Goal: Complete application form: Complete application form

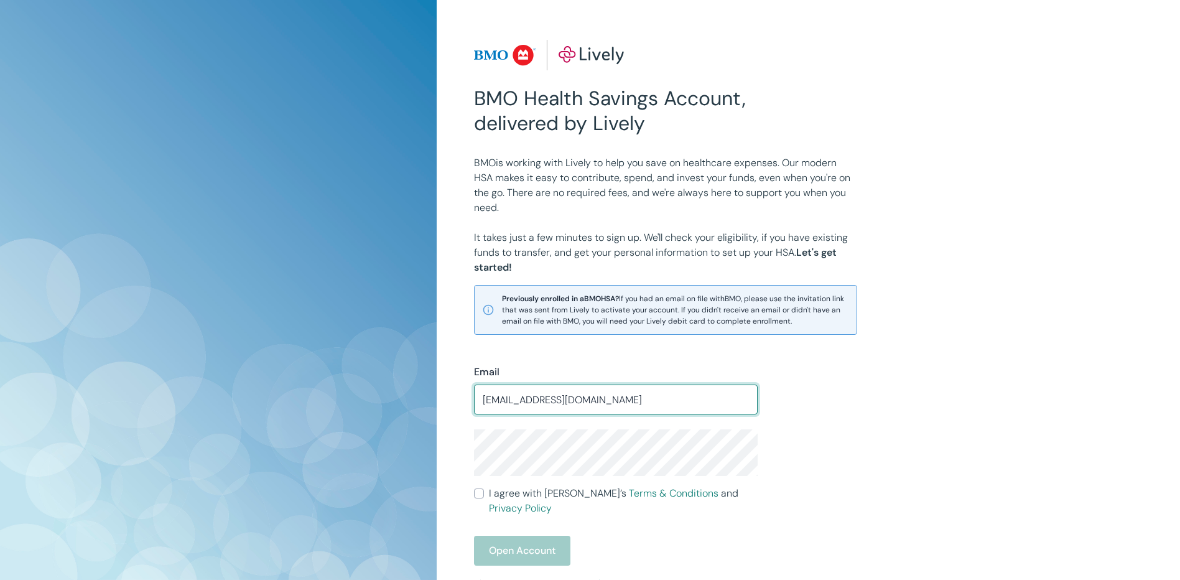
type input "dalejorgensen65@gmail.com"
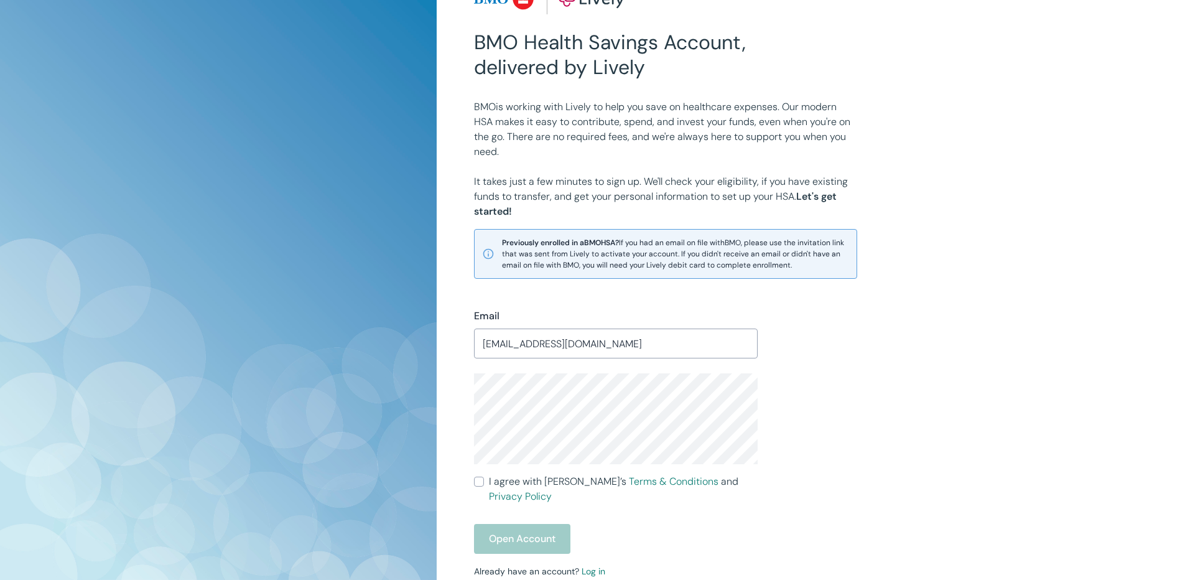
scroll to position [172, 0]
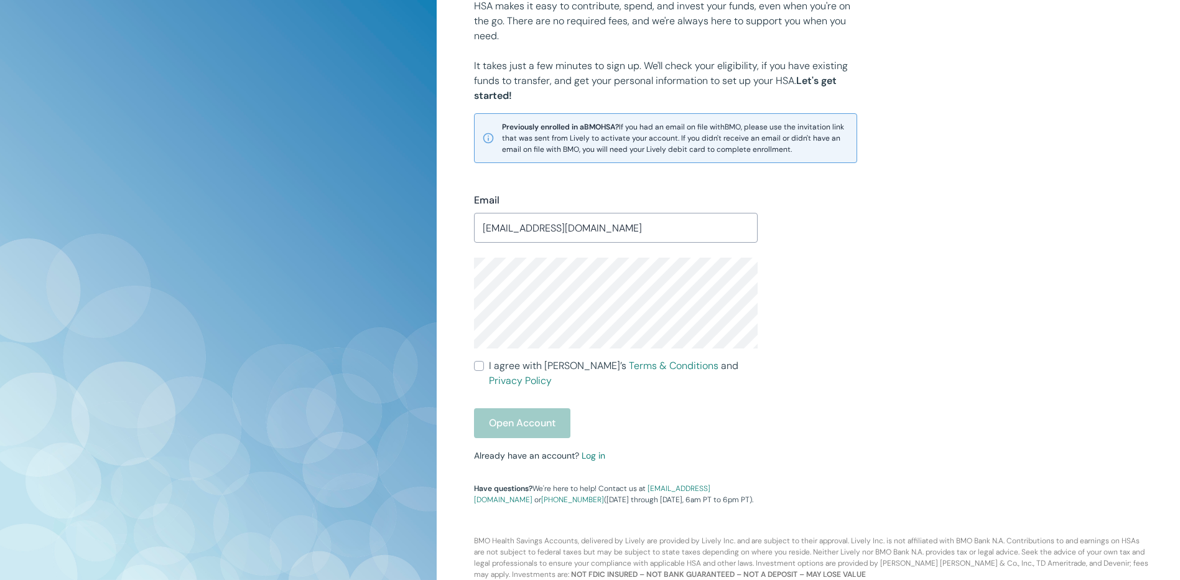
click at [481, 367] on input "I agree with Lively’s Terms & Conditions and Privacy Policy" at bounding box center [479, 366] width 10 height 10
checkbox input "true"
click at [517, 411] on button "Open Account" at bounding box center [522, 423] width 96 height 30
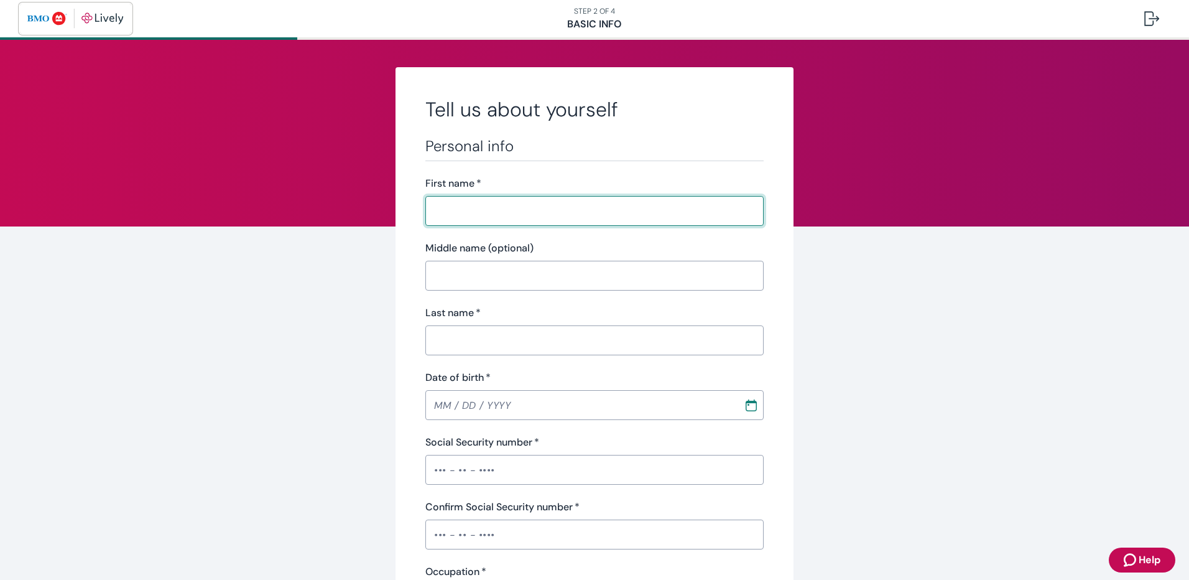
click at [104, 24] on img "button" at bounding box center [75, 19] width 96 height 20
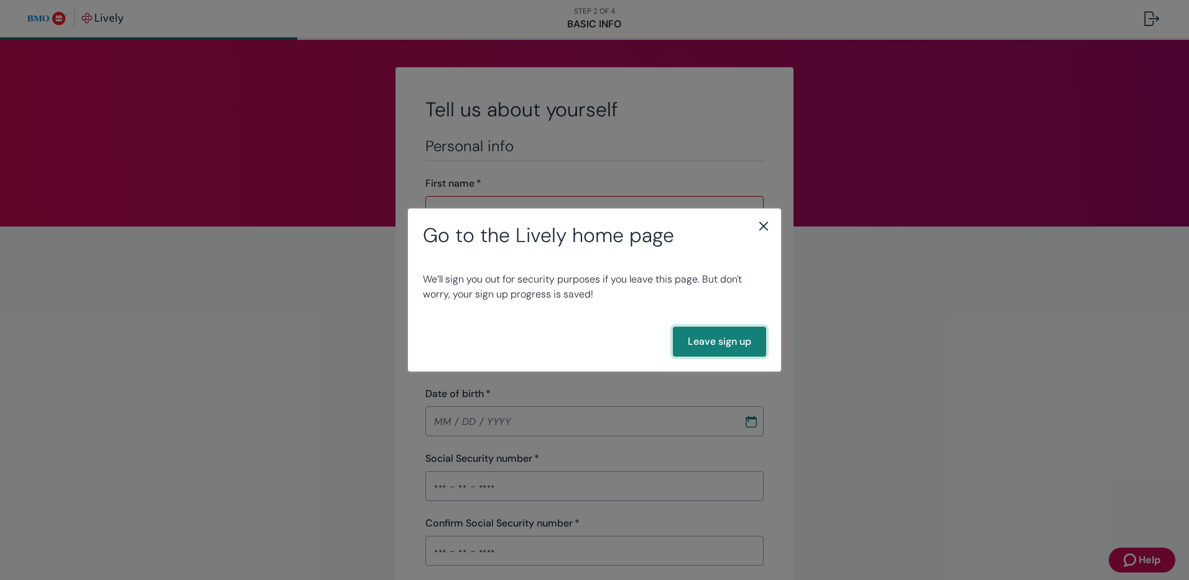
click at [706, 338] on button "Leave sign up" at bounding box center [719, 341] width 93 height 30
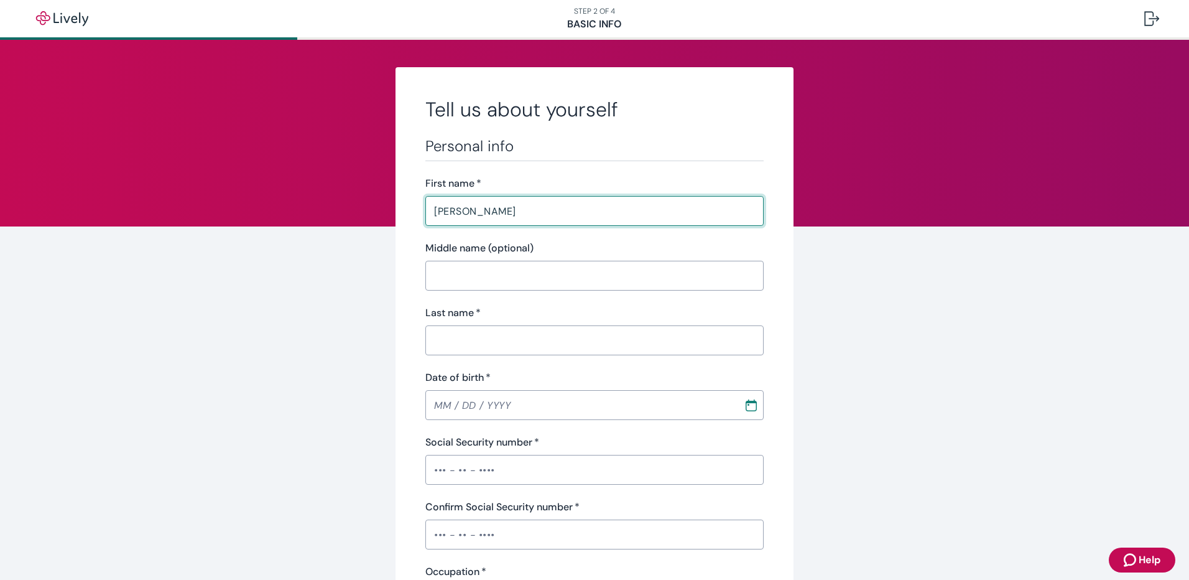
type input "Dale"
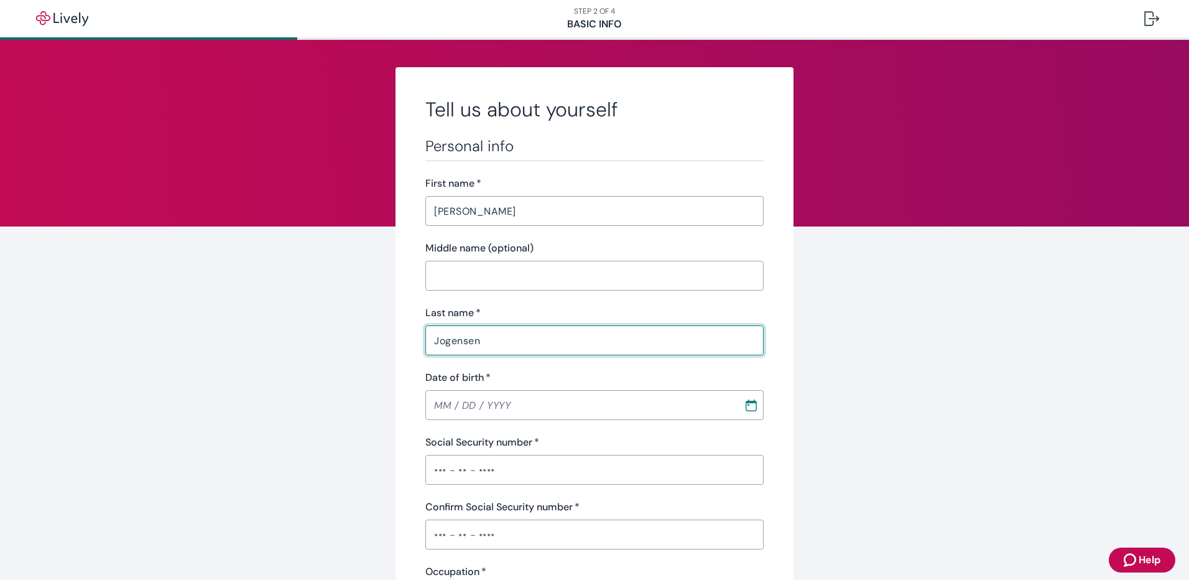
type input "Jogensen"
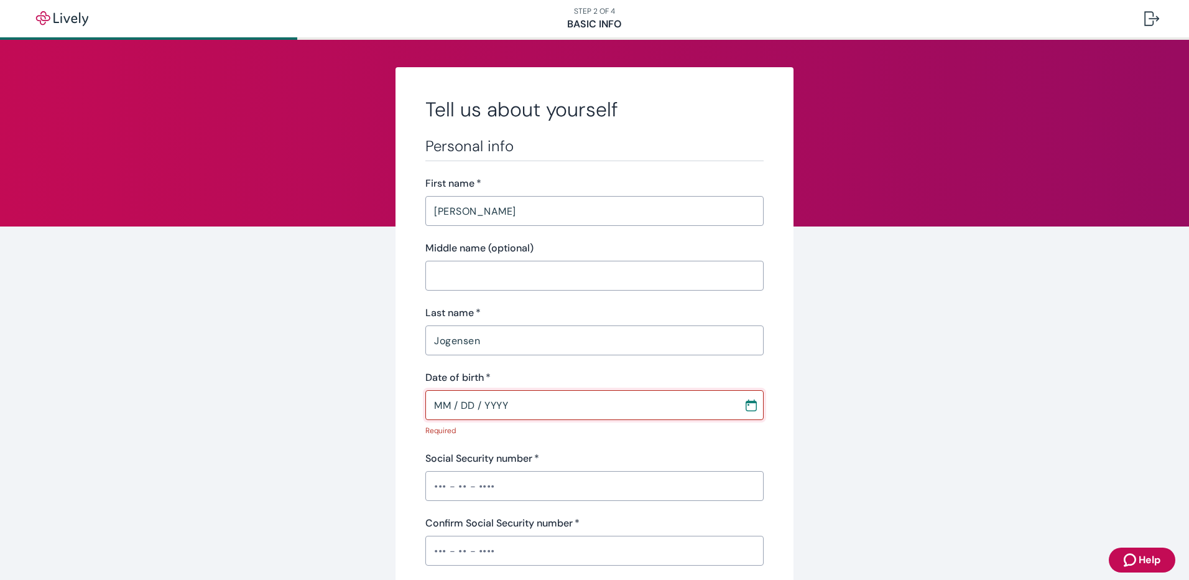
click at [428, 402] on input "MM / DD / YYYY" at bounding box center [580, 404] width 310 height 25
click at [440, 400] on input "MM / DD / YYYY" at bounding box center [580, 404] width 310 height 25
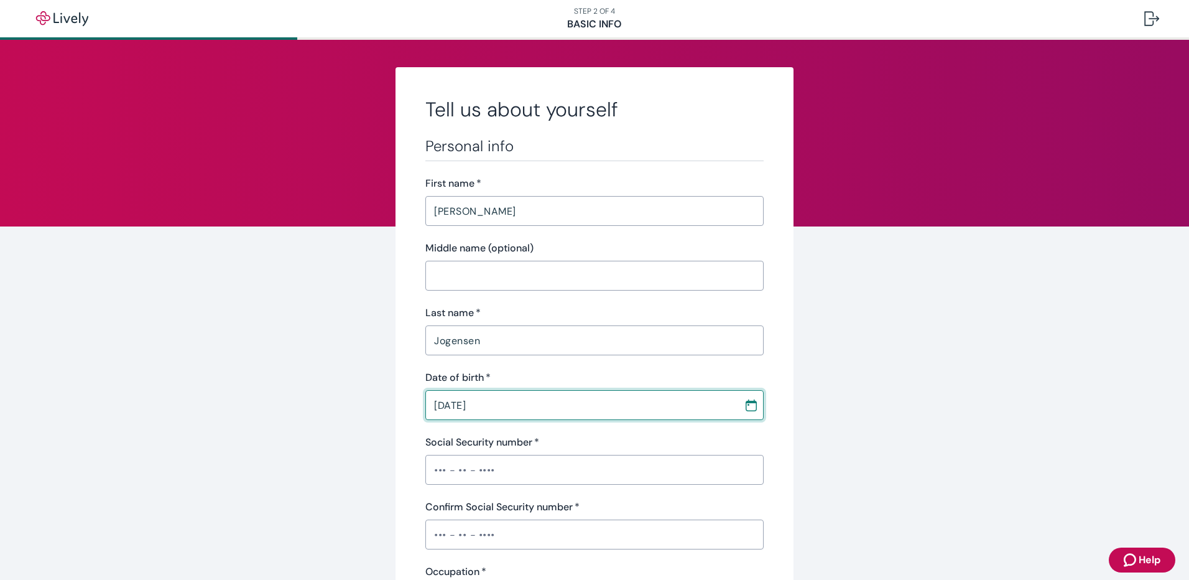
type input "09 / 16 / 1965"
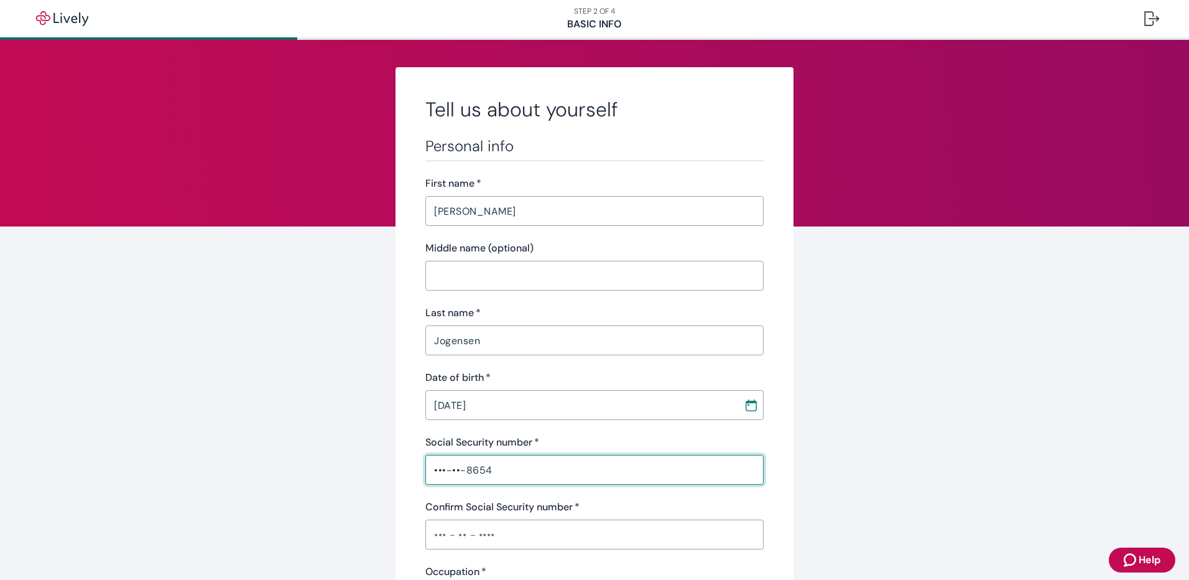
type input "•••-••-8654"
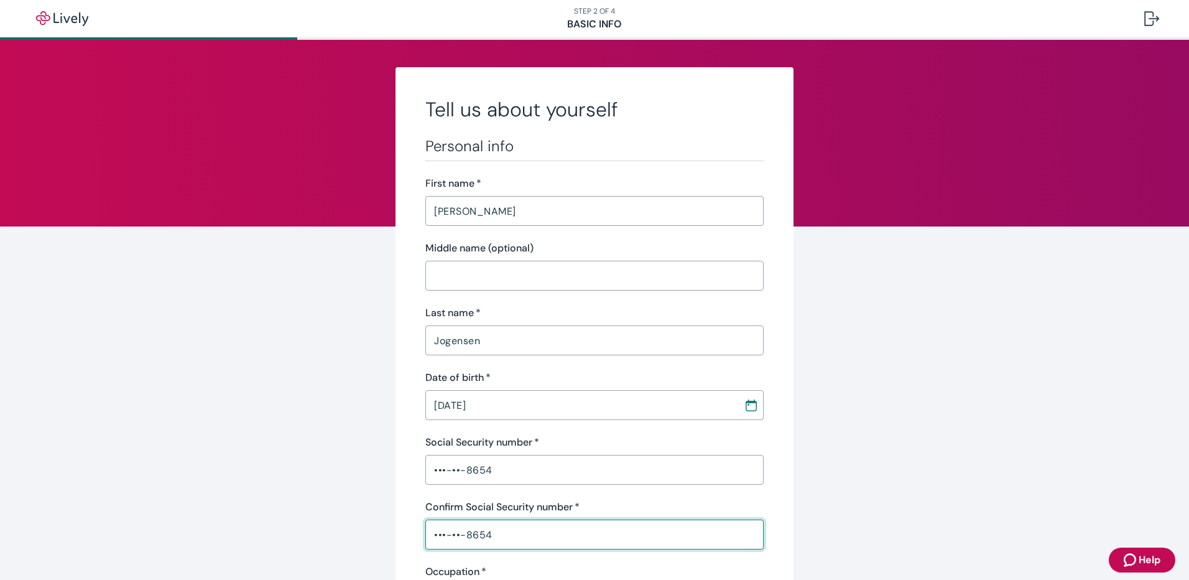
type input "•••-••-8654"
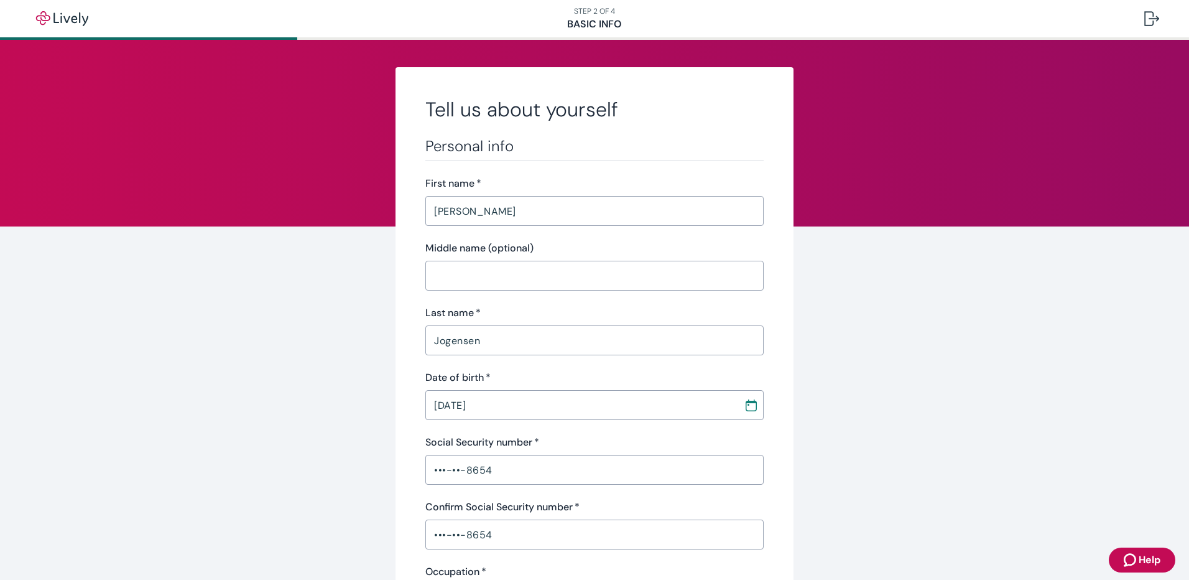
scroll to position [289, 0]
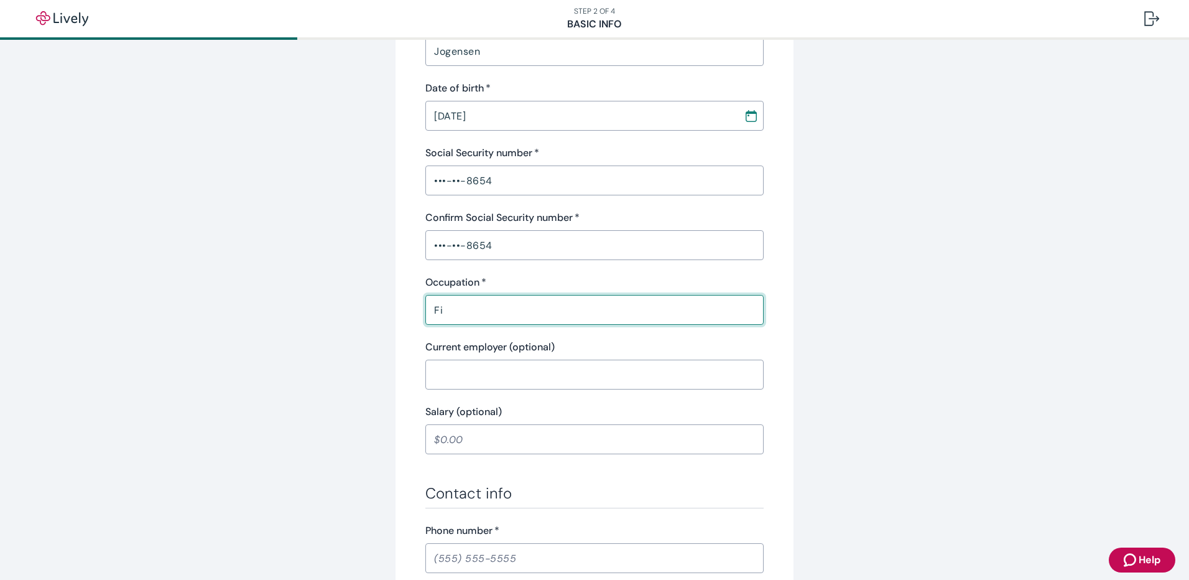
type input "F"
type input "Fiberglass Assembly"
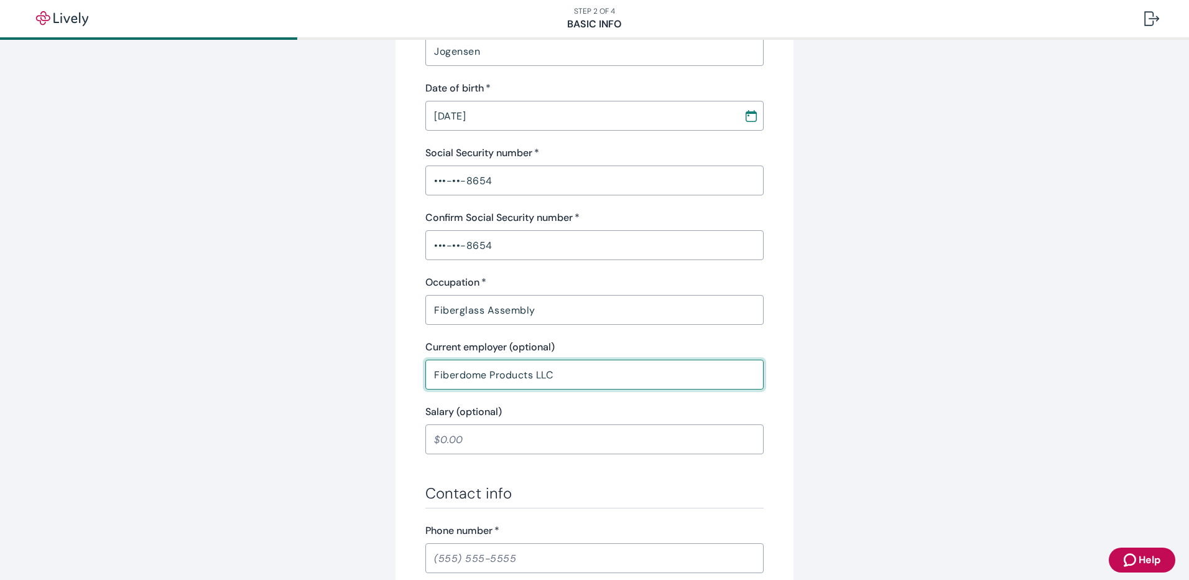
type input "Fiberdome Products LLC"
drag, startPoint x: 437, startPoint y: 556, endPoint x: 443, endPoint y: 553, distance: 7.0
click at [437, 556] on input "Phone number   *" at bounding box center [594, 557] width 338 height 25
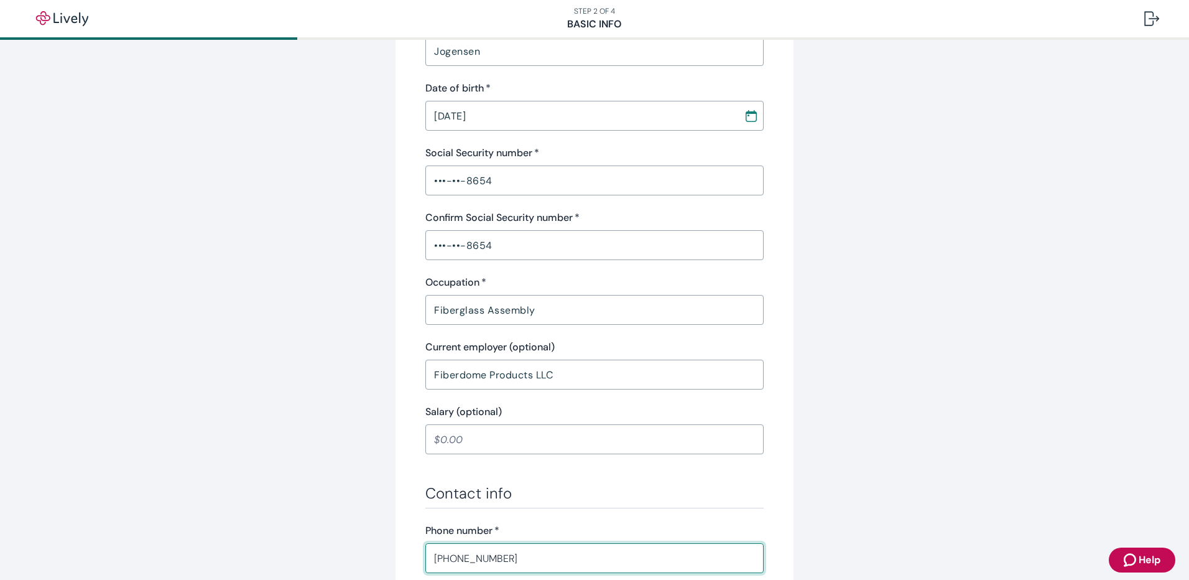
type input "(920) 988-2692"
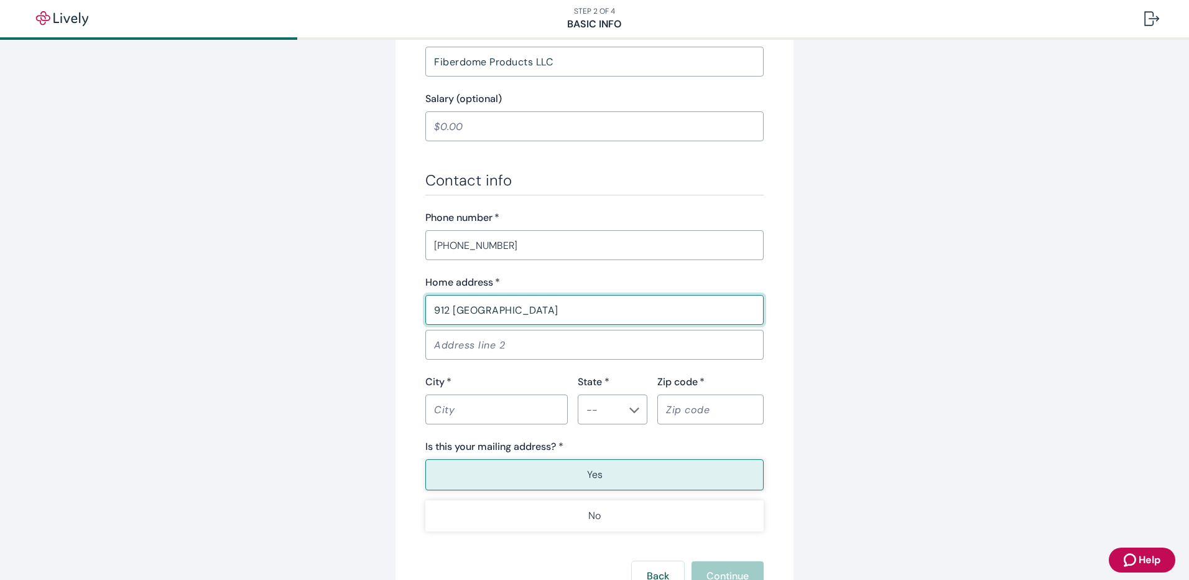
type input "912 CLEVELAND ST"
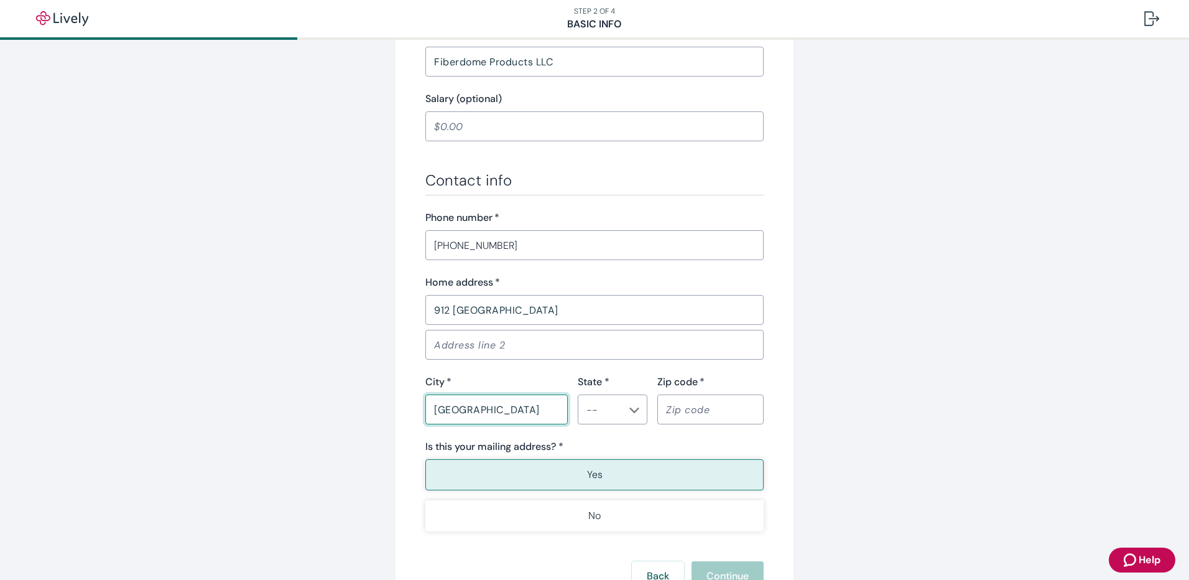
type input "WATERTOWN"
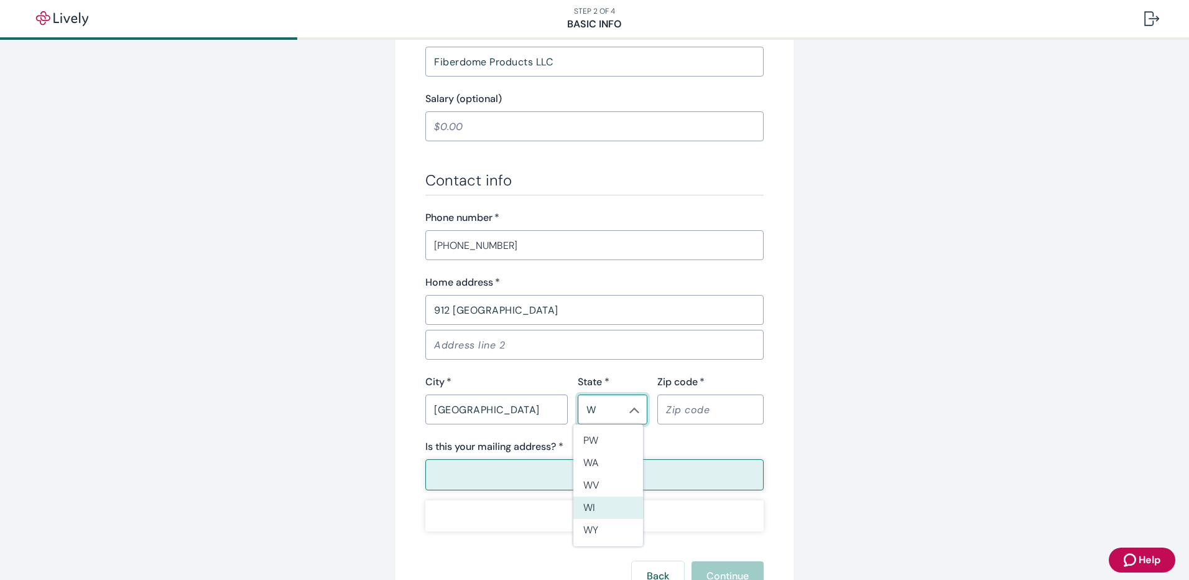
type input "WI"
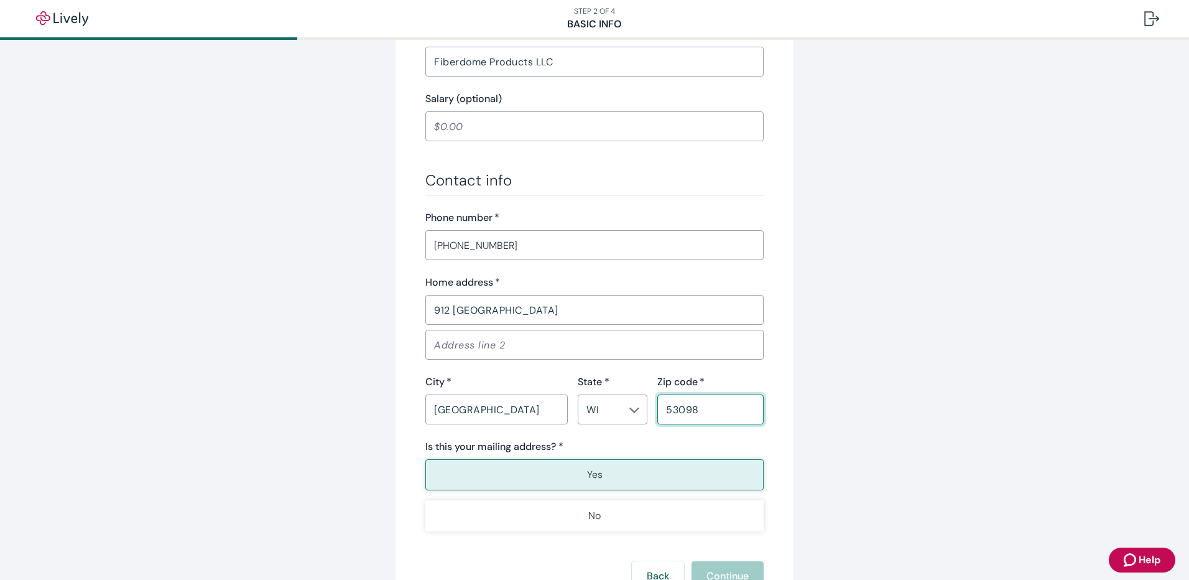
type input "53098"
type button "true"
click at [589, 468] on p "Yes" at bounding box center [595, 474] width 16 height 15
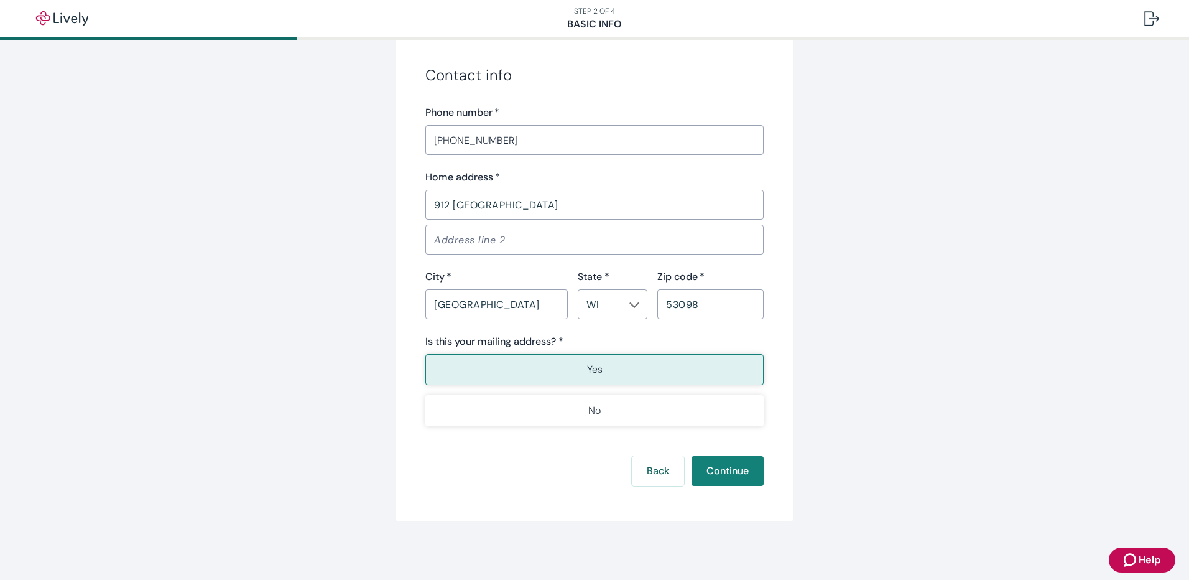
scroll to position [708, 0]
click at [732, 472] on button "Continue" at bounding box center [727, 470] width 72 height 30
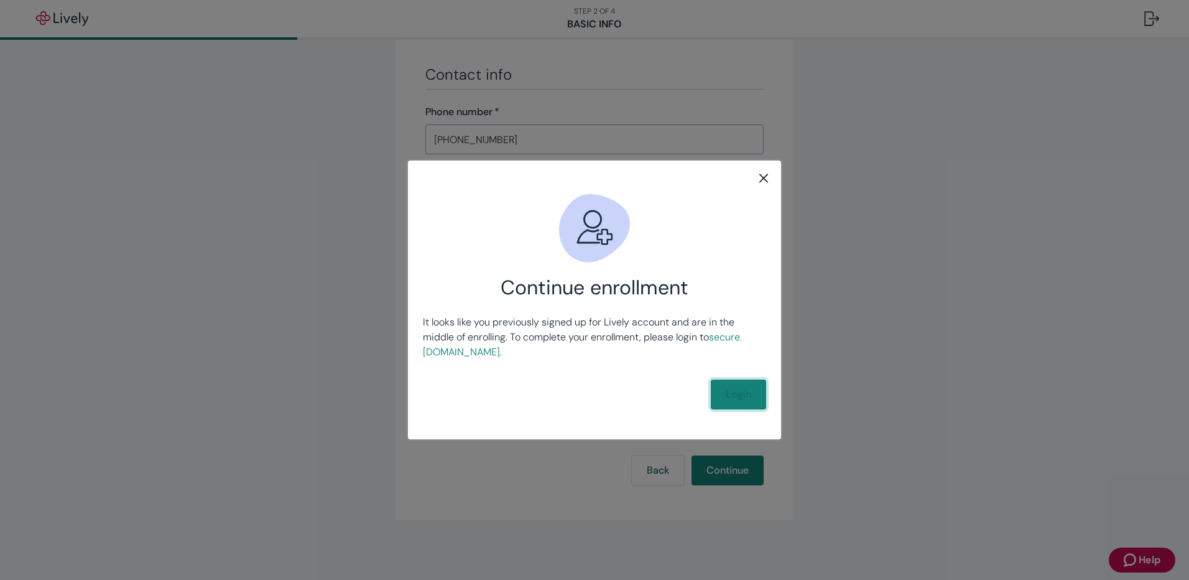
click at [727, 395] on link "Login" at bounding box center [738, 394] width 55 height 30
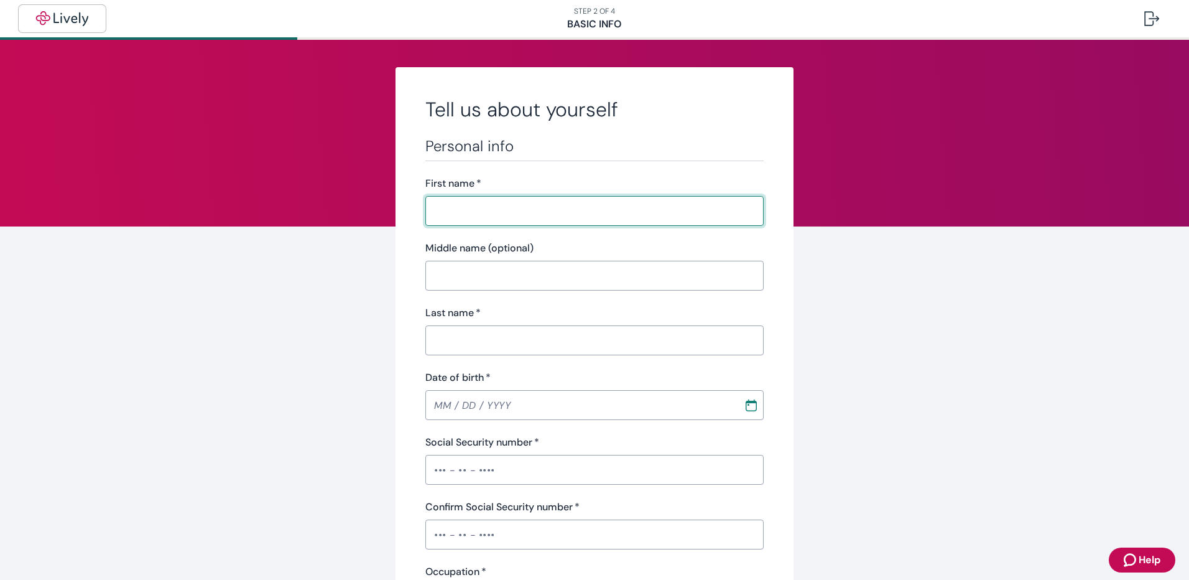
click at [62, 21] on img "button" at bounding box center [62, 18] width 70 height 15
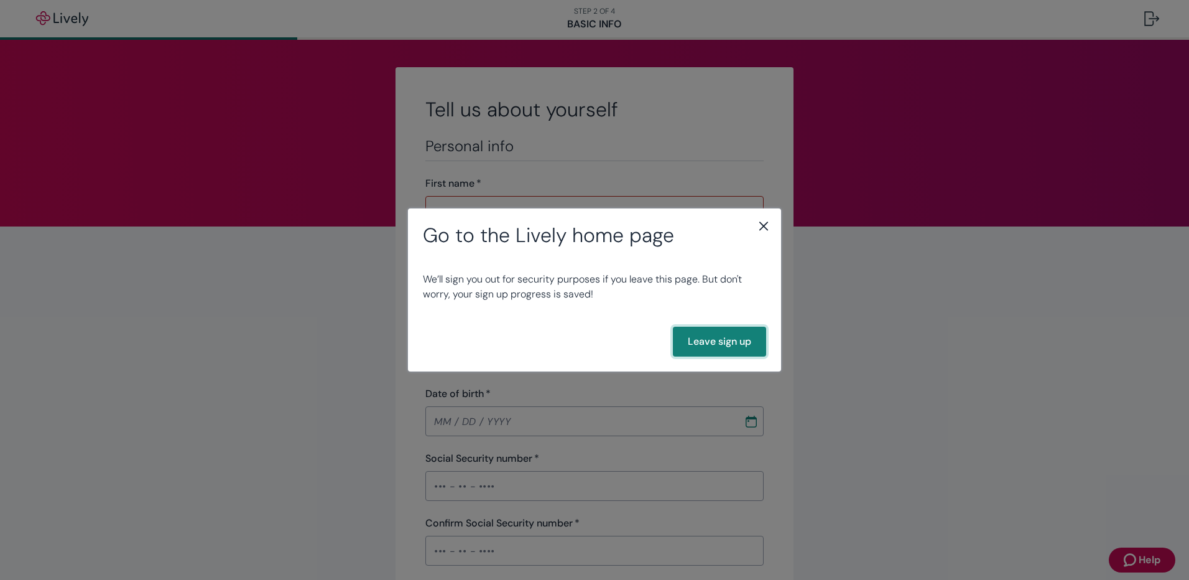
click at [725, 335] on button "Leave sign up" at bounding box center [719, 341] width 93 height 30
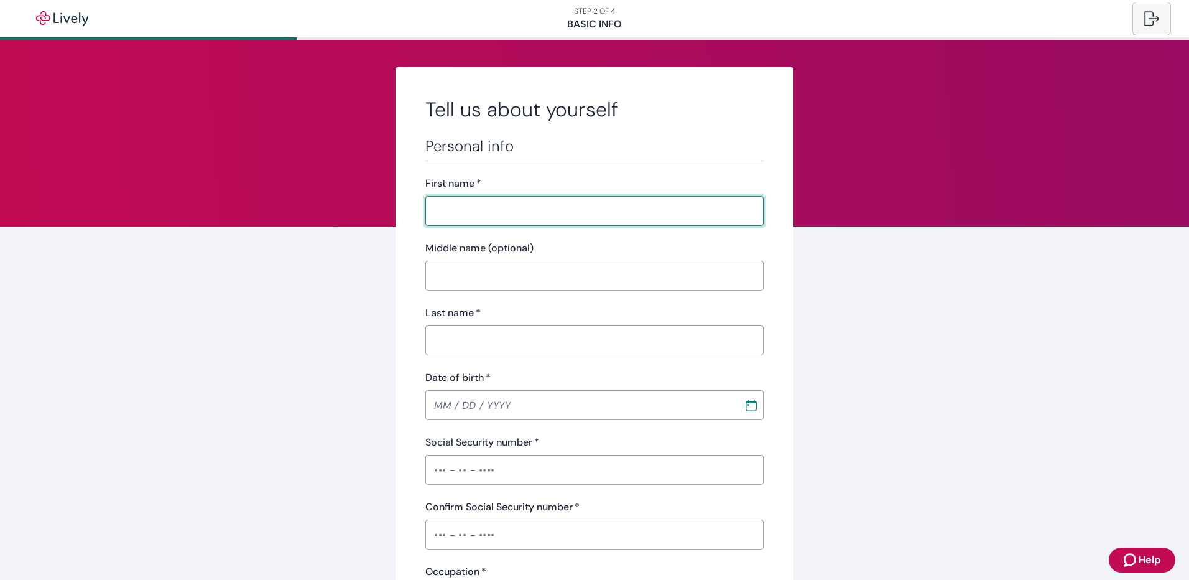
click at [1155, 20] on div at bounding box center [1151, 18] width 15 height 15
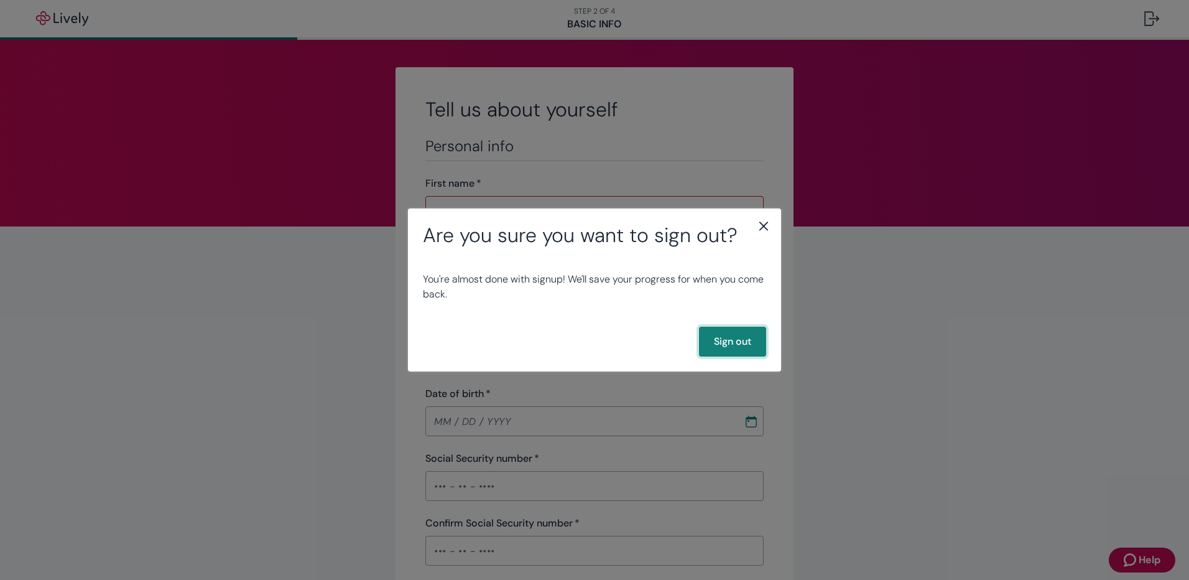
click at [740, 340] on button "Sign out" at bounding box center [732, 341] width 67 height 30
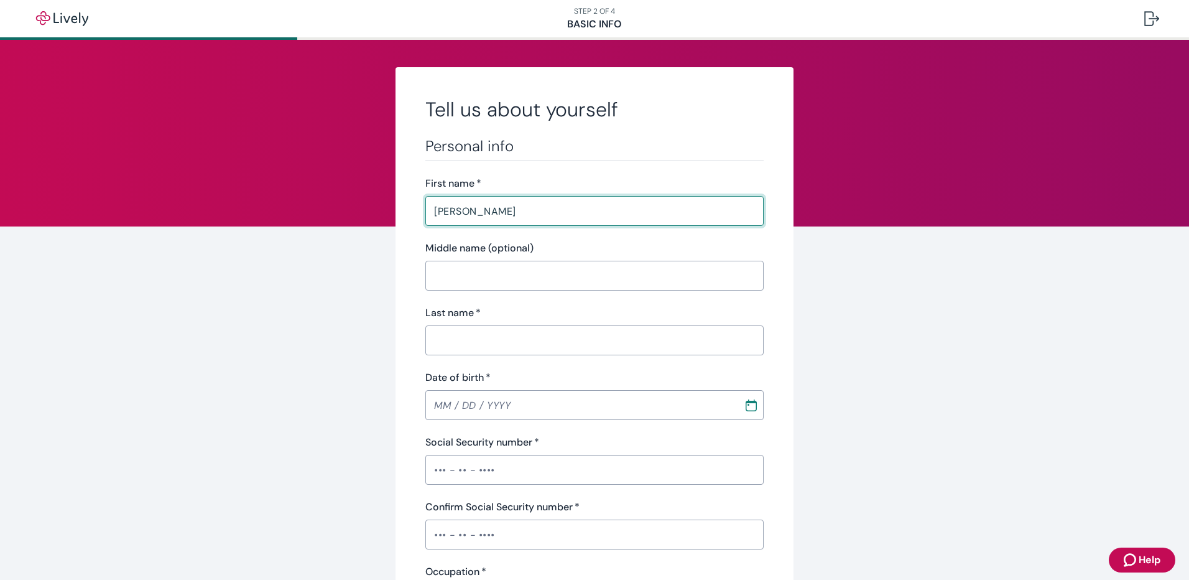
type input "[PERSON_NAME]"
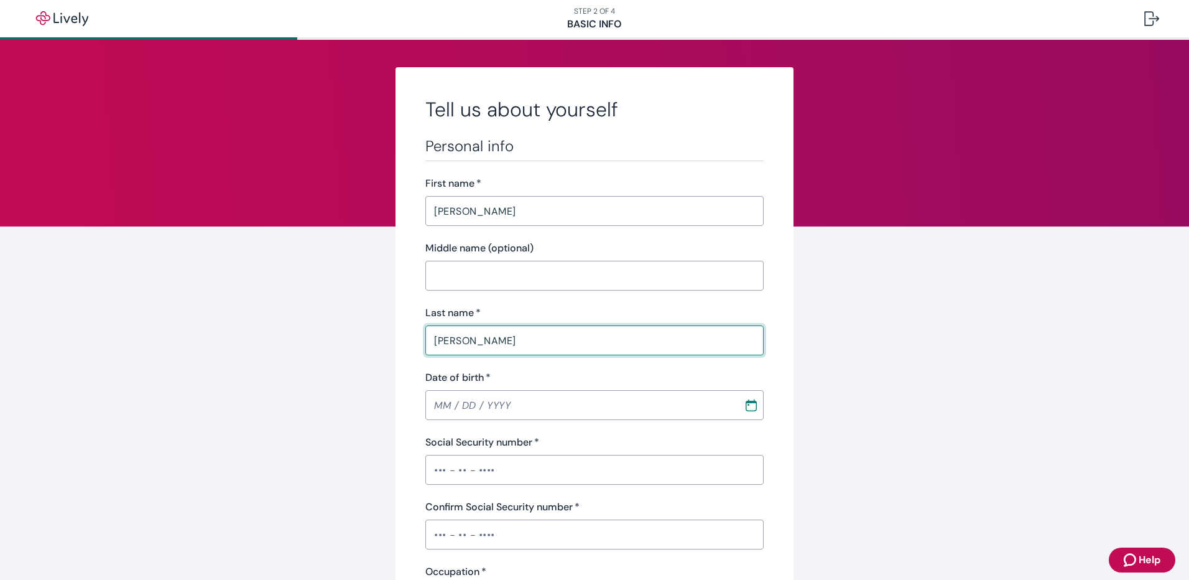
type input "[PERSON_NAME]"
type input "MM / DD / YYYY"
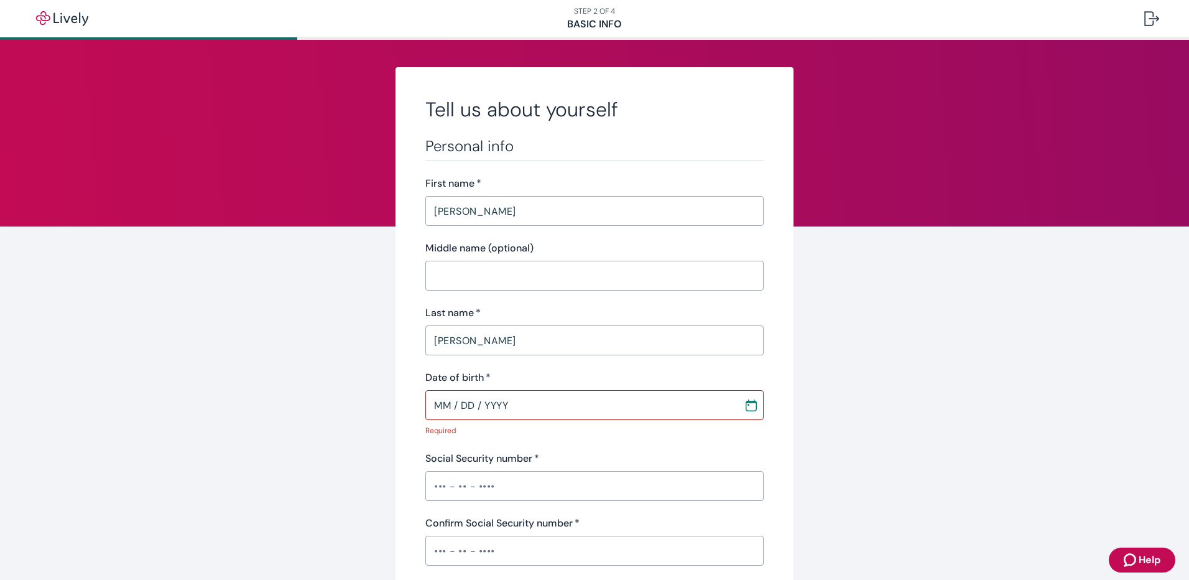
click at [450, 417] on div "Date of birth   * MM / DD / YYYY ​ Required" at bounding box center [594, 403] width 338 height 66
click at [439, 407] on input "Date of birth   *" at bounding box center [580, 404] width 310 height 25
click at [445, 405] on input "Date of birth   *" at bounding box center [580, 404] width 310 height 25
click at [446, 388] on div "Date of birth   * ​" at bounding box center [594, 395] width 338 height 50
click at [745, 406] on icon "Calendar" at bounding box center [751, 405] width 12 height 12
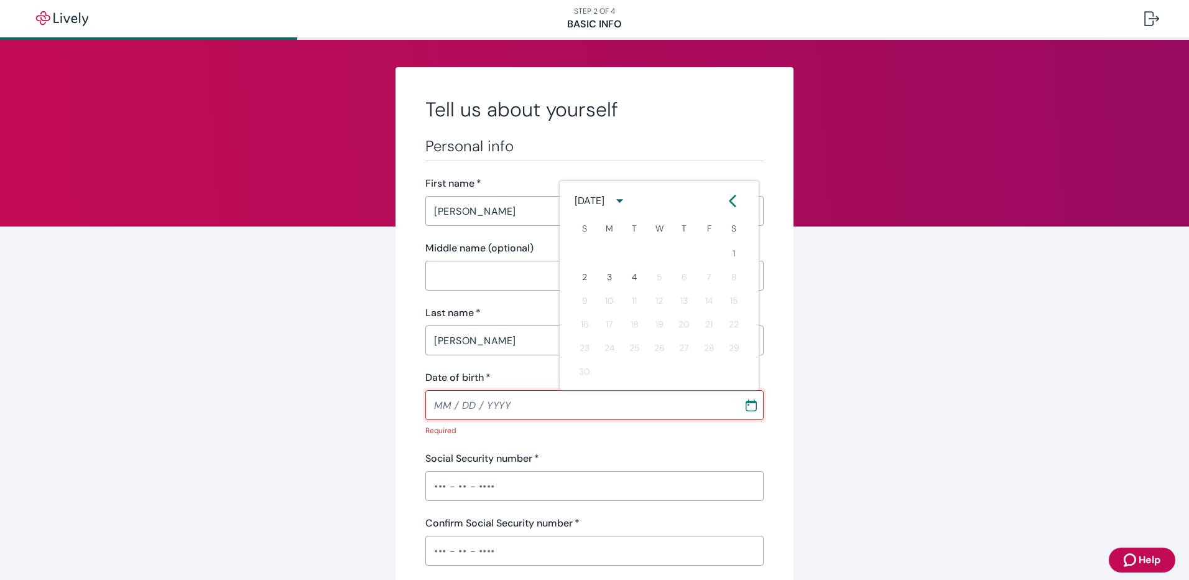
type input "MM / DD / YYYY"
drag, startPoint x: 454, startPoint y: 415, endPoint x: 443, endPoint y: 412, distance: 11.6
click at [452, 416] on input "MM / DD / YYYY" at bounding box center [580, 404] width 310 height 25
drag, startPoint x: 455, startPoint y: 409, endPoint x: 382, endPoint y: 408, distance: 72.1
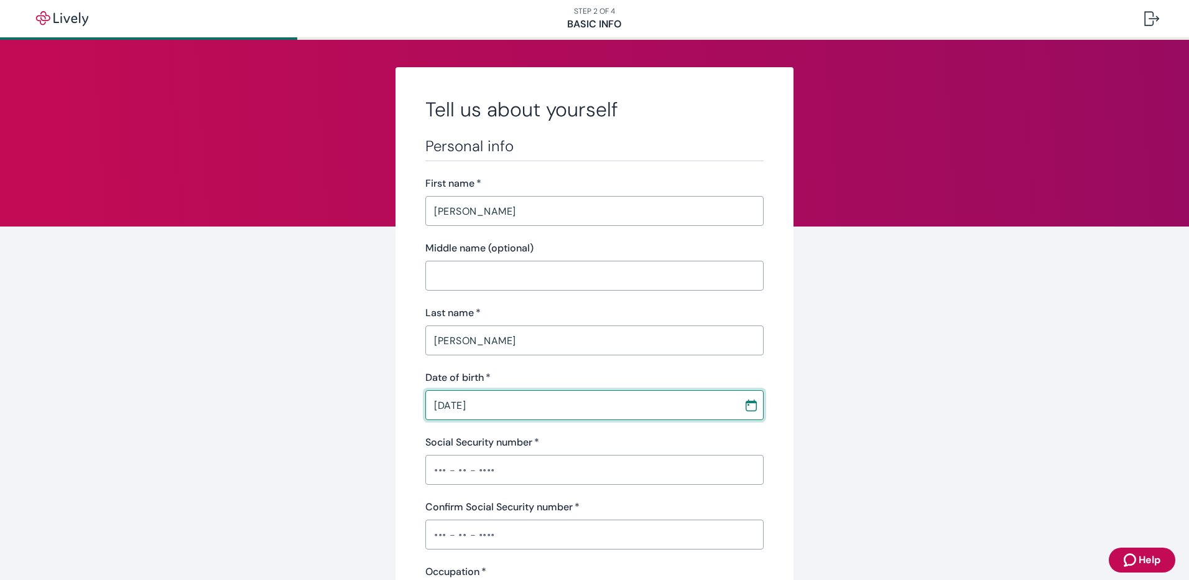
type input "09 / 16 / 1965"
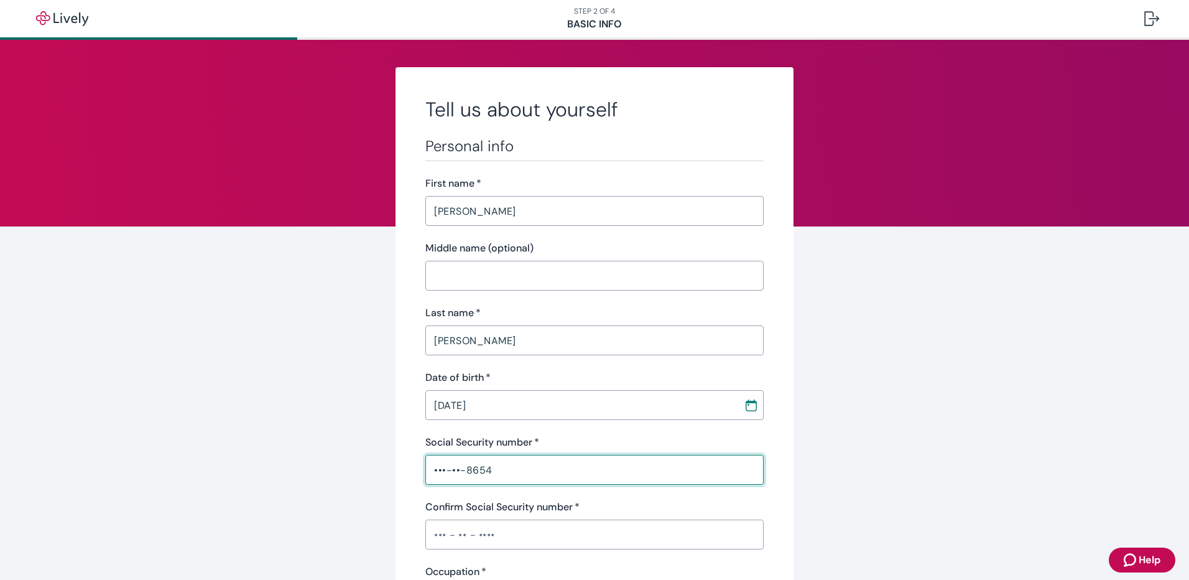
type input "•••-••-8654"
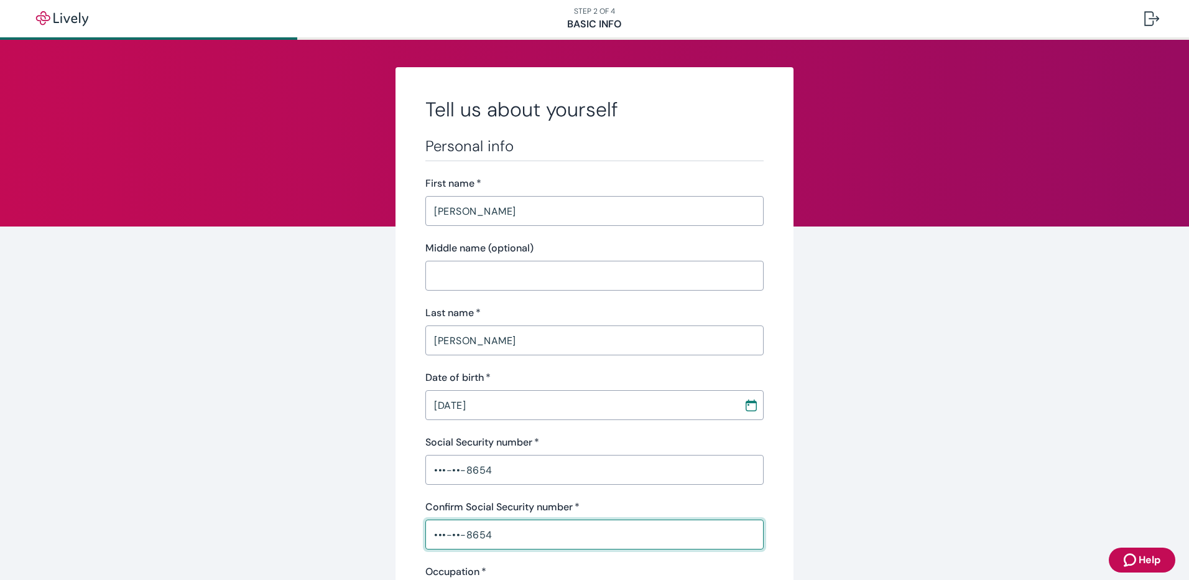
type input "•••-••-8654"
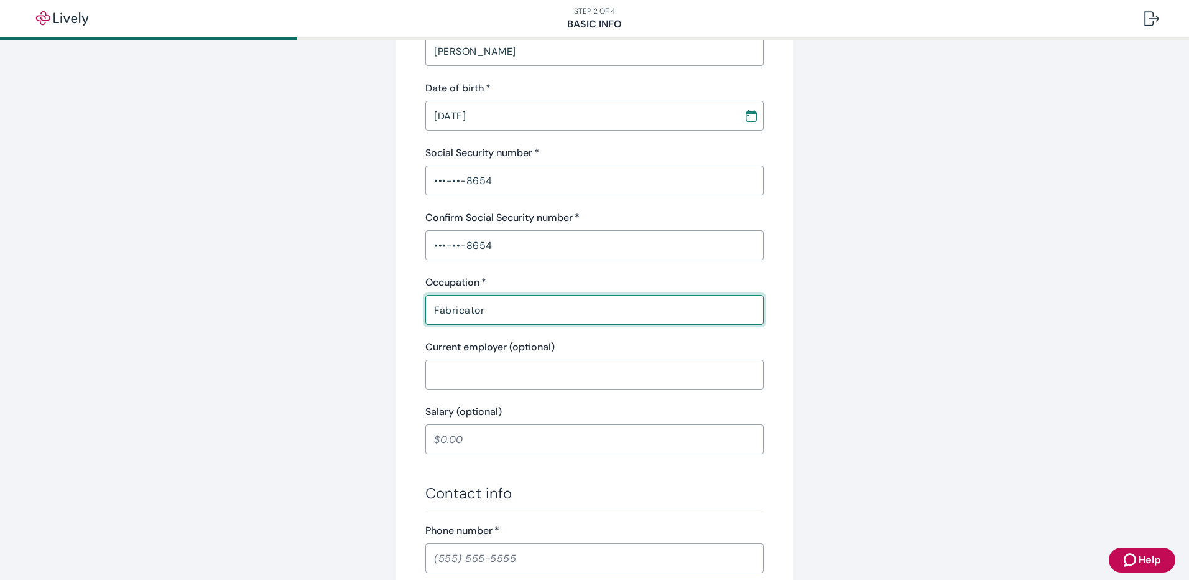
type input "Fabricator"
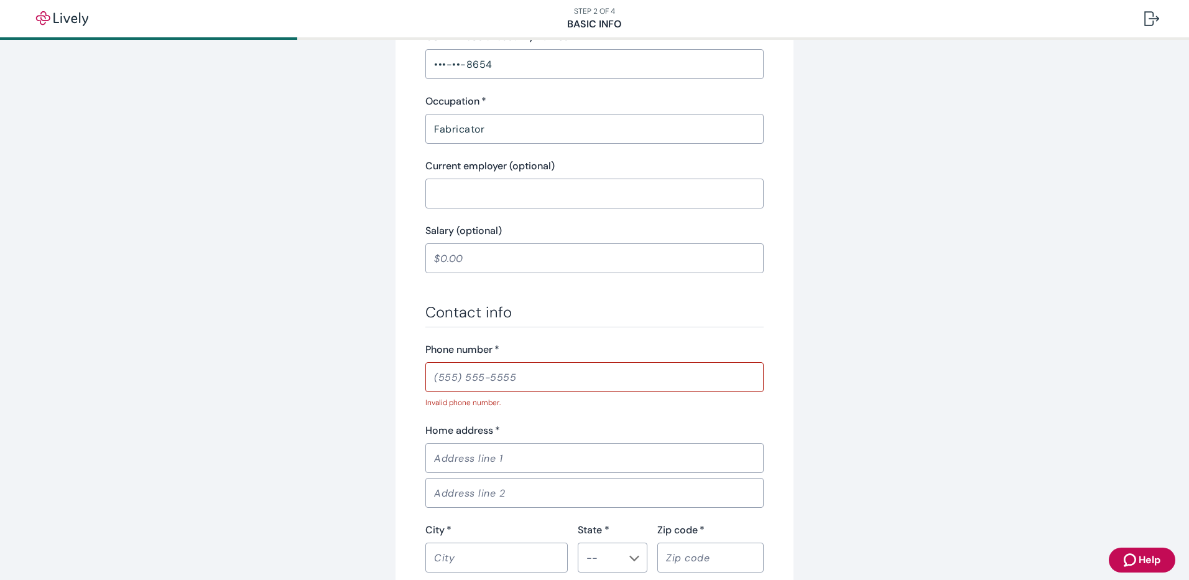
scroll to position [476, 0]
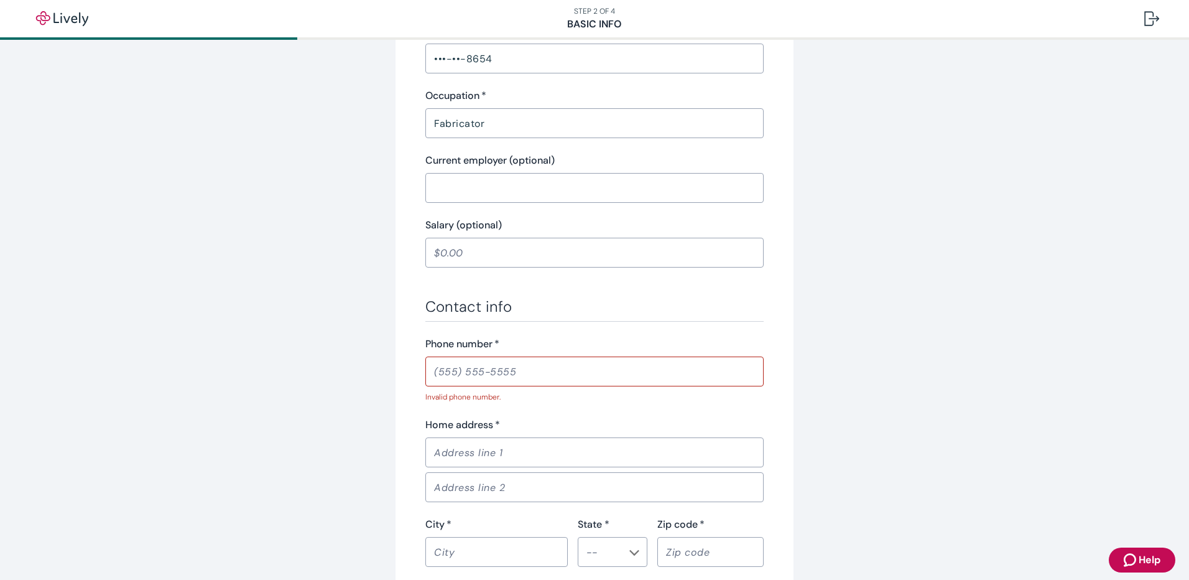
click at [449, 373] on input "Phone number   *" at bounding box center [594, 371] width 338 height 25
type input "(920) 988-2692"
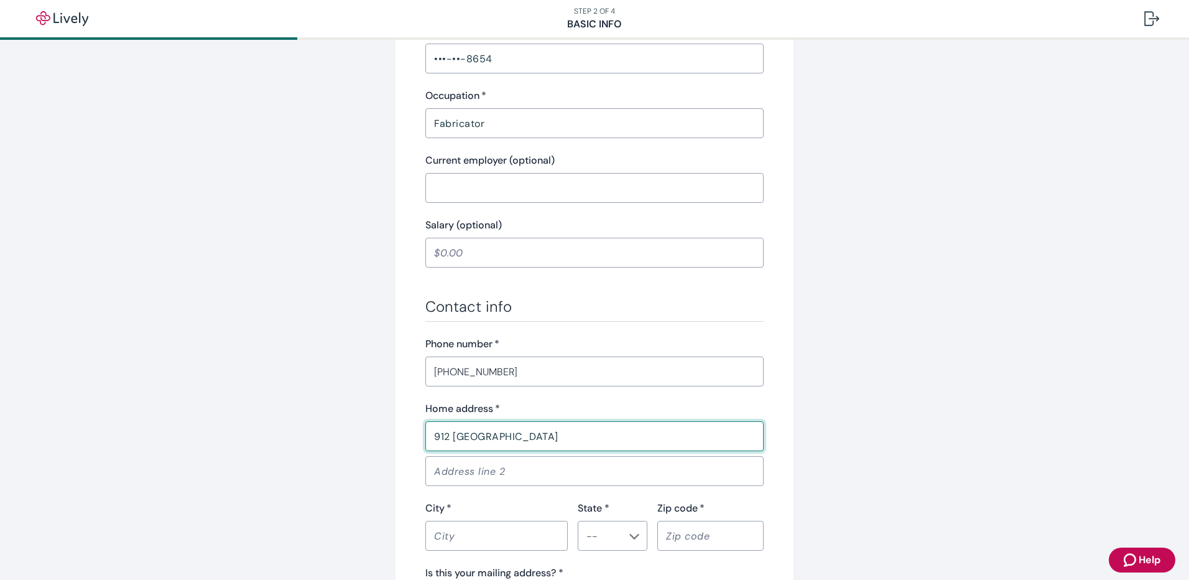
type input "912 CLEVELAND ST"
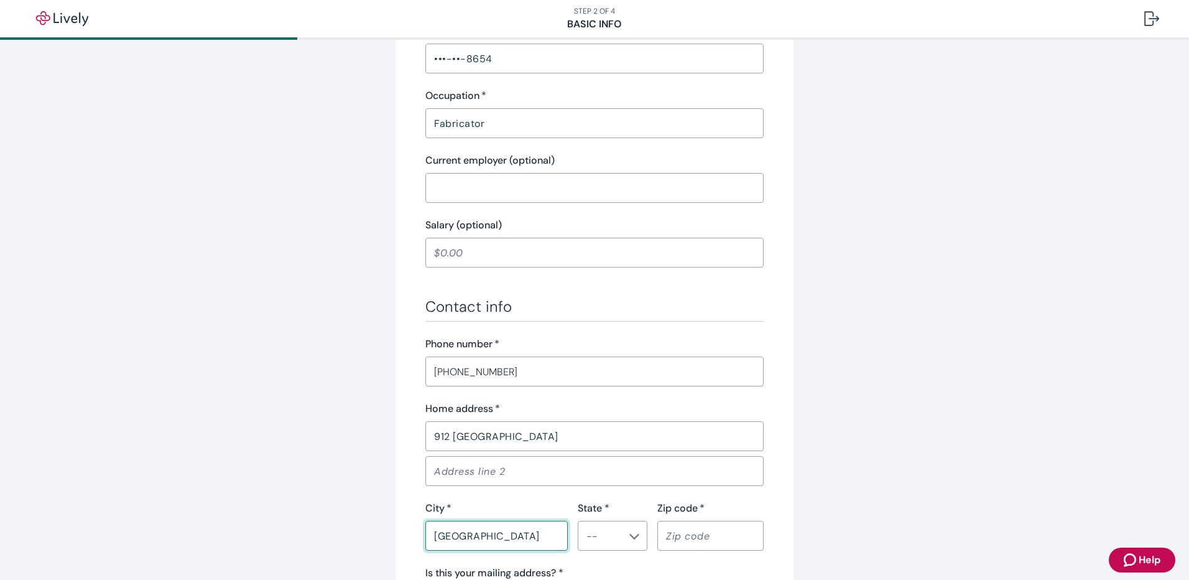
type input "WATERTOWN"
type input "WI"
type input "53551"
type button "true"
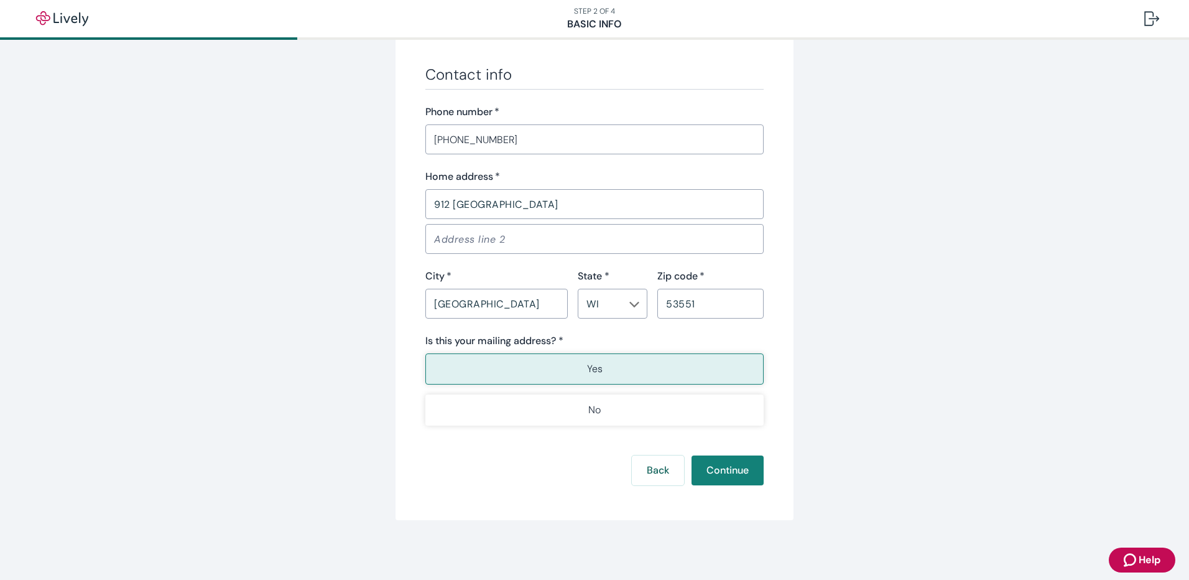
click at [449, 372] on button "Yes" at bounding box center [594, 368] width 338 height 31
click at [718, 481] on button "Continue" at bounding box center [727, 470] width 72 height 30
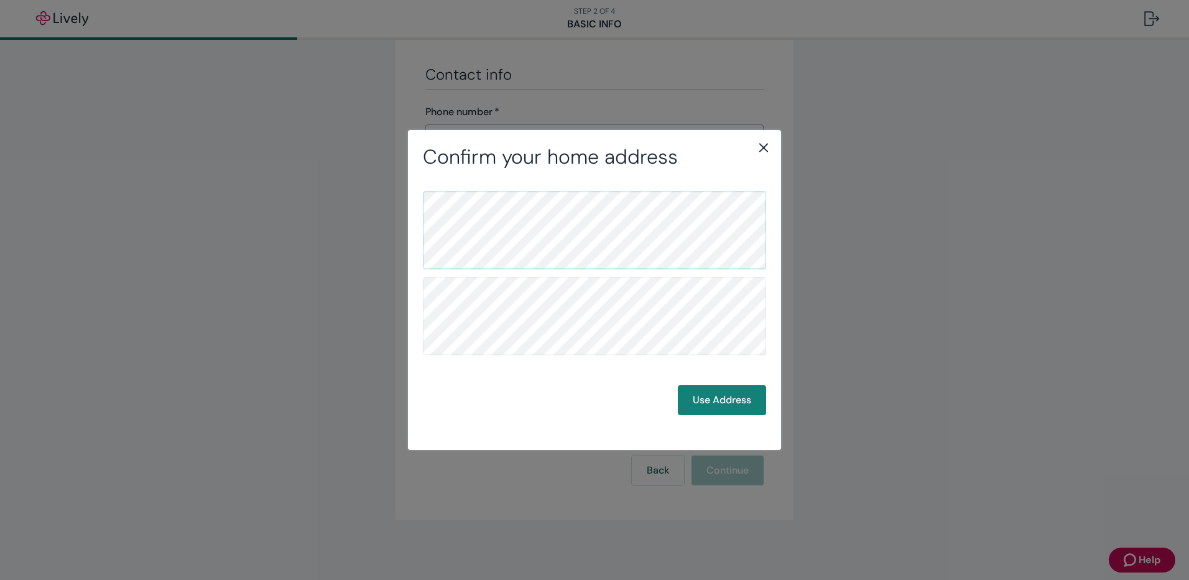
click at [543, 273] on div "Use Address" at bounding box center [594, 303] width 343 height 224
click at [744, 402] on button "Use Address" at bounding box center [722, 400] width 88 height 30
click at [721, 399] on button "Use Address" at bounding box center [722, 400] width 88 height 30
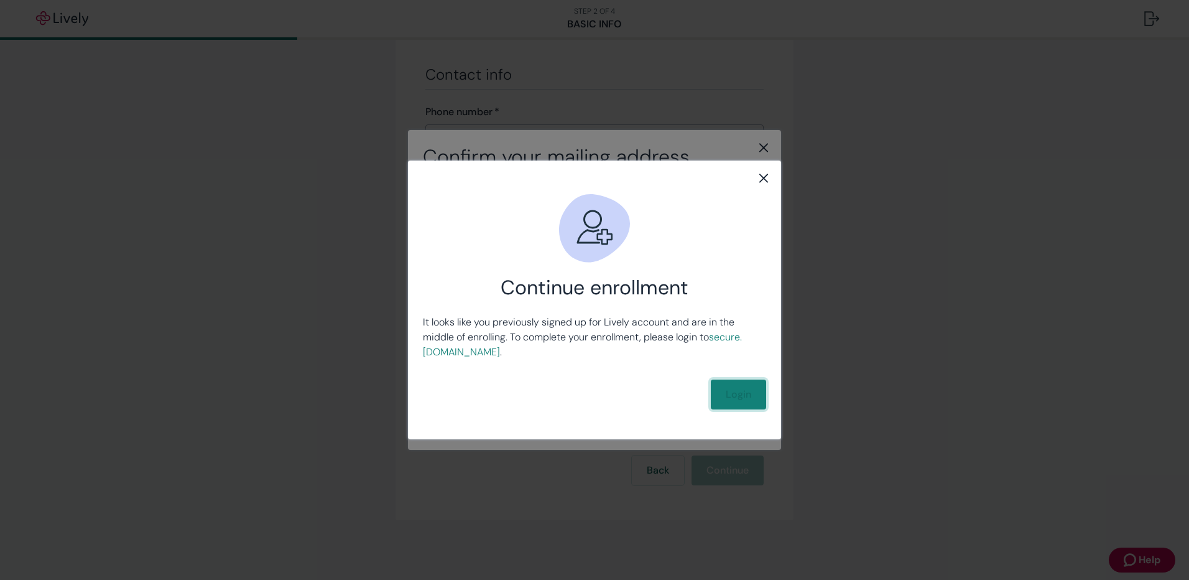
click at [738, 391] on link "Login" at bounding box center [738, 394] width 55 height 30
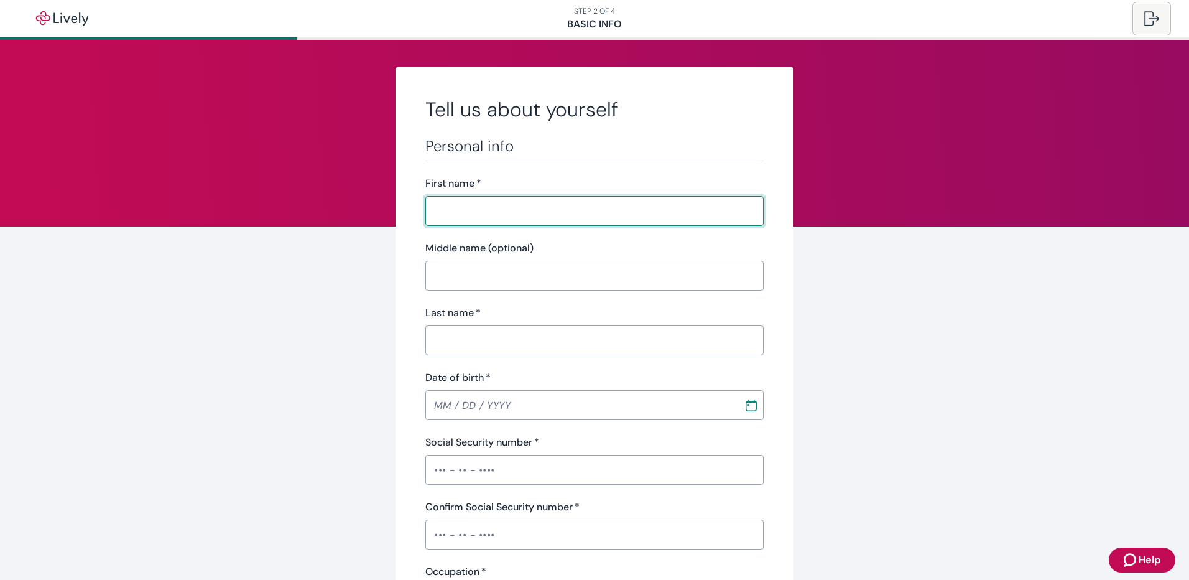
click at [1161, 17] on button at bounding box center [1151, 19] width 35 height 30
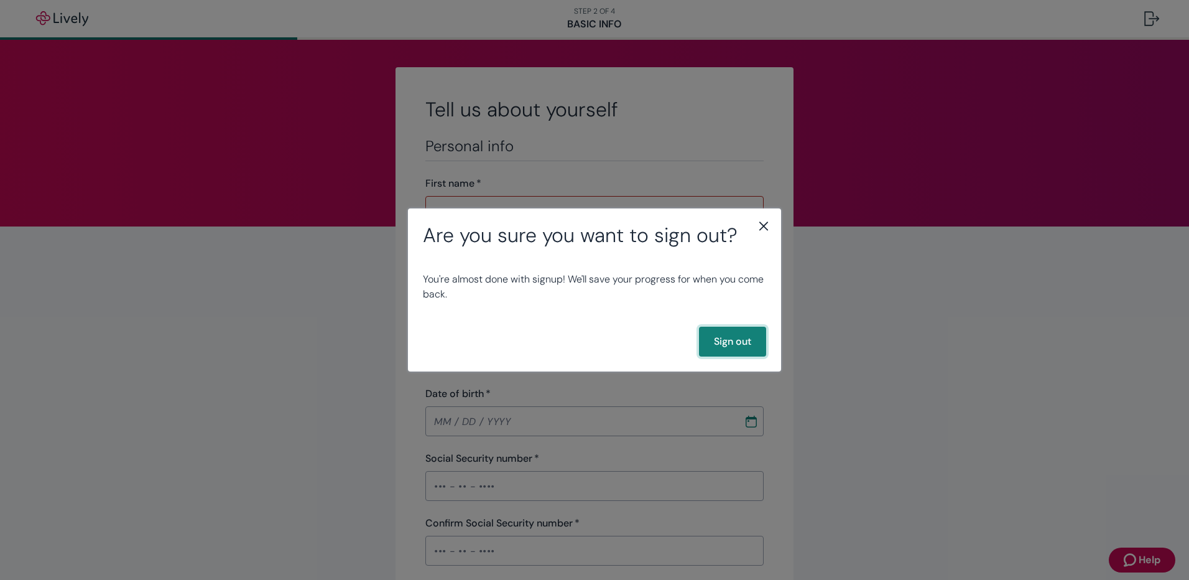
click at [727, 343] on button "Sign out" at bounding box center [732, 341] width 67 height 30
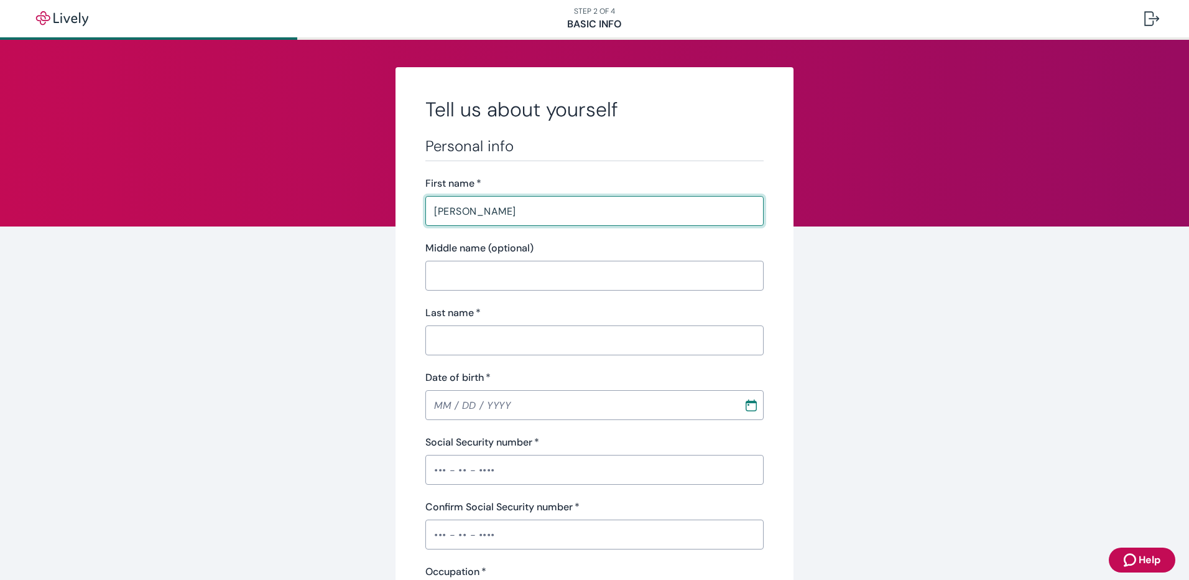
type input "Dale"
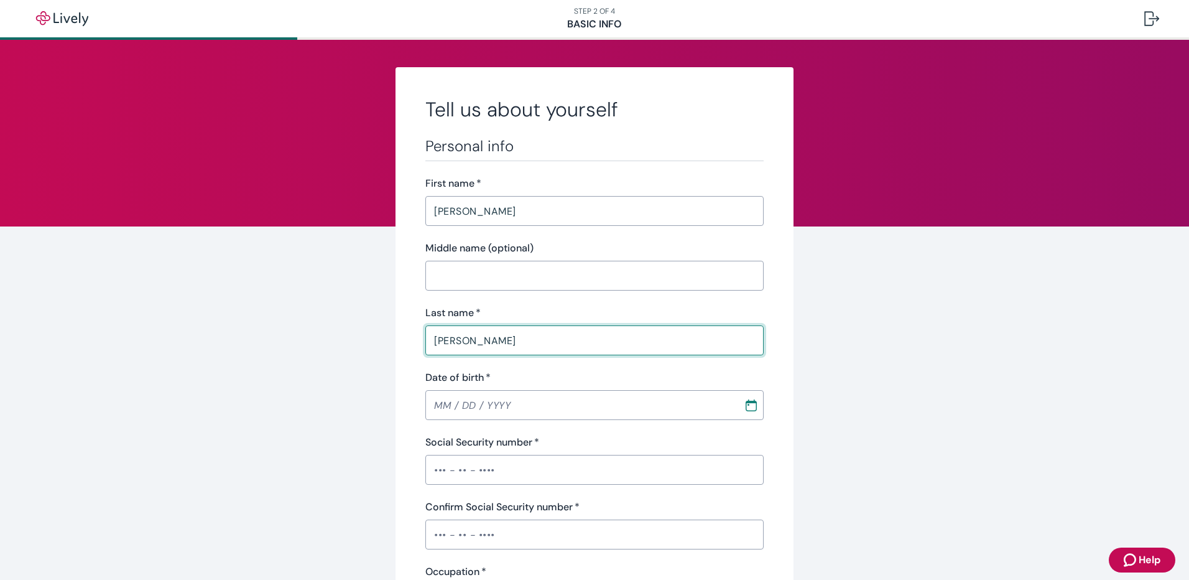
type input "Jorgensen"
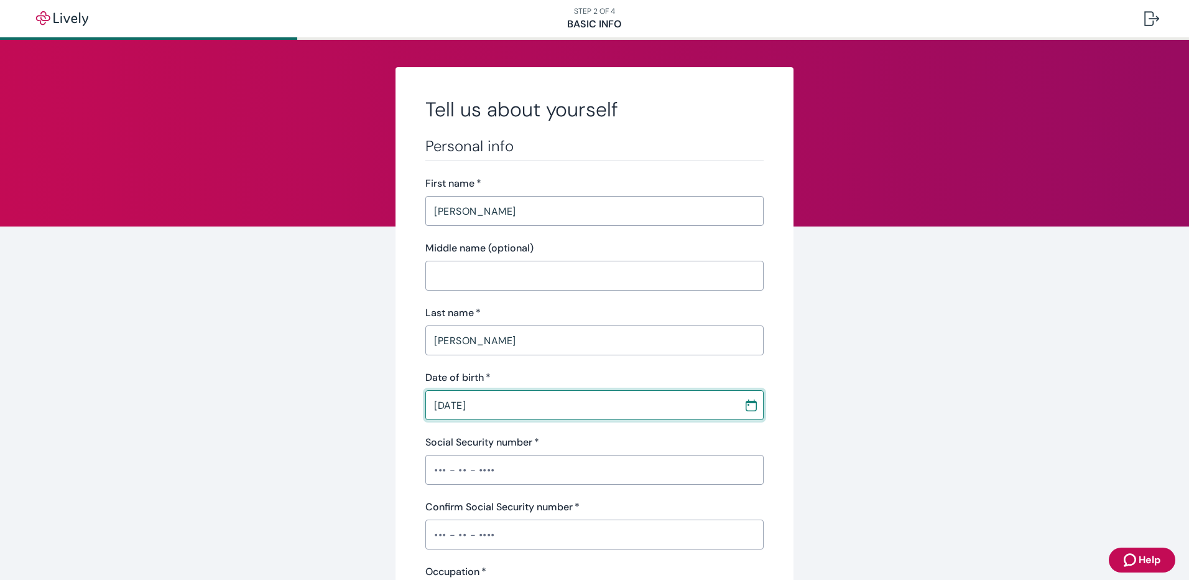
type input "09 / 16 / 1965"
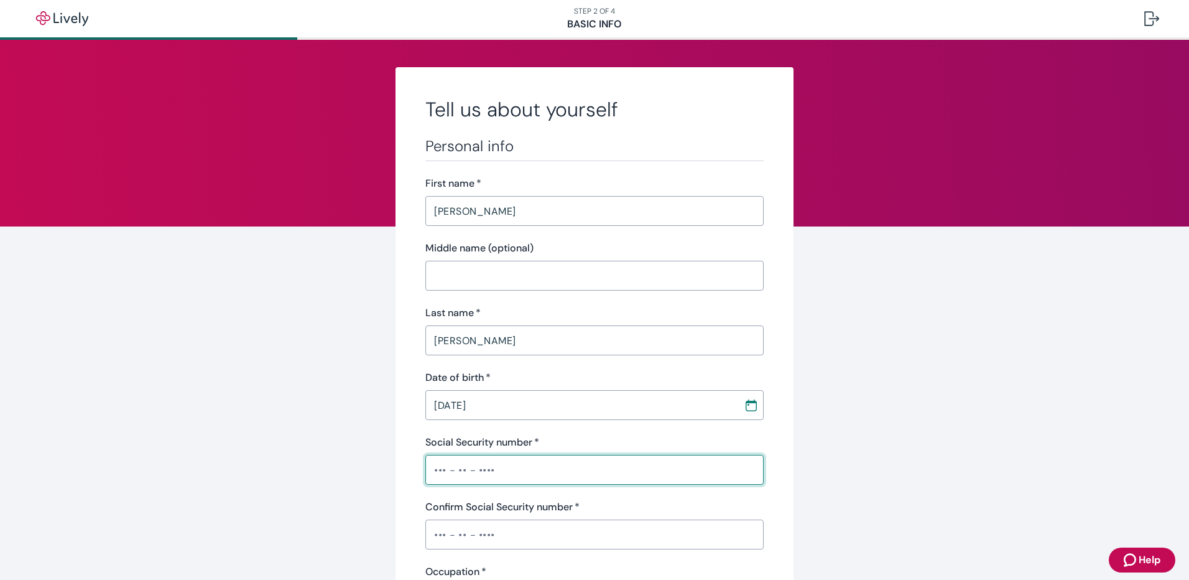
click at [433, 461] on input "Social Security number   *" at bounding box center [594, 469] width 338 height 25
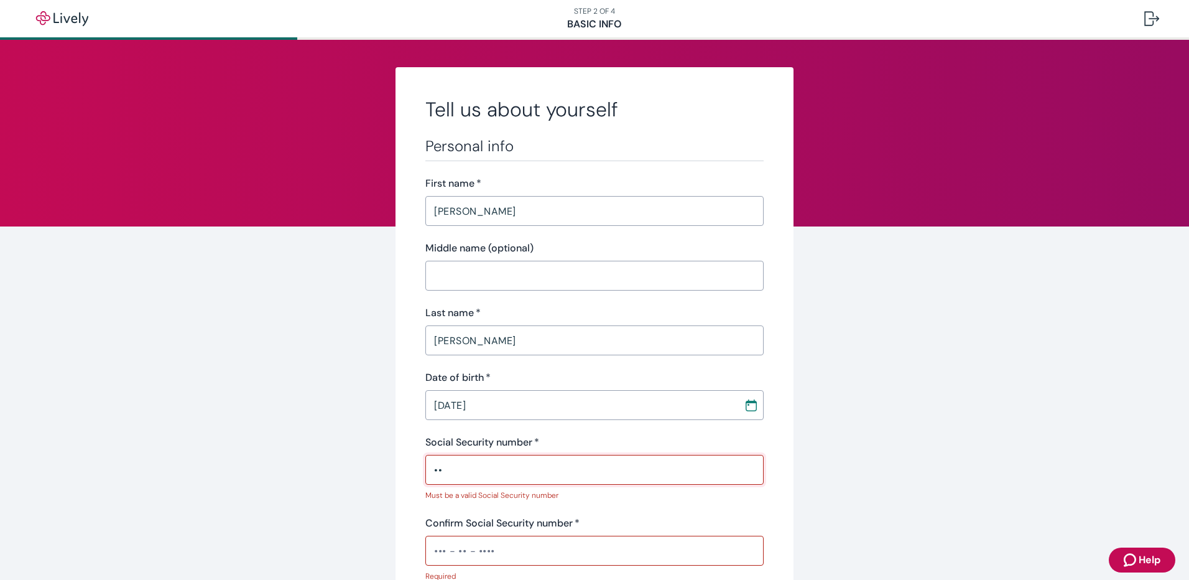
type input "•"
type input "•••-••-8654"
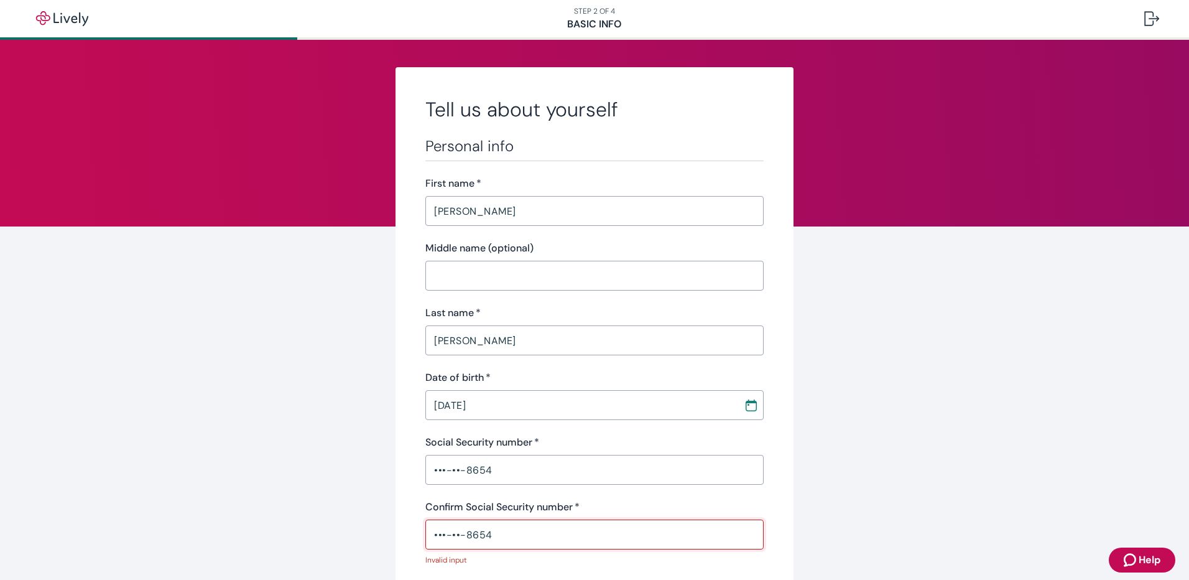
type input "•••-••-8654"
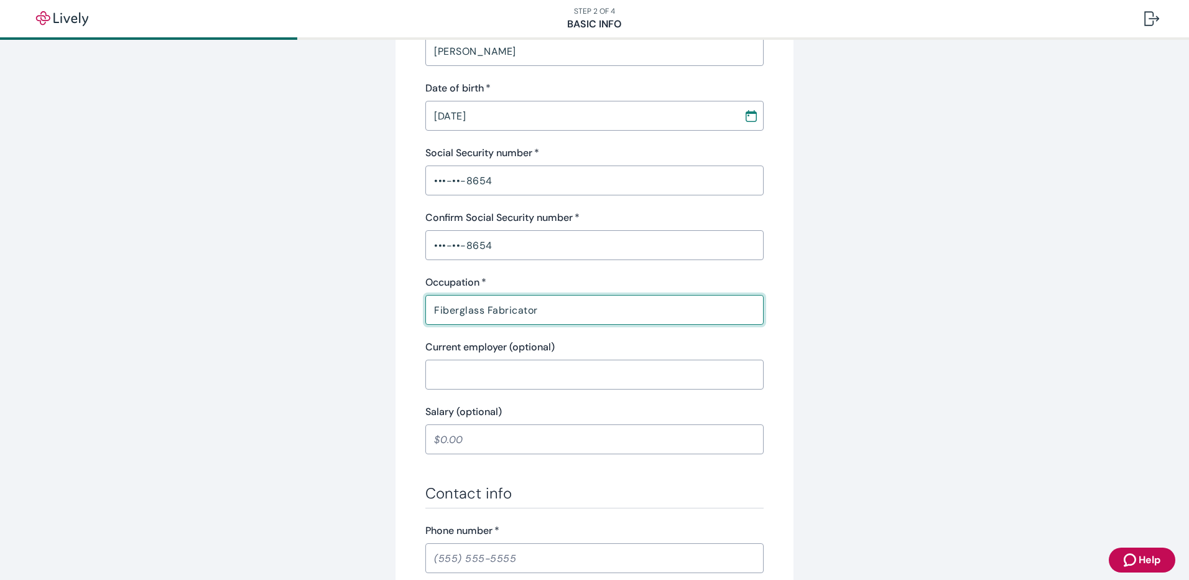
type input "Fiberglass Fabricator"
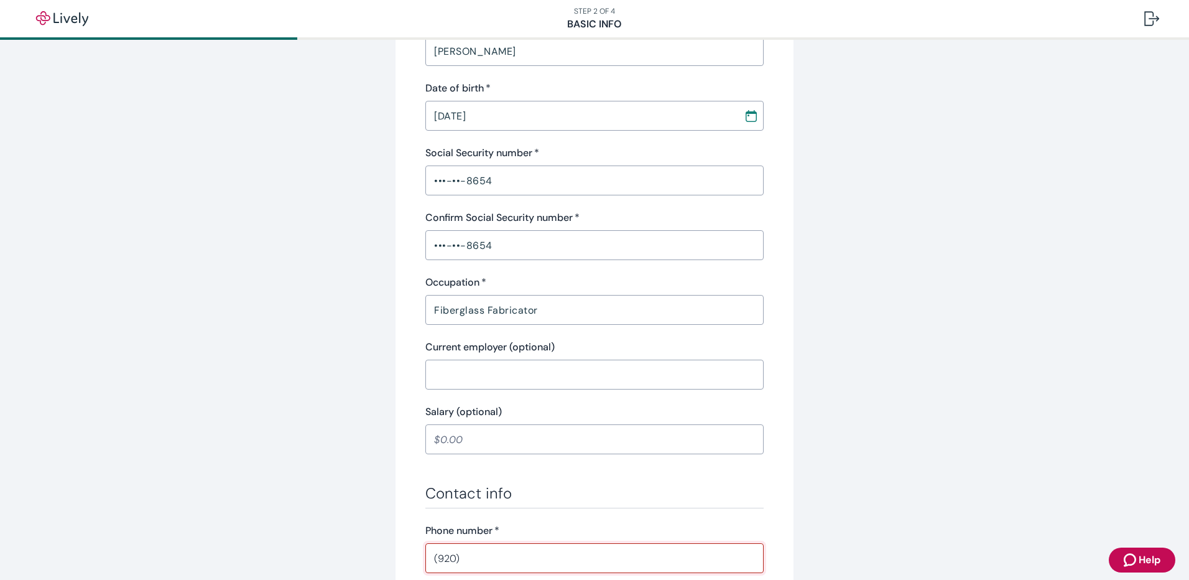
click at [504, 558] on input "(920)" at bounding box center [594, 557] width 338 height 25
type input "(920) 988-2692"
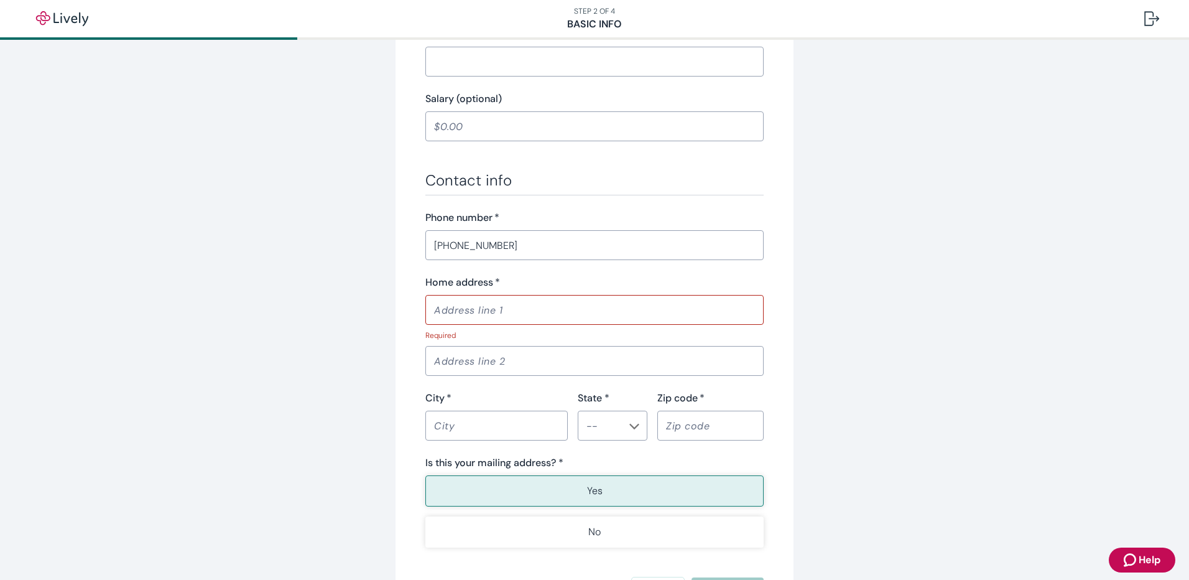
click at [468, 310] on input "Home address   *" at bounding box center [594, 309] width 338 height 25
paste input "912 CLEVELAND STREET"
type input "912 CLEVELAND STREET"
click at [459, 422] on div "​" at bounding box center [496, 425] width 142 height 30
click at [455, 405] on input "City   *" at bounding box center [496, 409] width 142 height 25
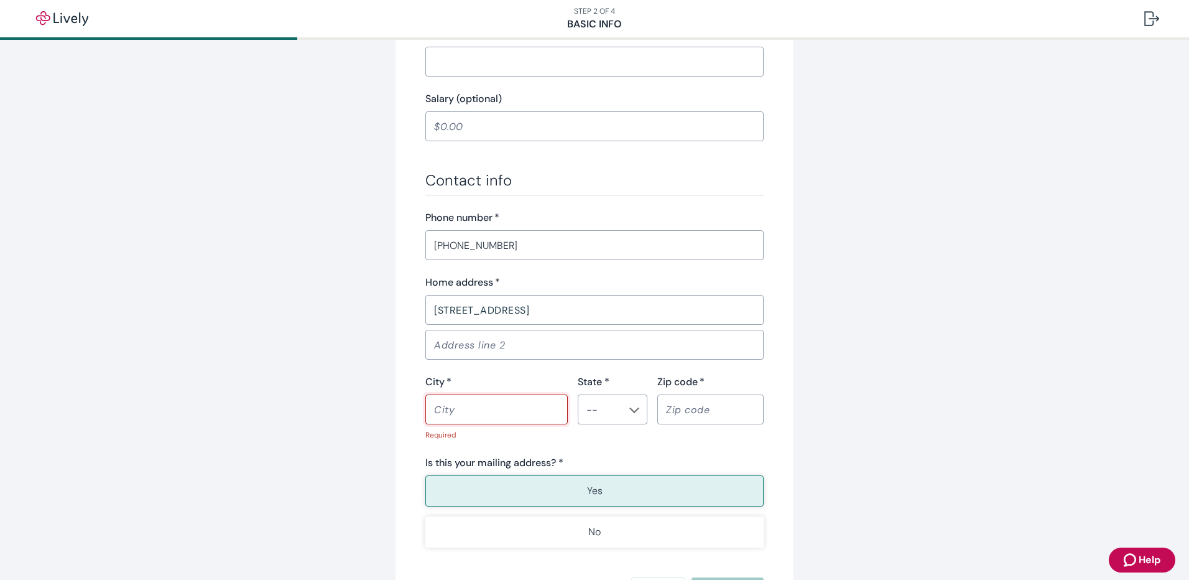
paste input "WATERTOWN"
type input "WATERTOWN"
click at [594, 412] on input "State *" at bounding box center [602, 408] width 42 height 17
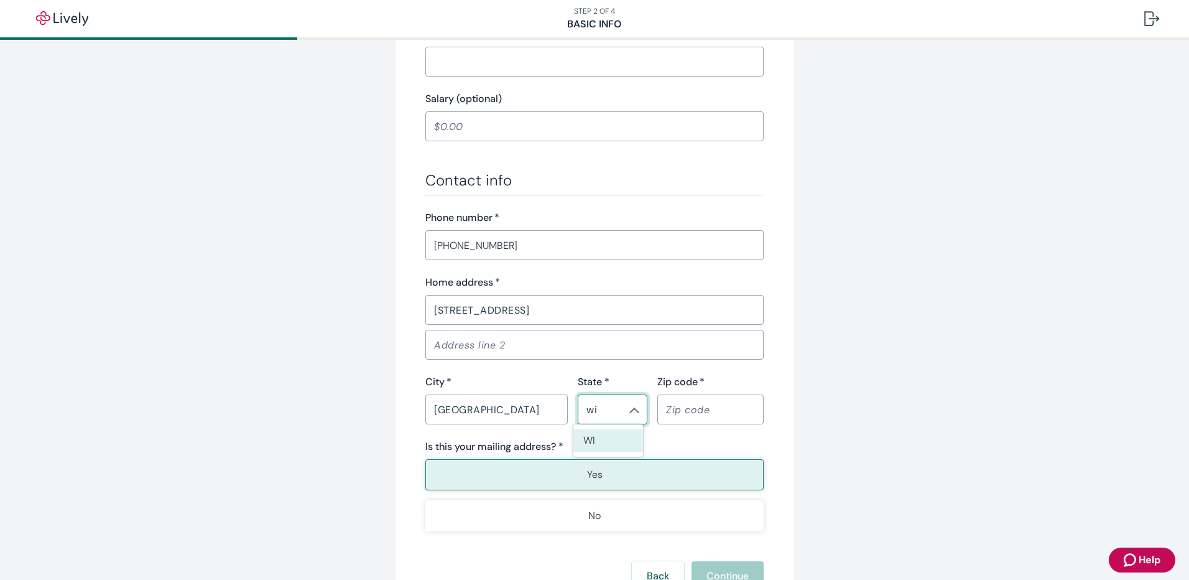
type input "WI"
type input "53098"
type button "true"
click at [587, 481] on p "Yes" at bounding box center [595, 474] width 16 height 15
click at [616, 463] on button "Yes" at bounding box center [594, 474] width 338 height 31
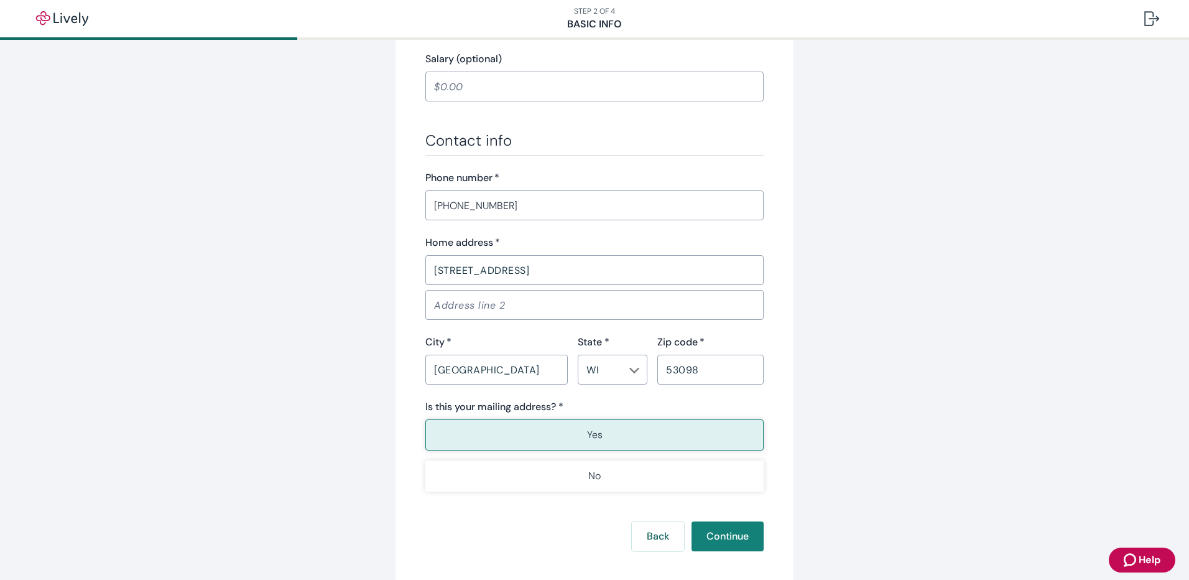
scroll to position [708, 0]
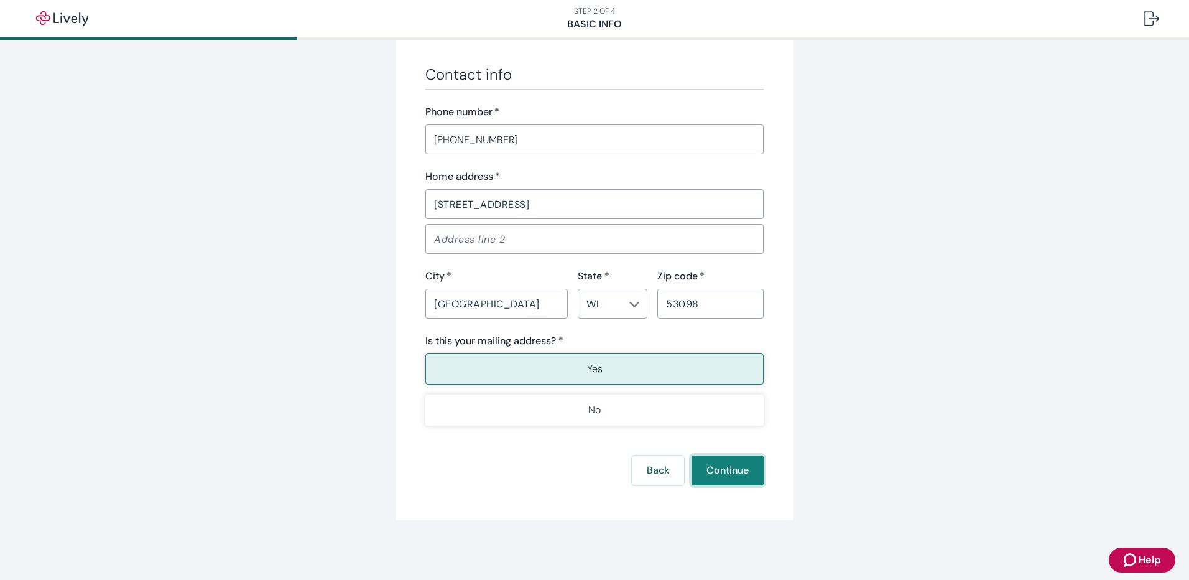
click at [730, 463] on button "Continue" at bounding box center [727, 470] width 72 height 30
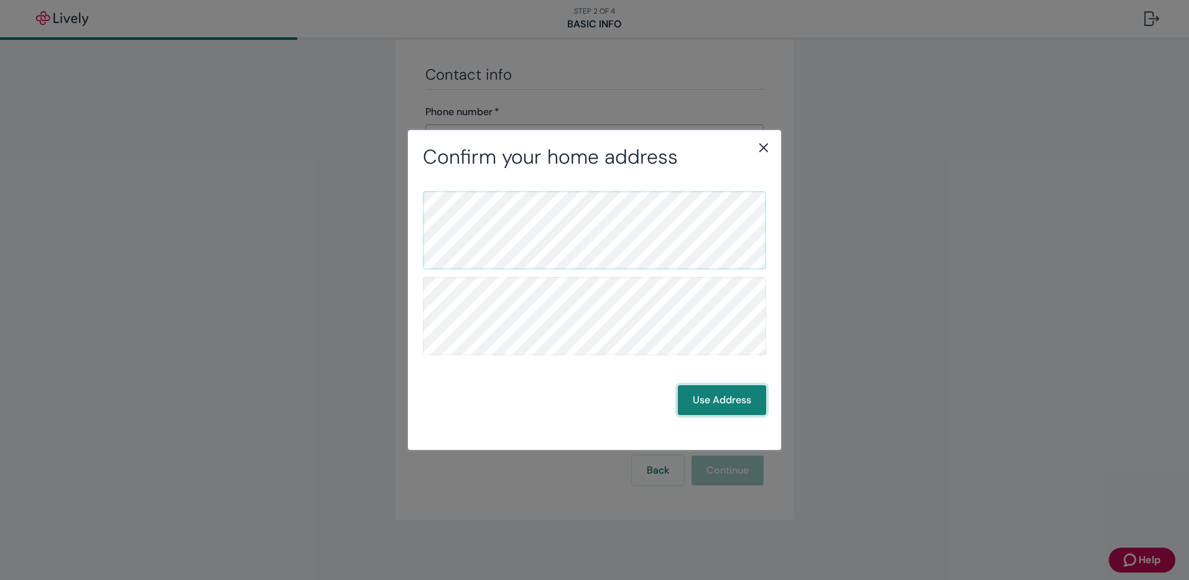
click at [737, 407] on button "Use Address" at bounding box center [722, 400] width 88 height 30
click at [719, 403] on button "Use Address" at bounding box center [722, 400] width 88 height 30
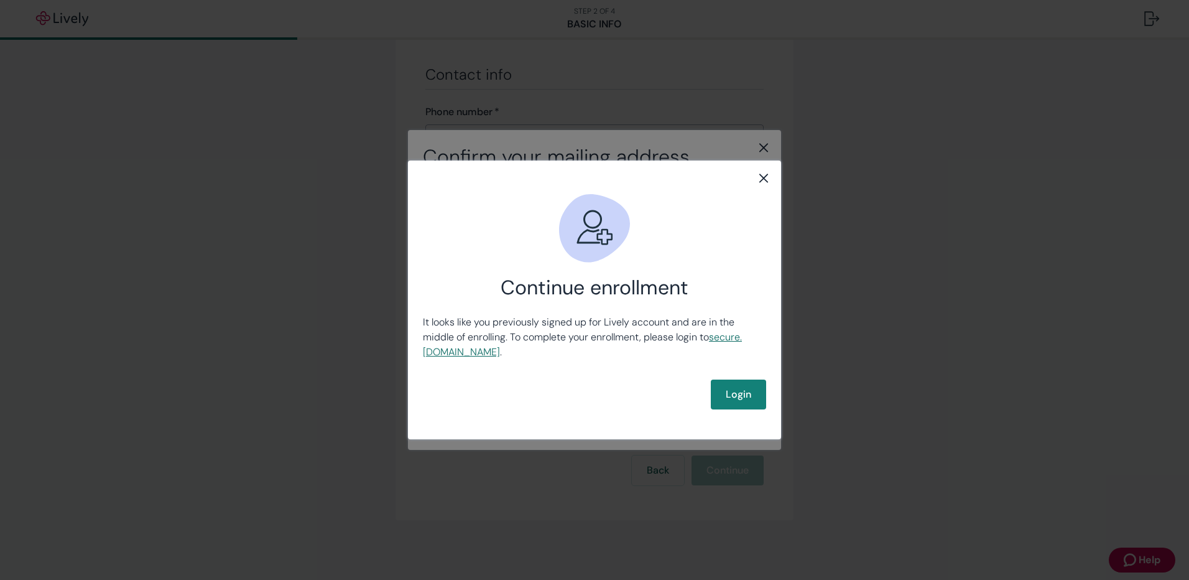
click at [458, 353] on link "secure .livelyme.com" at bounding box center [582, 344] width 319 height 28
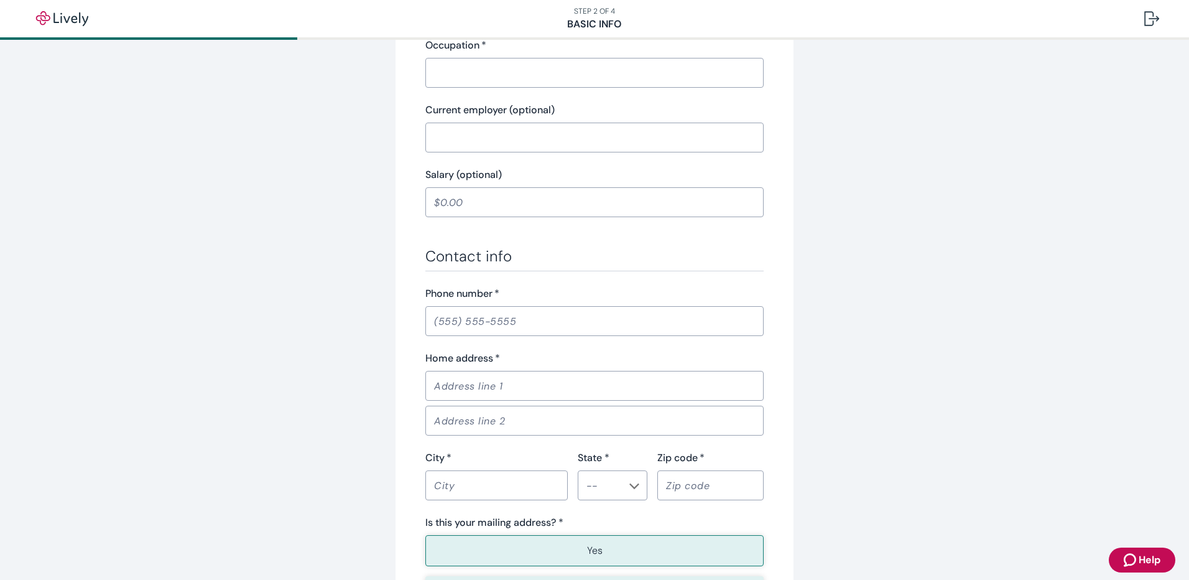
scroll to position [708, 0]
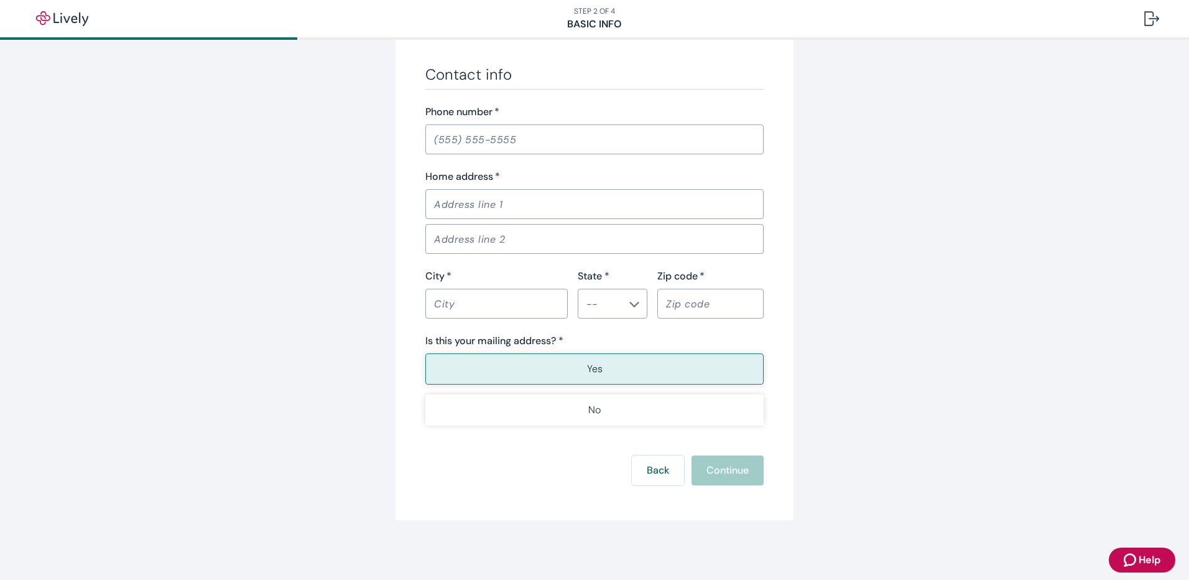
click at [1135, 569] on button "Help" at bounding box center [1142, 559] width 67 height 25
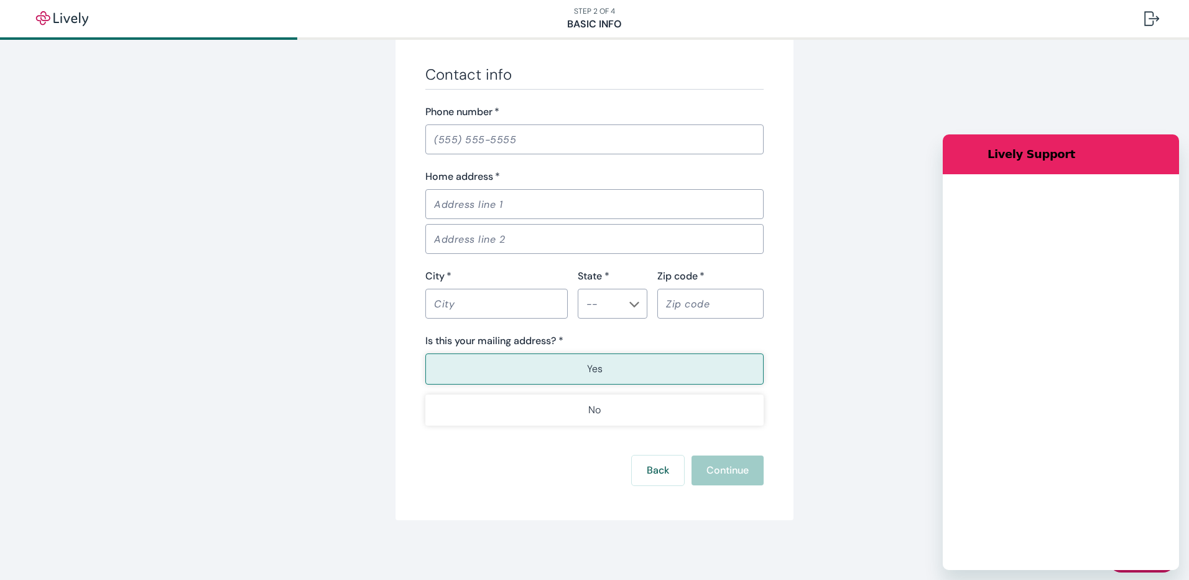
scroll to position [0, 0]
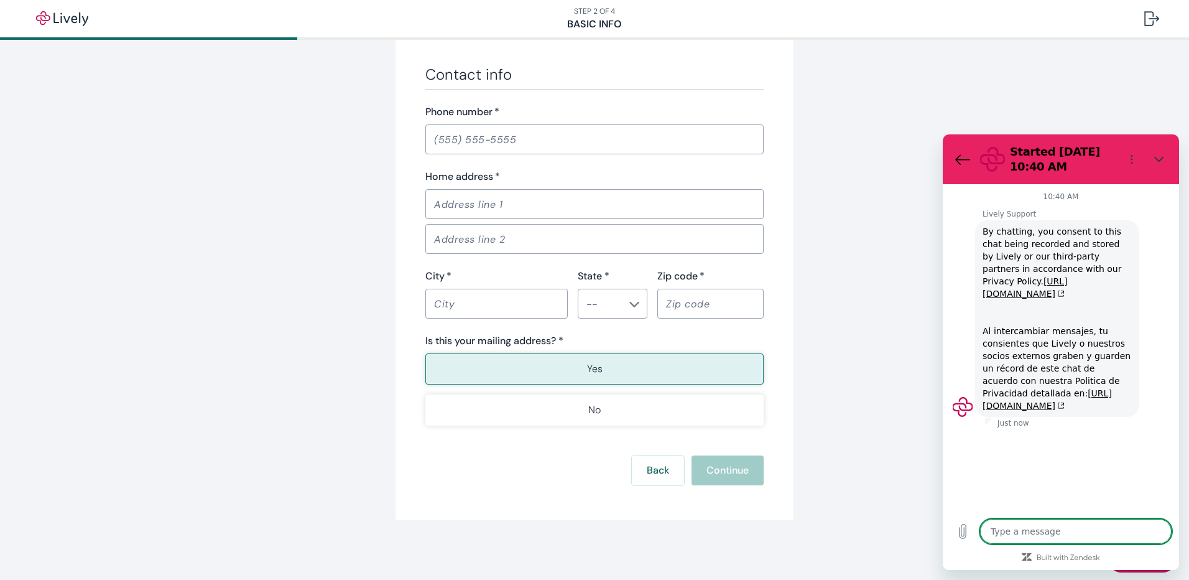
type textarea "x"
type textarea "I"
type textarea "x"
type textarea "I"
type textarea "x"
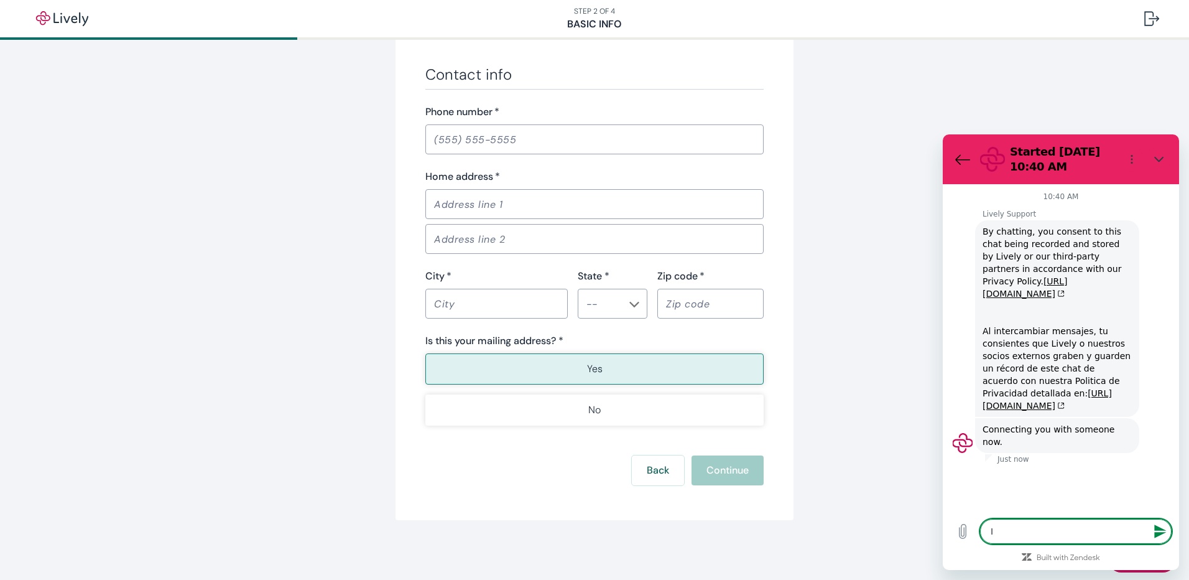
type textarea "I k"
type textarea "x"
type textarea "I ke"
type textarea "x"
type textarea "I kee"
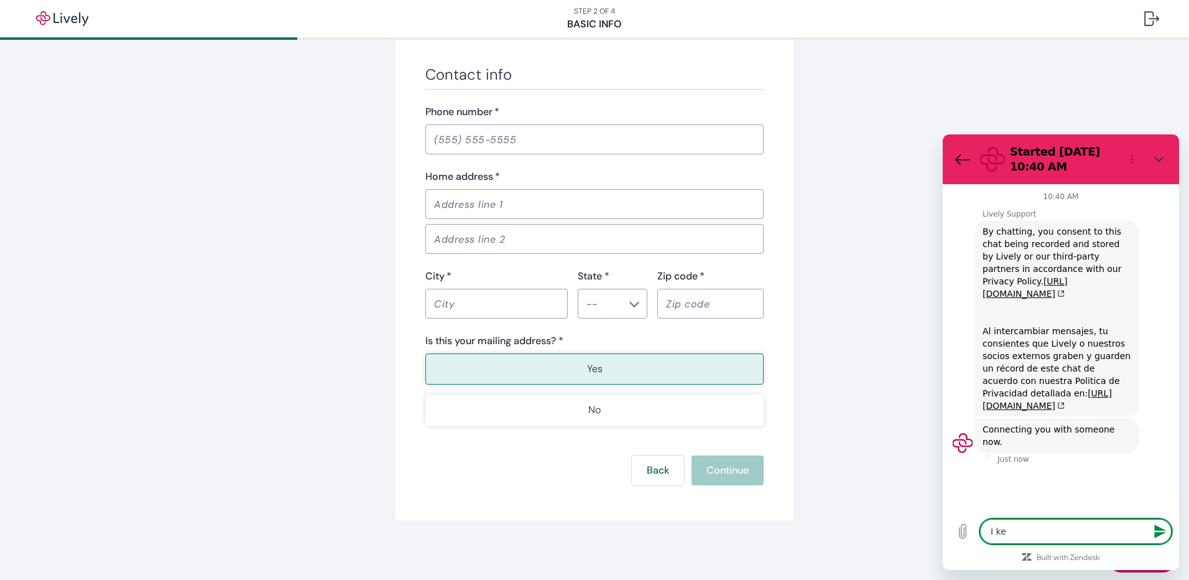
type textarea "x"
type textarea "I keep"
type textarea "x"
type textarea "I keep"
type textarea "x"
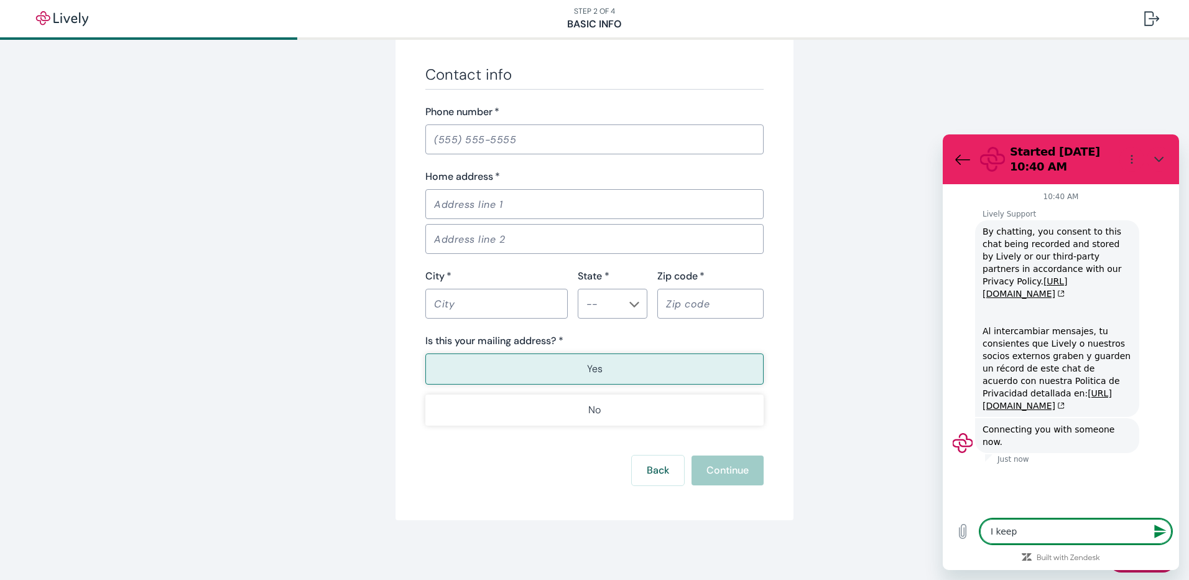
type textarea "I keep t"
type textarea "x"
type textarea "I keep tr"
type textarea "x"
type textarea "I keep try"
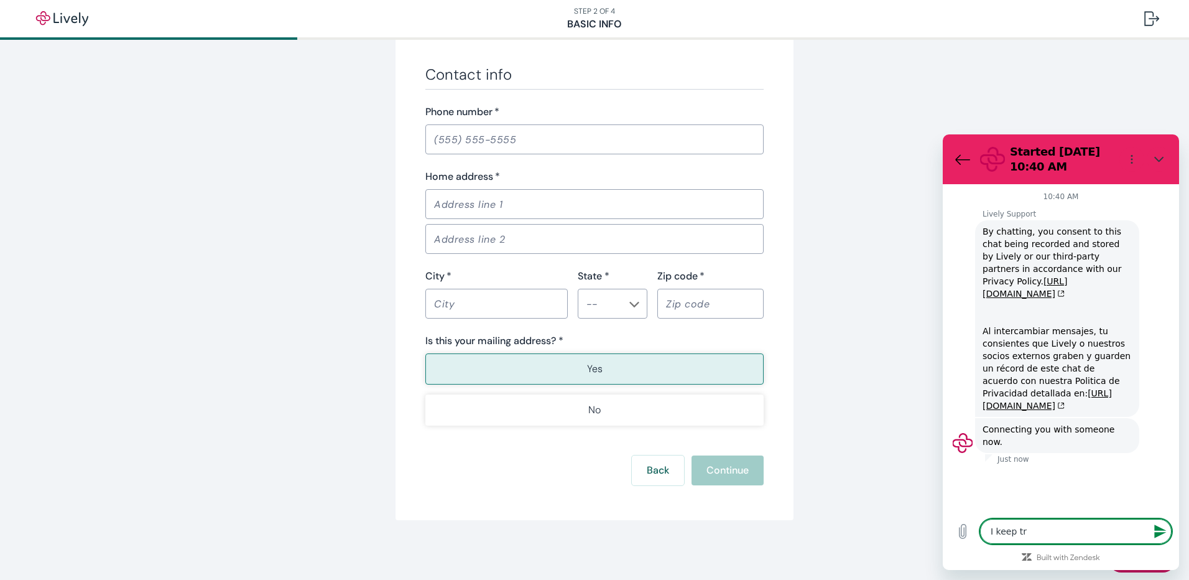
type textarea "x"
type textarea "I keep tryi"
type textarea "x"
type textarea "I keep tryin"
type textarea "x"
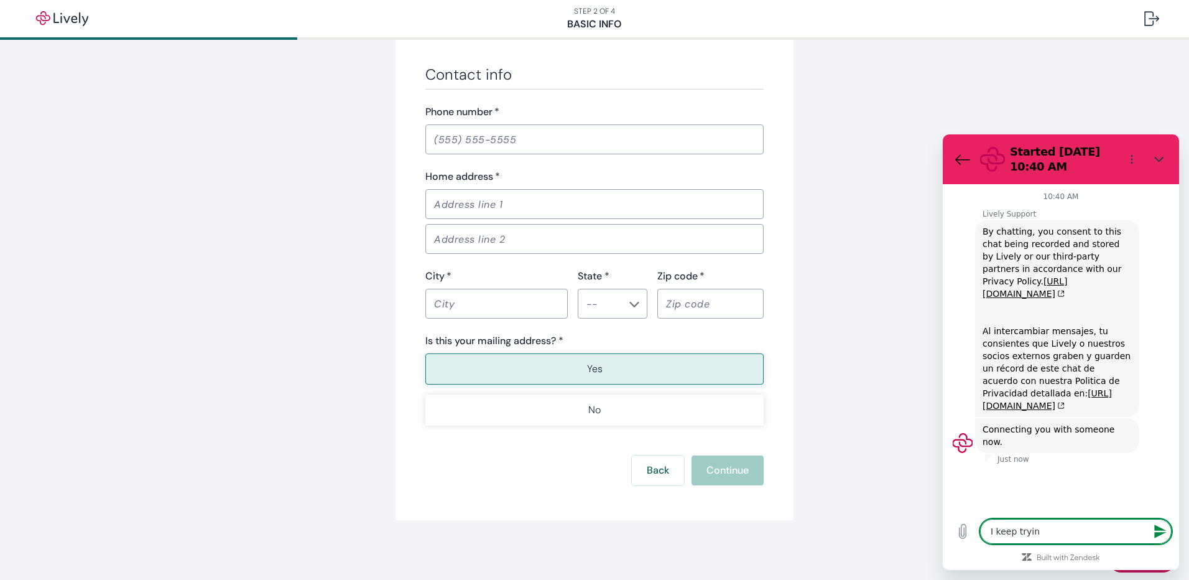
type textarea "I keep trying"
type textarea "x"
type textarea "I keep trying"
type textarea "x"
type textarea "I keep trying t"
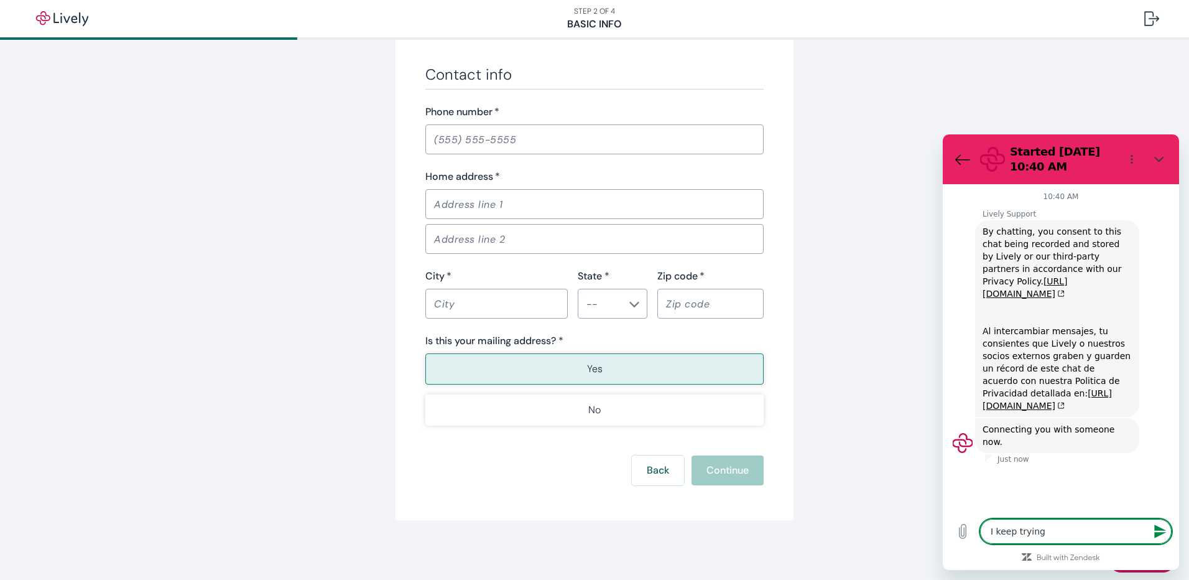
type textarea "x"
type textarea "I keep trying to"
type textarea "x"
type textarea "I keep trying to"
type textarea "x"
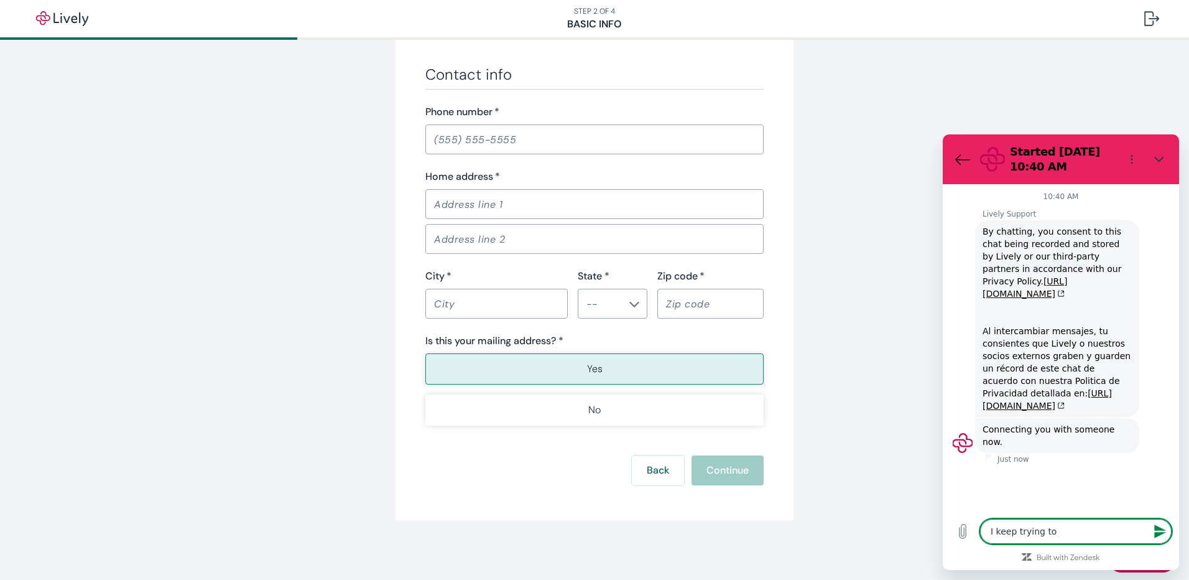
type textarea "I keep trying to s"
type textarea "x"
type textarea "I keep trying to se"
type textarea "x"
type textarea "I keep trying to set"
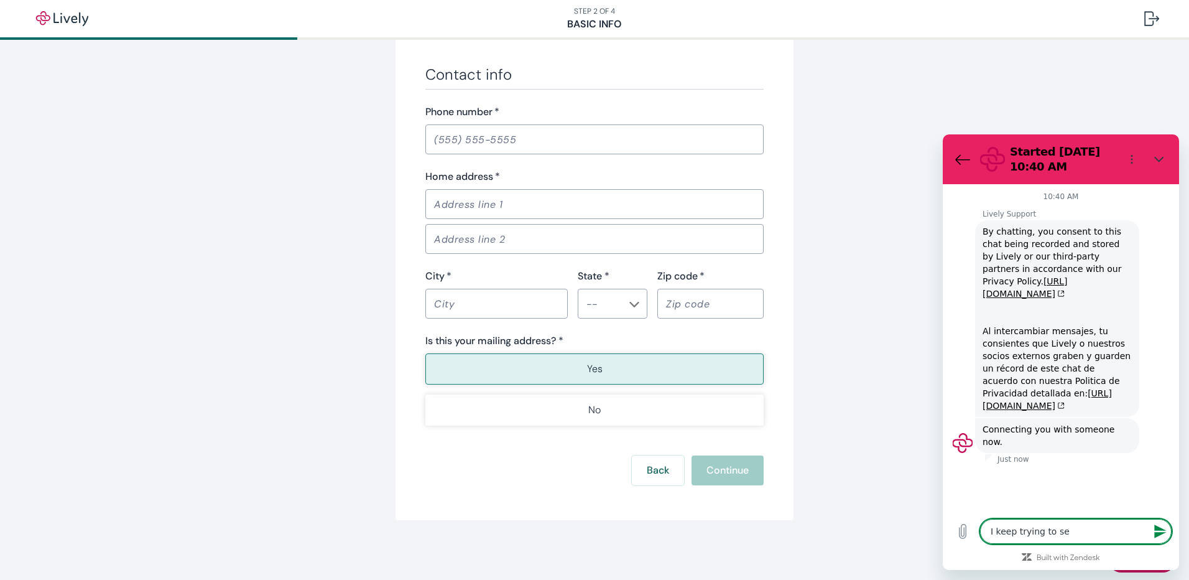
type textarea "x"
type textarea "I keep trying to set"
type textarea "x"
type textarea "I keep trying to set u"
type textarea "x"
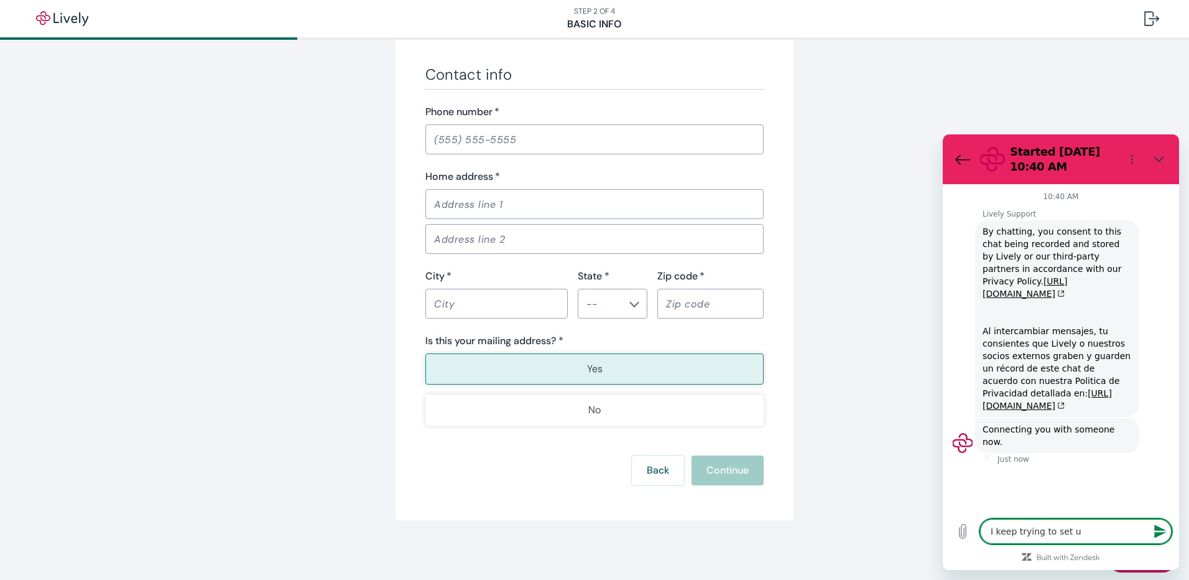
type textarea "I keep trying to set up"
type textarea "x"
type textarea "I keep trying to set up"
type textarea "x"
type textarea "I keep trying to set up m"
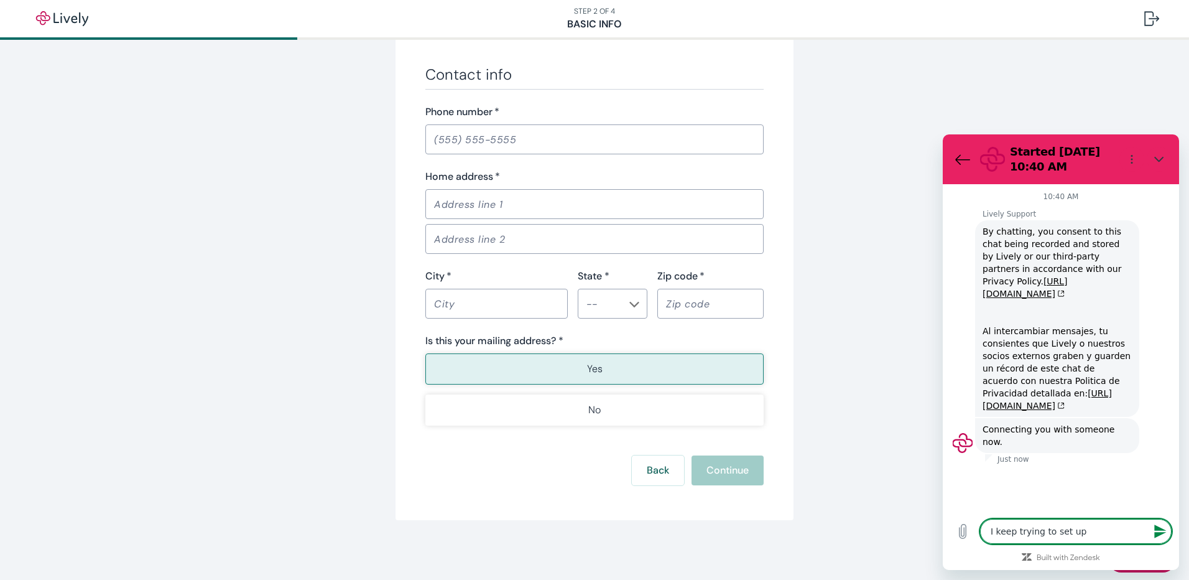
type textarea "x"
type textarea "I keep trying to set up my"
type textarea "x"
type textarea "I keep trying to set up my"
type textarea "x"
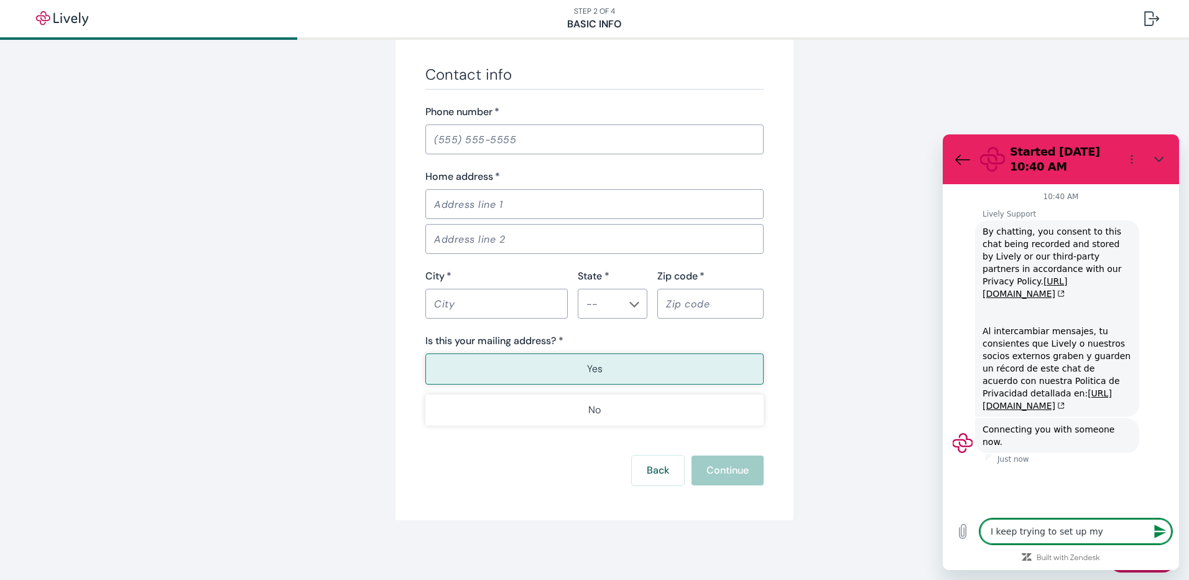
type textarea "I keep trying to set up my a"
type textarea "x"
type textarea "I keep trying to set up my ac"
type textarea "x"
type textarea "I keep trying to set up my acc"
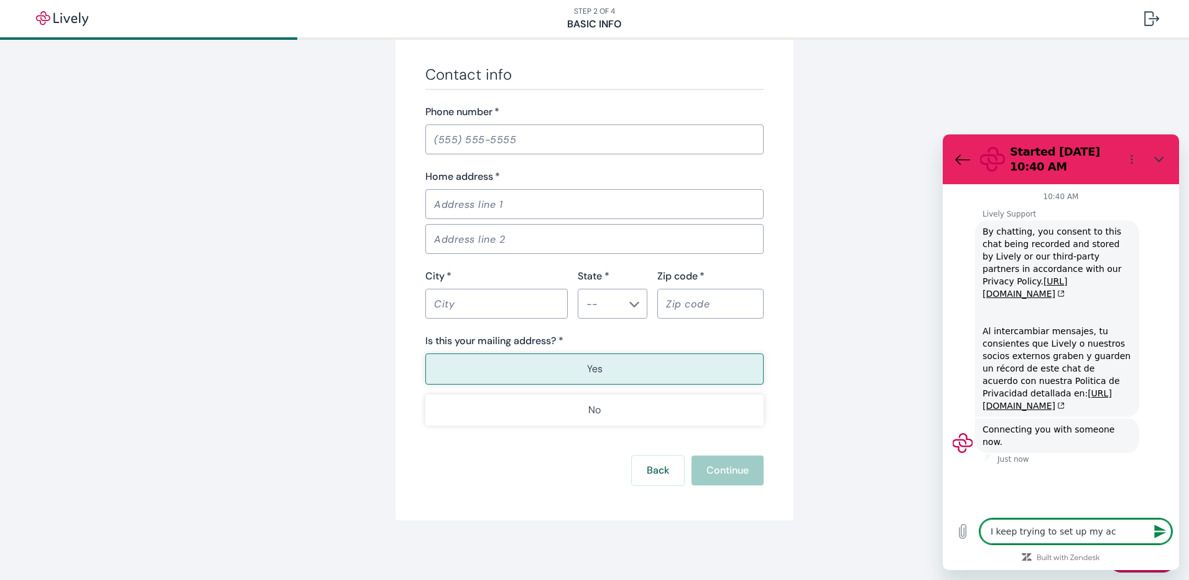
type textarea "x"
type textarea "I keep trying to set up my acco"
type textarea "x"
type textarea "I keep trying to set up my accou"
type textarea "x"
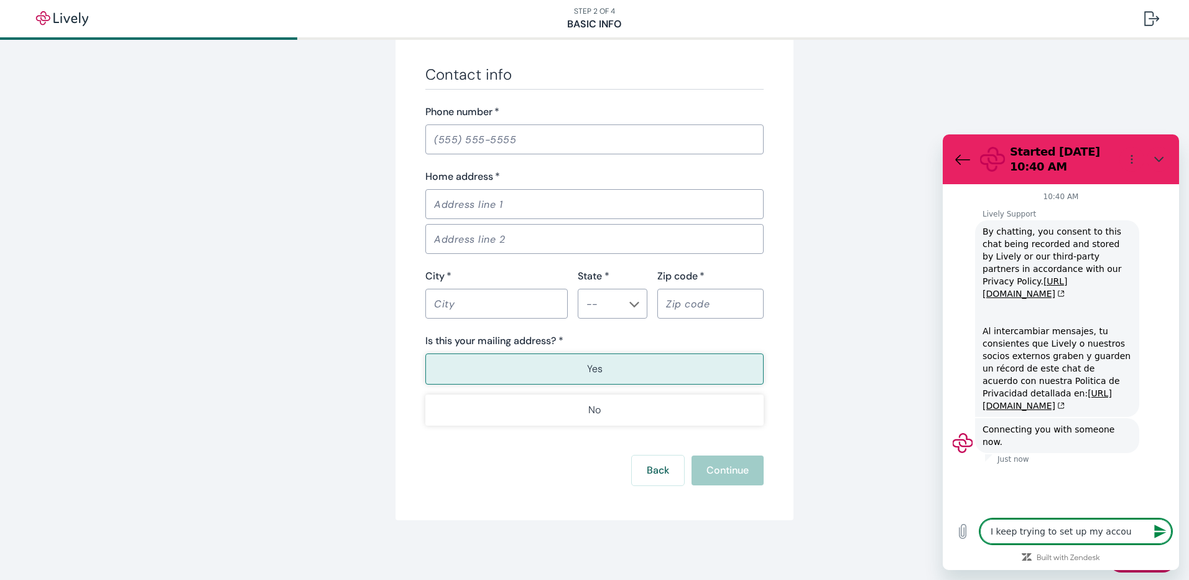
type textarea "I keep trying to set up my accoun"
type textarea "x"
type textarea "I keep trying to set up my account"
type textarea "x"
type textarea "I keep trying to set up my account"
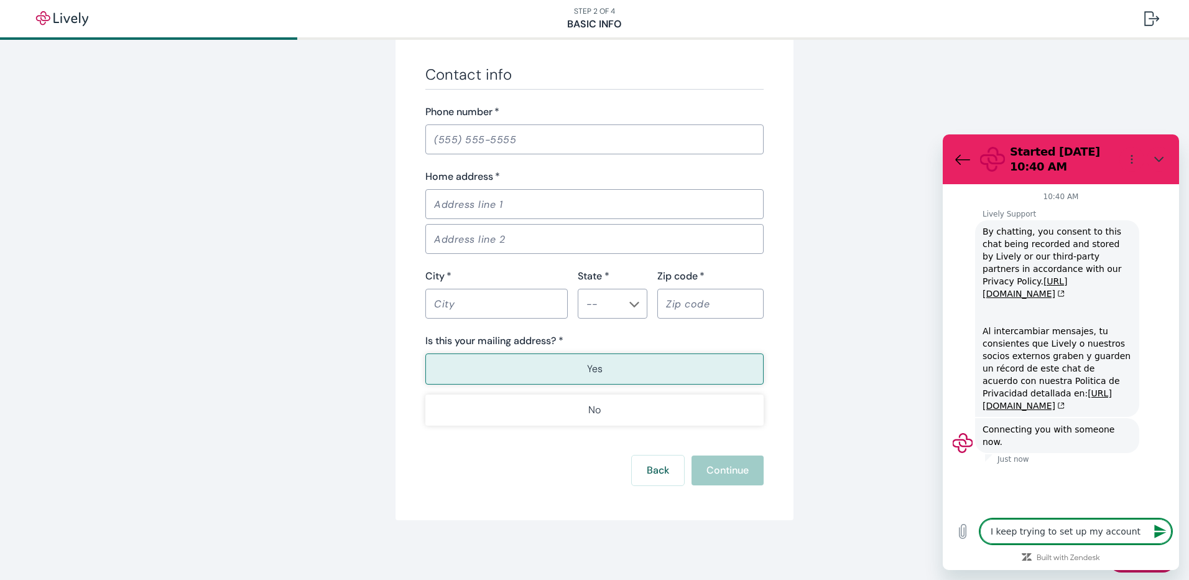
type textarea "x"
type textarea "I keep trying to set up my account a"
type textarea "x"
type textarea "I keep trying to set up my account an"
type textarea "x"
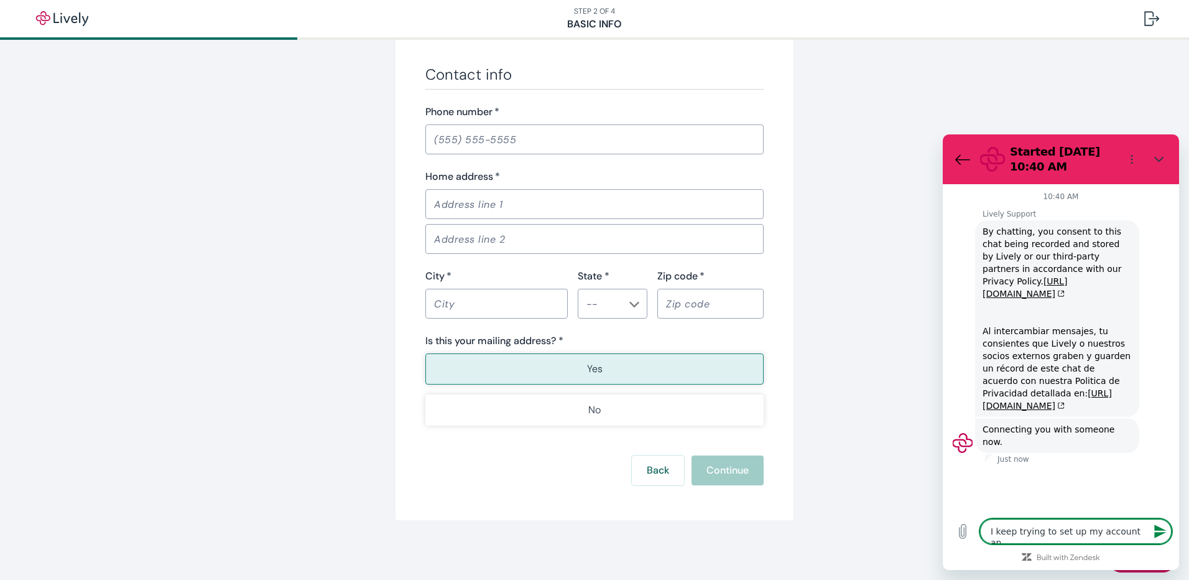
type textarea "I keep trying to set up my account and"
type textarea "x"
type textarea "I keep trying to set up my account and"
type textarea "x"
type textarea "I keep trying to set up my account and i"
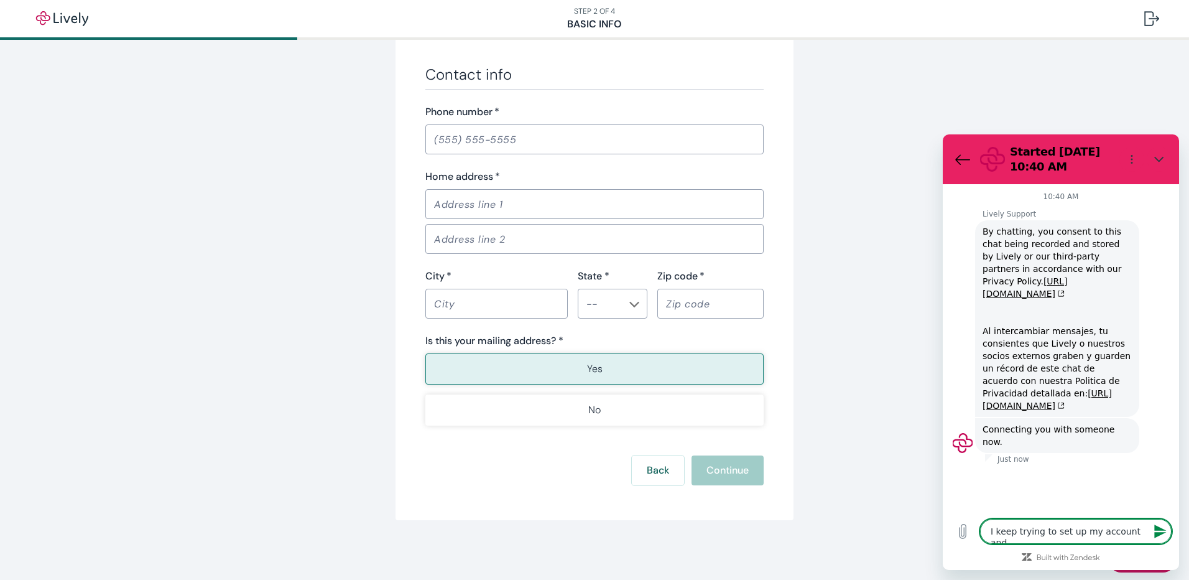
type textarea "x"
type textarea "I keep trying to set up my account and it"
type textarea "x"
type textarea "I keep trying to set up my account and it"
type textarea "x"
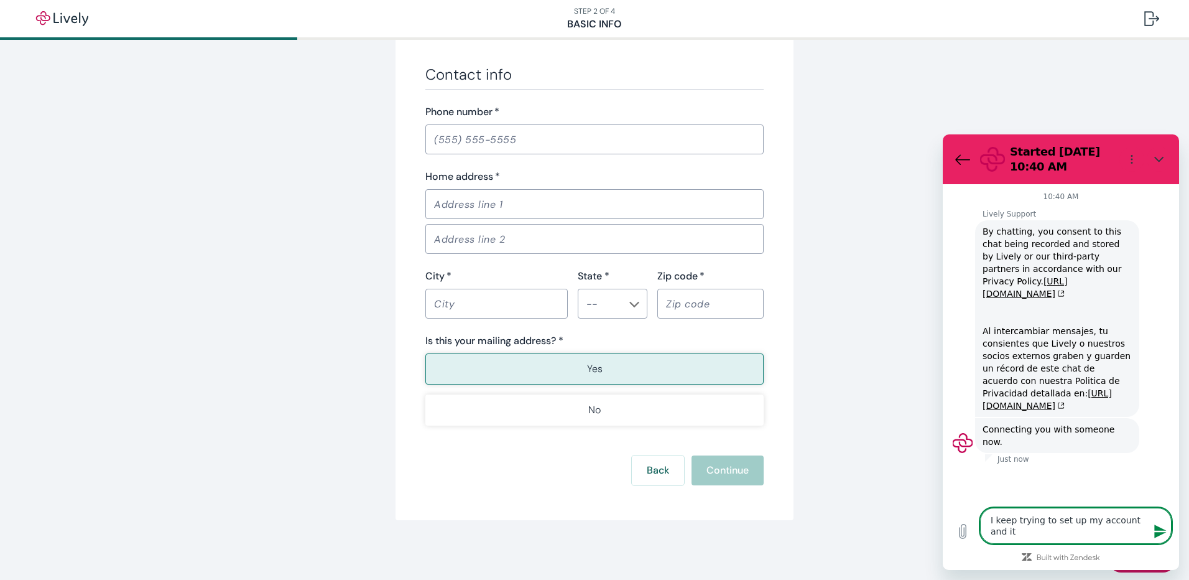
type textarea "I keep trying to set up my account and it t"
type textarea "x"
type textarea "I keep trying to set up my account and it te"
type textarea "x"
type textarea "I keep trying to set up my account and it tel"
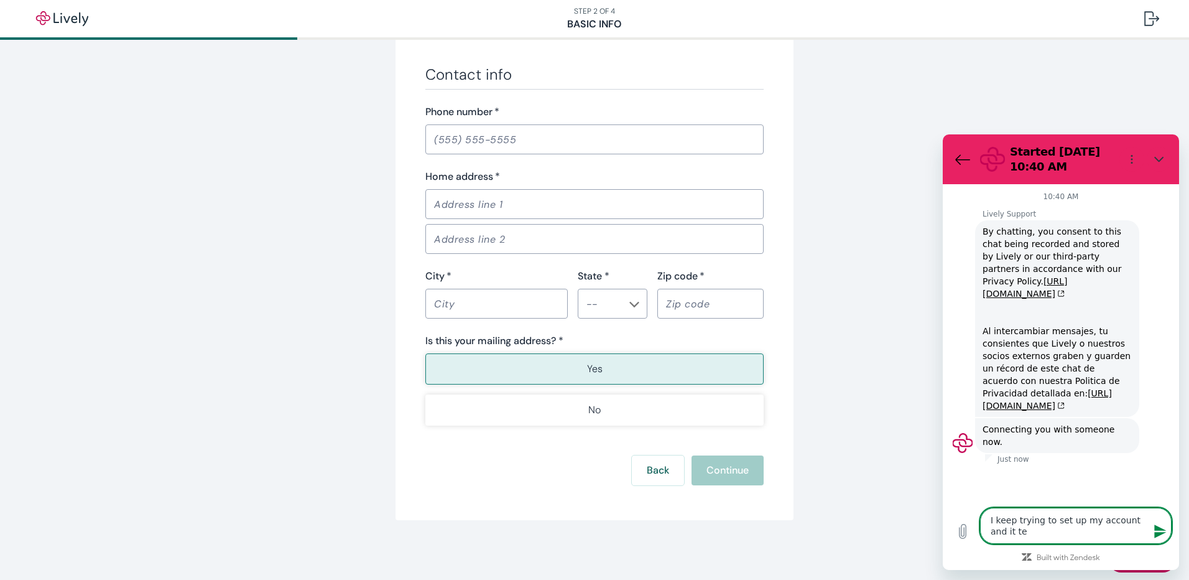
type textarea "x"
type textarea "I keep trying to set up my account and it tell"
type textarea "x"
type textarea "I keep trying to set up my account and it tells"
type textarea "x"
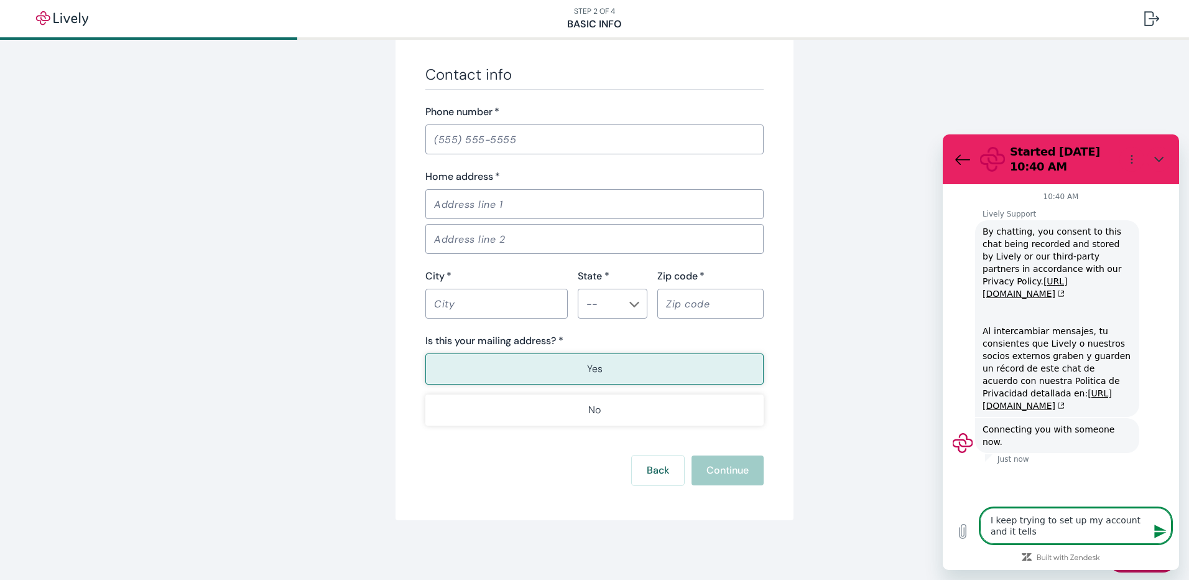
type textarea "I keep trying to set up my account and it tells"
type textarea "x"
type textarea "I keep trying to set up my account and it tells m"
type textarea "x"
type textarea "I keep trying to set up my account and it tells me"
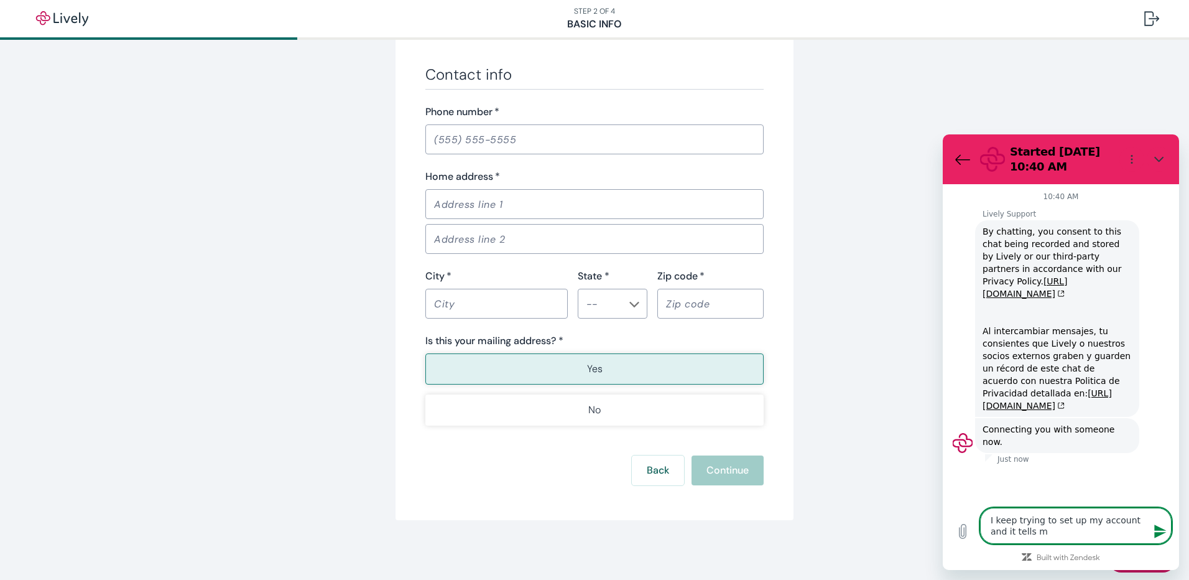
type textarea "x"
type textarea "I keep trying to set up my account and it tells me"
type textarea "x"
type textarea "I keep trying to set up my account and it tells me I"
type textarea "x"
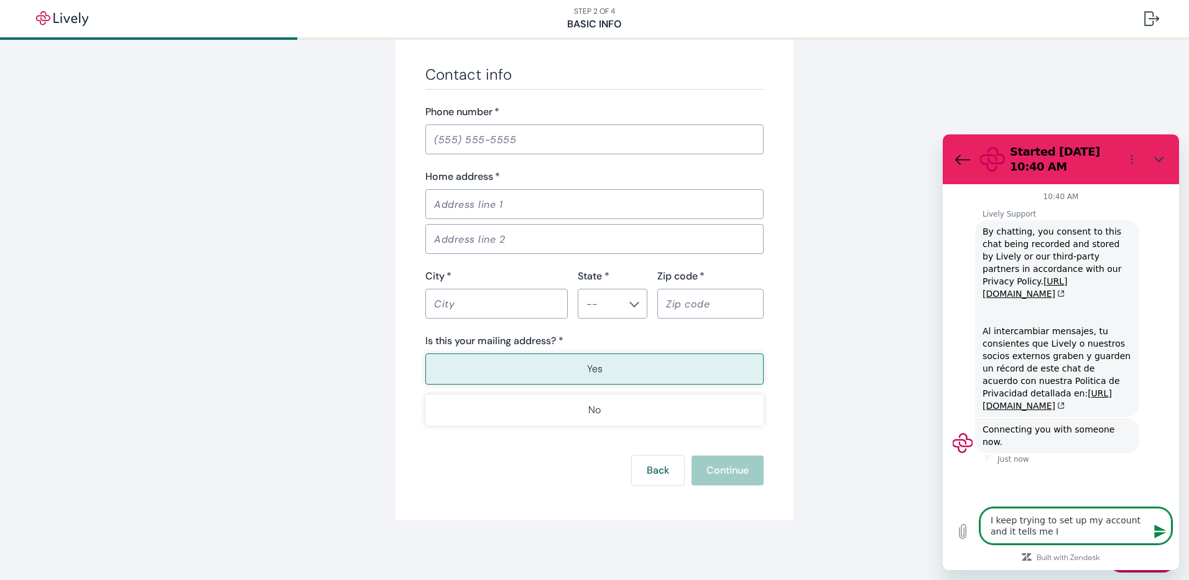
type textarea "I keep trying to set up my account and it tells me I"
type textarea "x"
type textarea "I keep trying to set up my account and it tells me I h"
type textarea "x"
type textarea "I keep trying to set up my account and it tells me I ha"
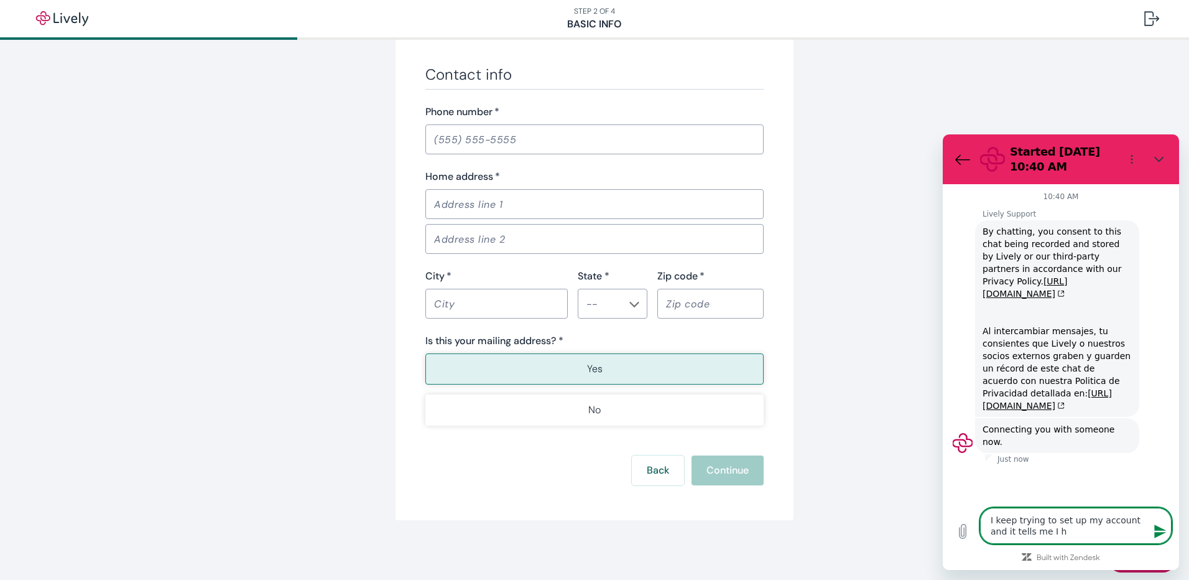
type textarea "x"
type textarea "I keep trying to set up my account and it tells me I hav"
type textarea "x"
type textarea "I keep trying to set up my account and it tells me I have"
type textarea "x"
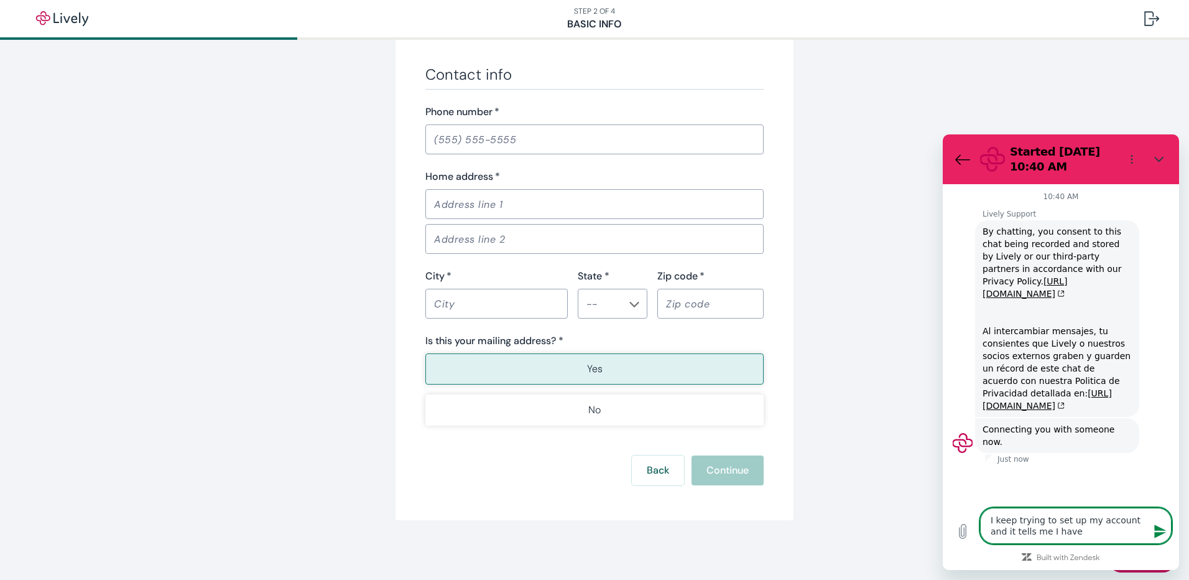
type textarea "I keep trying to set up my account and it tells me I have"
type textarea "x"
type textarea "I keep trying to set up my account and it tells me I have o"
type textarea "x"
type textarea "I keep trying to set up my account and it tells me I have on"
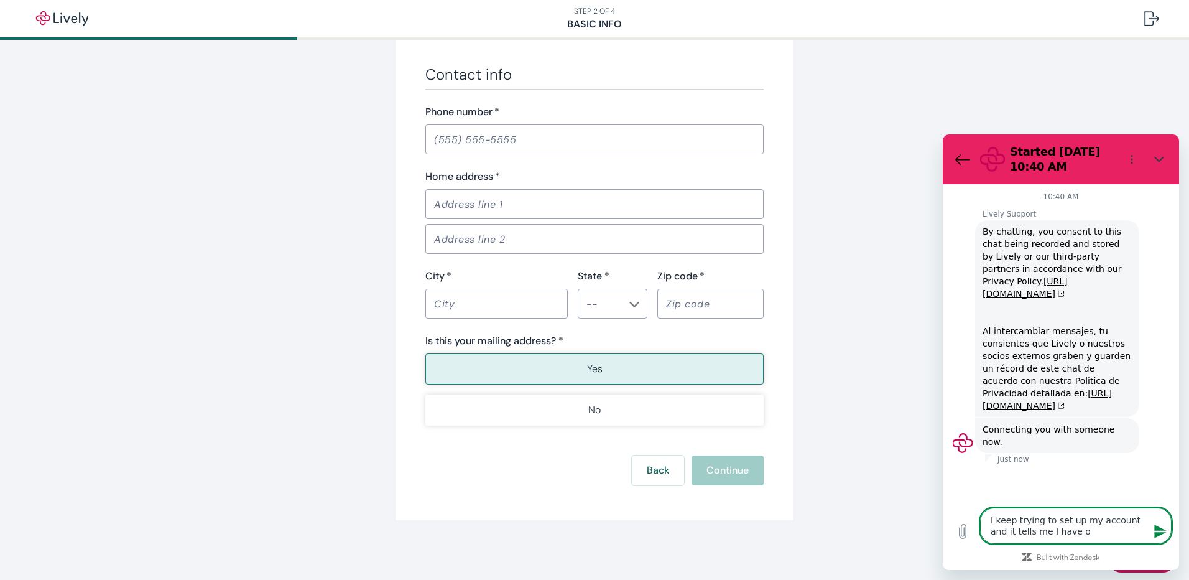
type textarea "x"
type textarea "I keep trying to set up my account and it tells me I have one"
type textarea "x"
type textarea "I keep trying to set up my account and it tells me I have one"
type textarea "x"
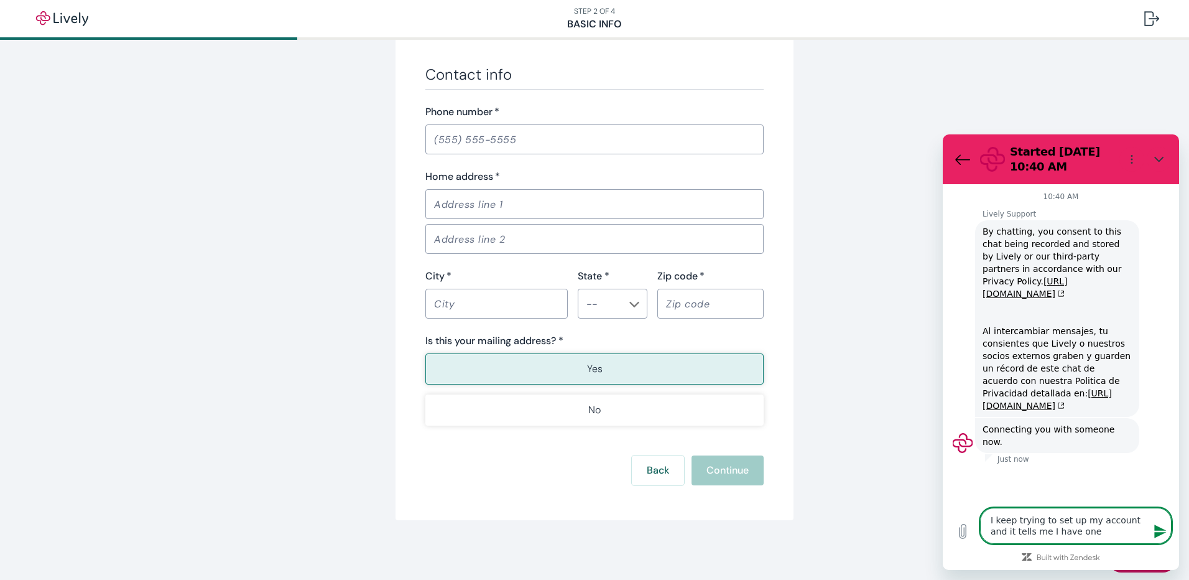
type textarea "I keep trying to set up my account and it tells me I have one t"
type textarea "x"
type textarea "I keep trying to set up my account and it tells me I have one th"
type textarea "x"
type textarea "I keep trying to set up my account and it tells me I have one the"
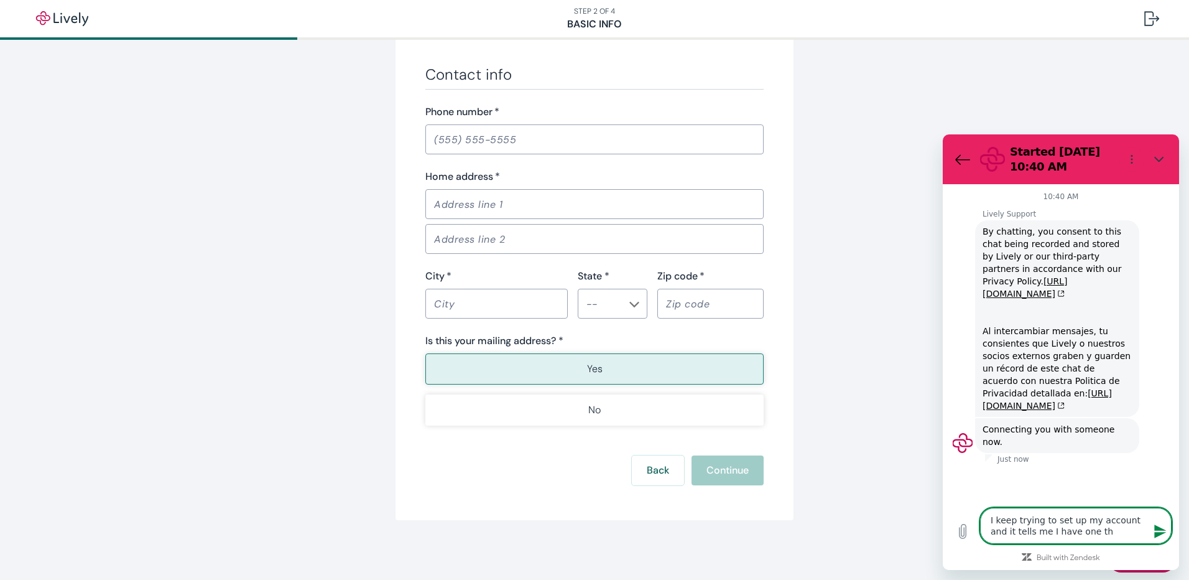
type textarea "x"
type textarea "I keep trying to set up my account and it tells me I have one then"
type textarea "x"
type textarea "I keep trying to set up my account and it tells me I have one then"
type textarea "x"
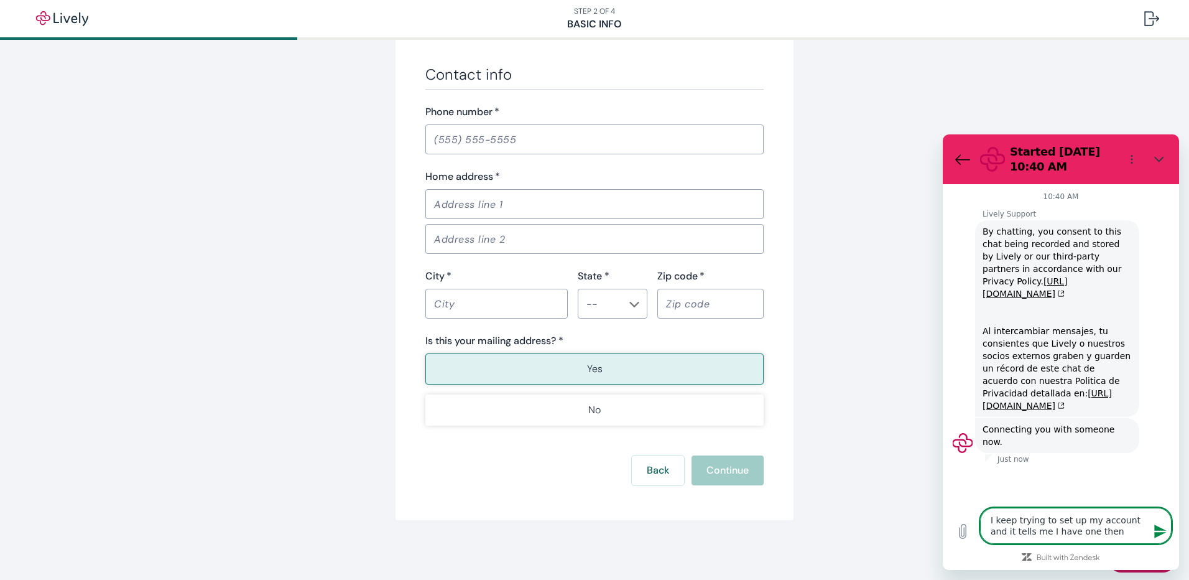
type textarea "I keep trying to set up my account and it tells me I have one then w"
type textarea "x"
type textarea "I keep trying to set up my account and it tells me I have one then wh"
type textarea "x"
type textarea "I keep trying to set up my account and it tells me I have one then whe"
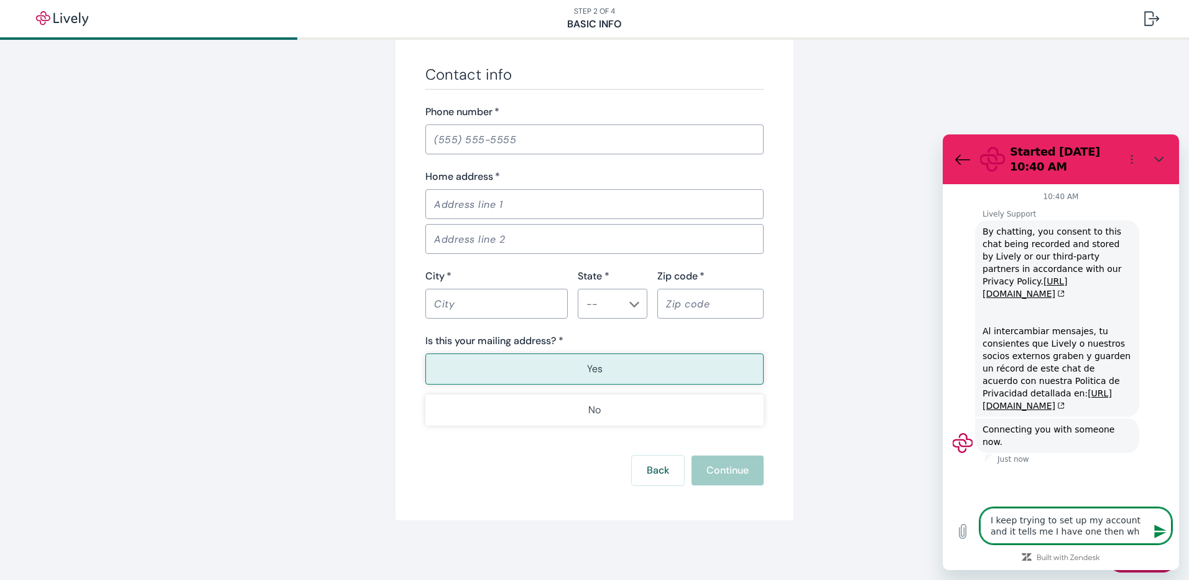
type textarea "x"
type textarea "I keep trying to set up my account and it tells me I have one then when"
type textarea "x"
type textarea "I keep trying to set up my account and it tells me I have one then when"
type textarea "x"
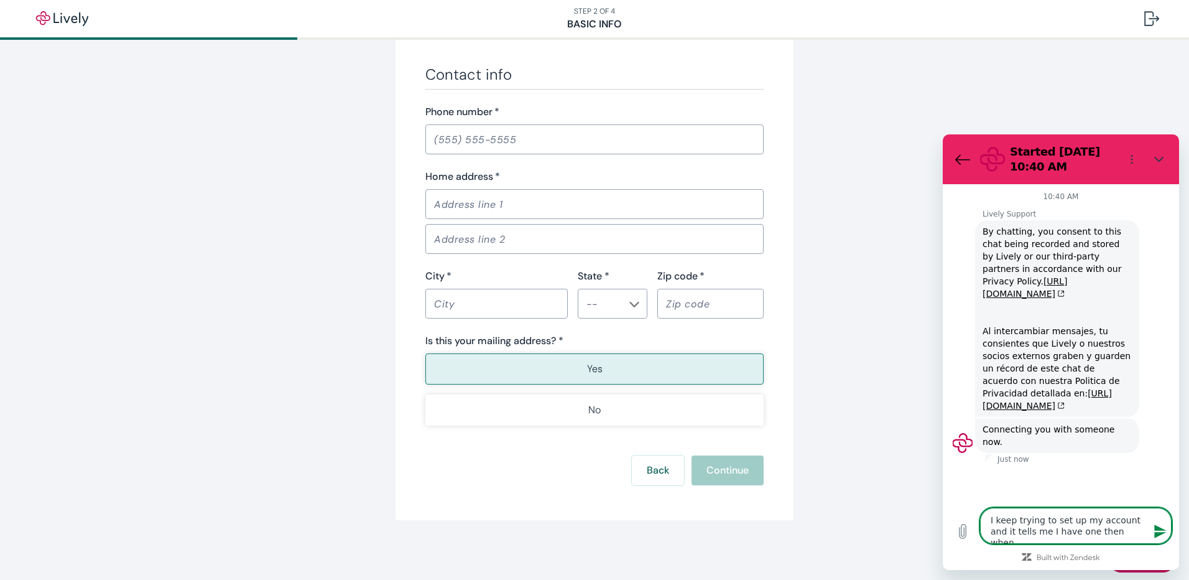
type textarea "I keep trying to set up my account and it tells me I have one then when I"
type textarea "x"
type textarea "I keep trying to set up my account and it tells me I have one then when I"
type textarea "x"
type textarea "I keep trying to set up my account and it tells me I have one then when I r"
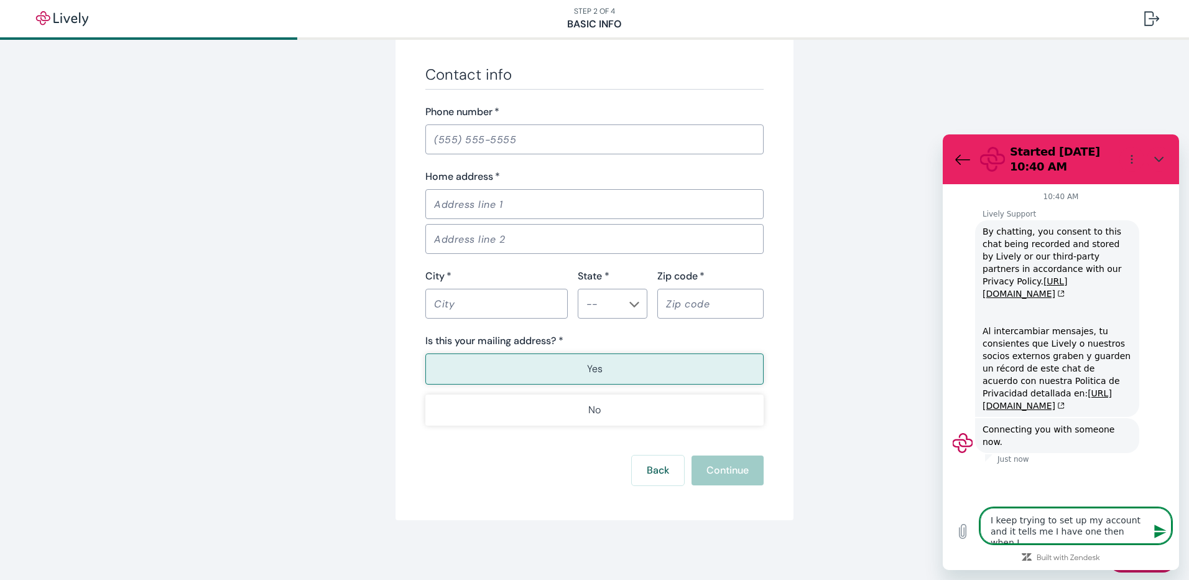
type textarea "x"
type textarea "I keep trying to set up my account and it tells me I have one then when I re"
type textarea "x"
type textarea "I keep trying to set up my account and it tells me I have one then when I res"
type textarea "x"
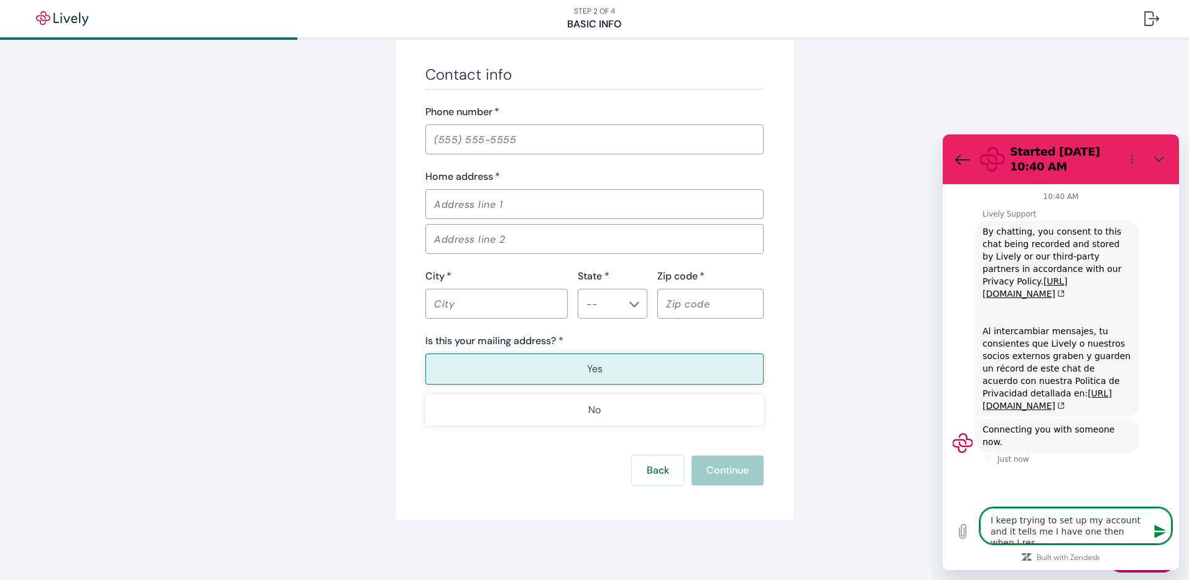
type textarea "I keep trying to set up my account and it tells me I have one then when I rese"
type textarea "x"
type textarea "I keep trying to set up my account and it tells me I have one then when I reset"
type textarea "x"
type textarea "I keep trying to set up my account and it tells me I have one then when I reset"
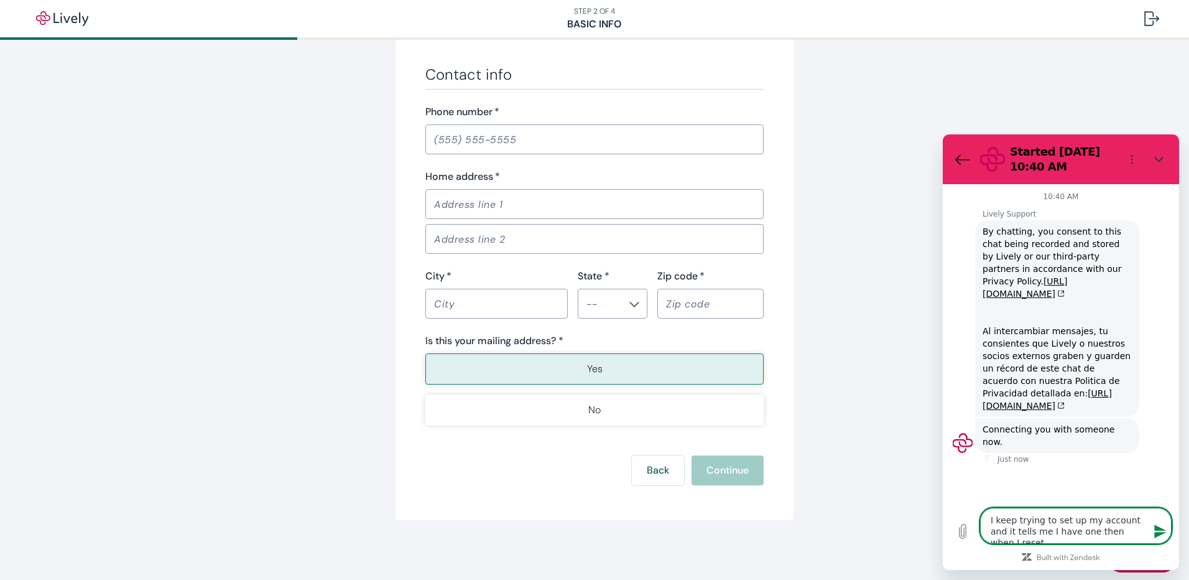
type textarea "x"
type textarea "I keep trying to set up my account and it tells me I have one then when I reset…"
type textarea "x"
type textarea "I keep trying to set up my account and it tells me I have one then when I reset…"
type textarea "x"
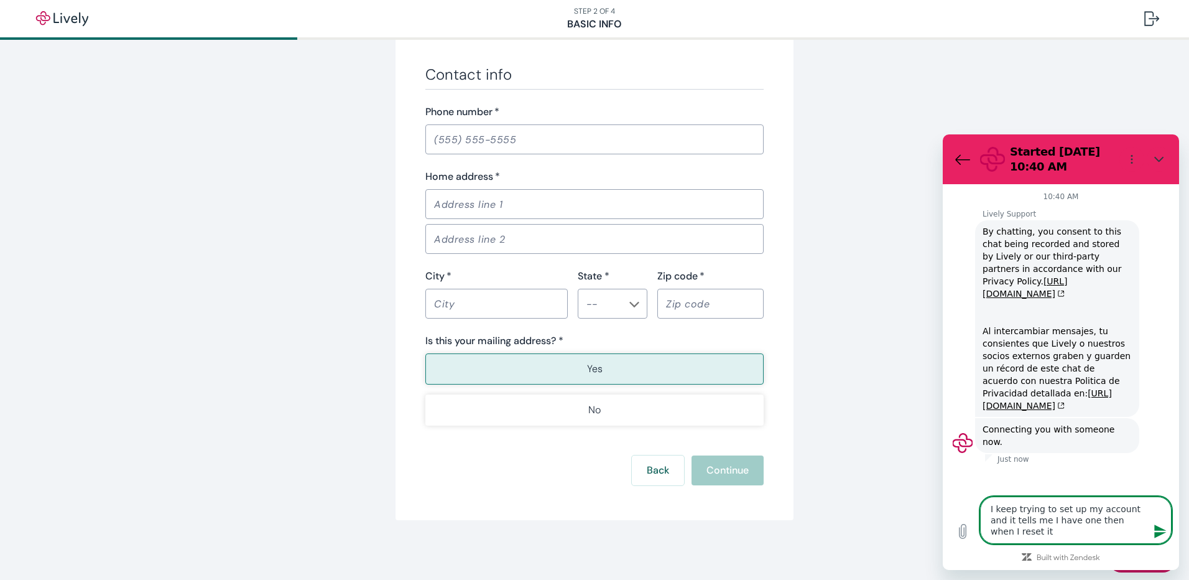
type textarea "I keep trying to set up my account and it tells me I have one then when I reset…"
type textarea "x"
type textarea "I keep trying to set up my account and it tells me I have one then when I reset"
type textarea "x"
type textarea "I keep trying to set up my account and it tells me I have one then when I reset"
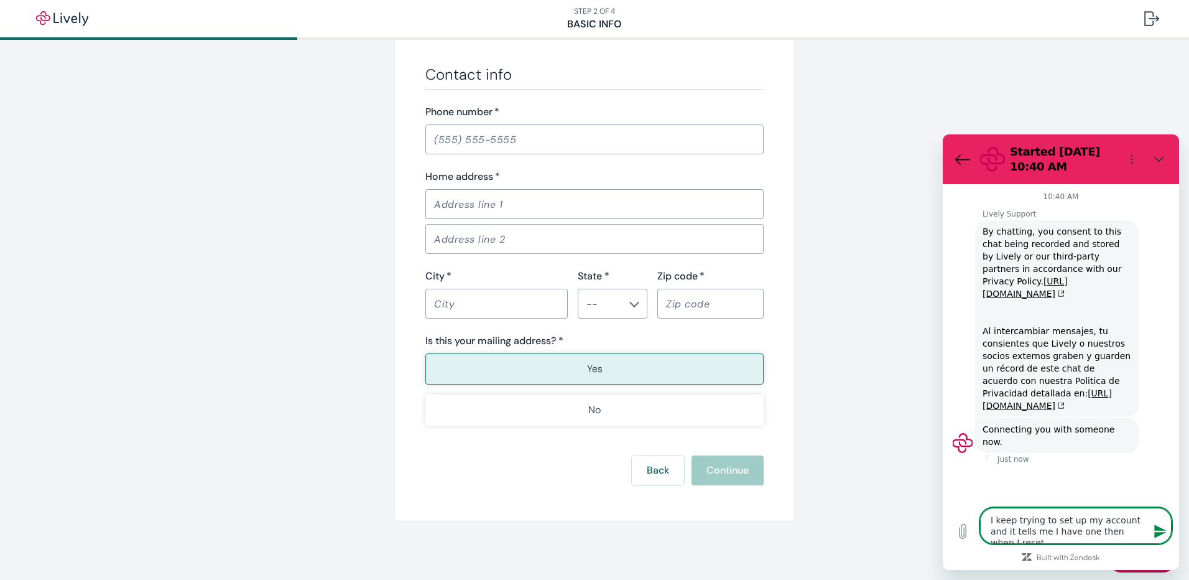
type textarea "x"
type textarea "I keep trying to set up my account and it tells me I have one then when I rese"
type textarea "x"
type textarea "I keep trying to set up my account and it tells me I have one then when I res"
type textarea "x"
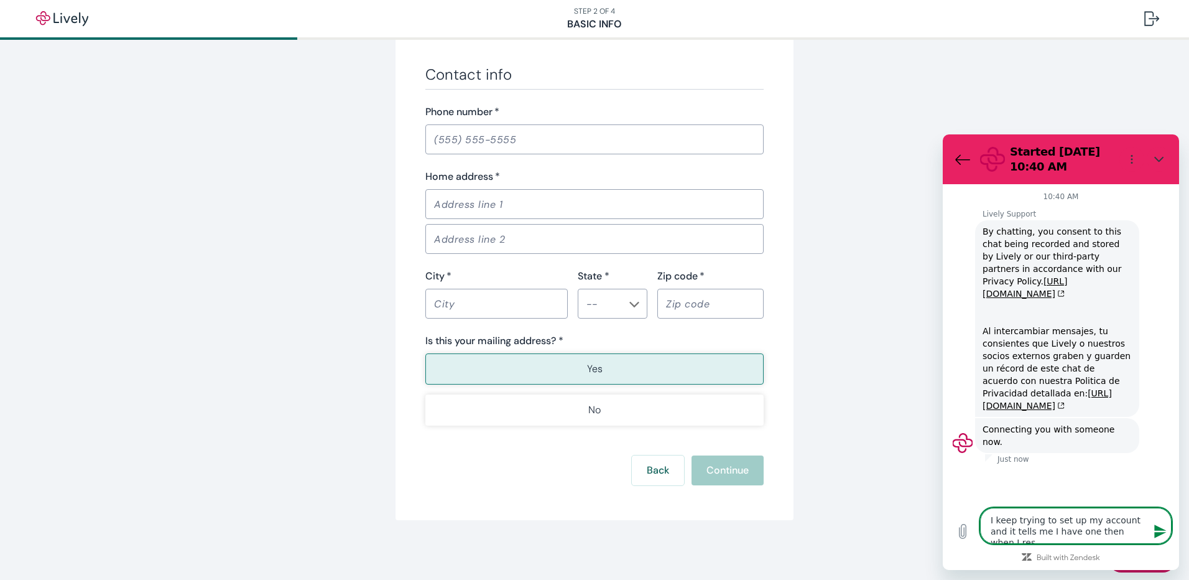
type textarea "I keep trying to set up my account and it tells me I have one then when I re"
type textarea "x"
type textarea "I keep trying to set up my account and it tells me I have one then when I r"
type textarea "x"
type textarea "I keep trying to set up my account and it tells me I have one then when I rt"
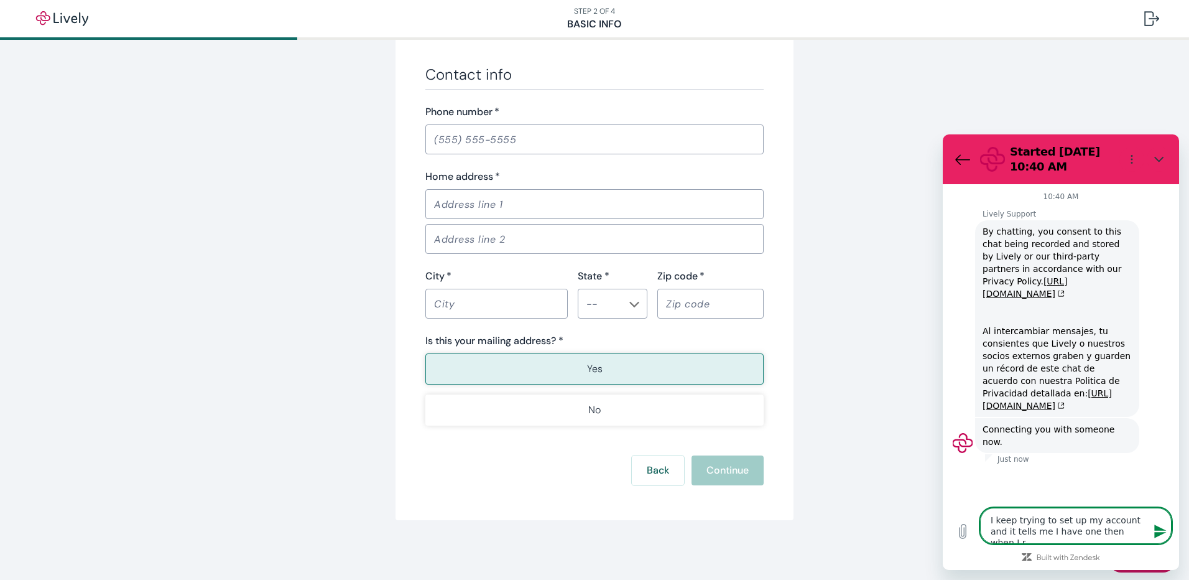
type textarea "x"
type textarea "I keep trying to set up my account and it tells me I have one then when I rtr"
type textarea "x"
type textarea "I keep trying to set up my account and it tells me I have one then when I rtry"
type textarea "x"
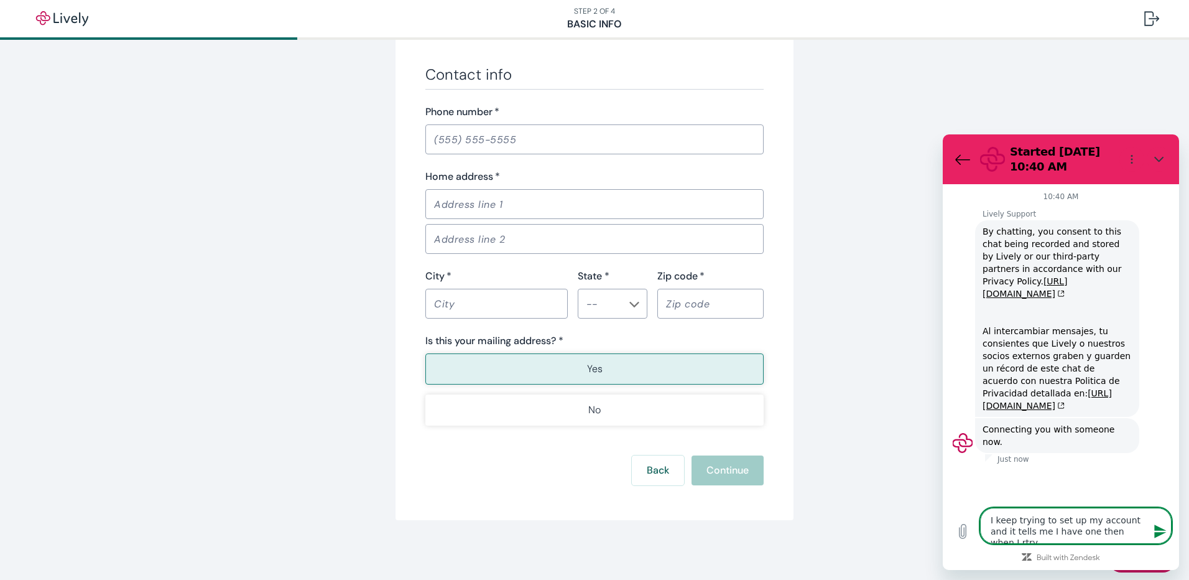
type textarea "I keep trying to set up my account and it tells me I have one then when I rtry"
type textarea "x"
type textarea "I keep trying to set up my account and it tells me I have one then when I rtry"
type textarea "x"
type textarea "I keep trying to set up my account and it tells me I have one then when I rtr"
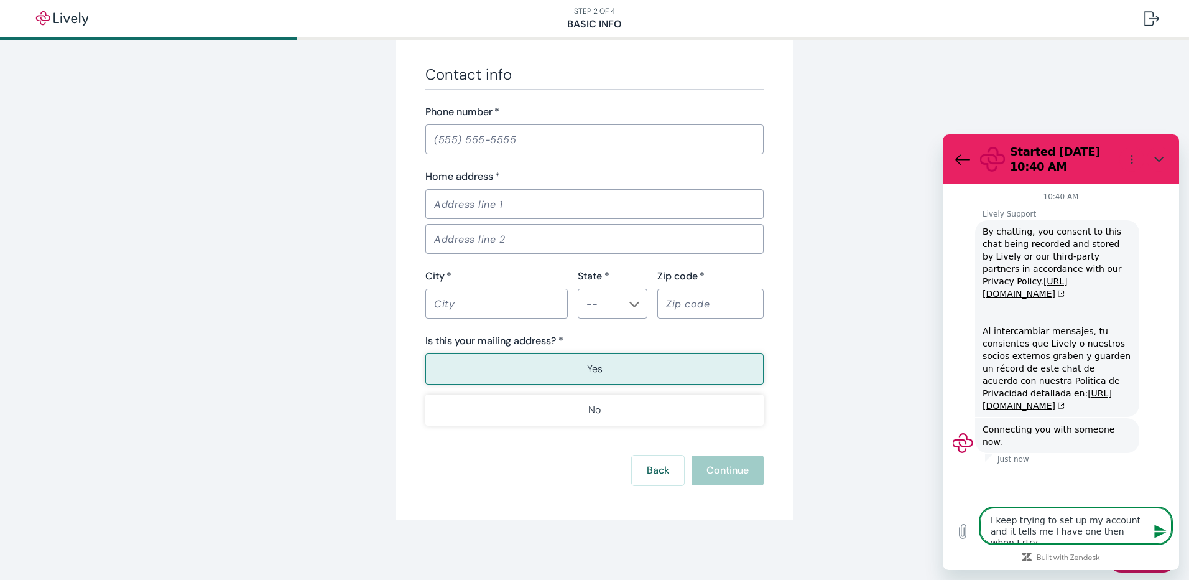
type textarea "x"
type textarea "I keep trying to set up my account and it tells me I have one then when I rt"
type textarea "x"
type textarea "I keep trying to set up my account and it tells me I have one then when I r"
type textarea "x"
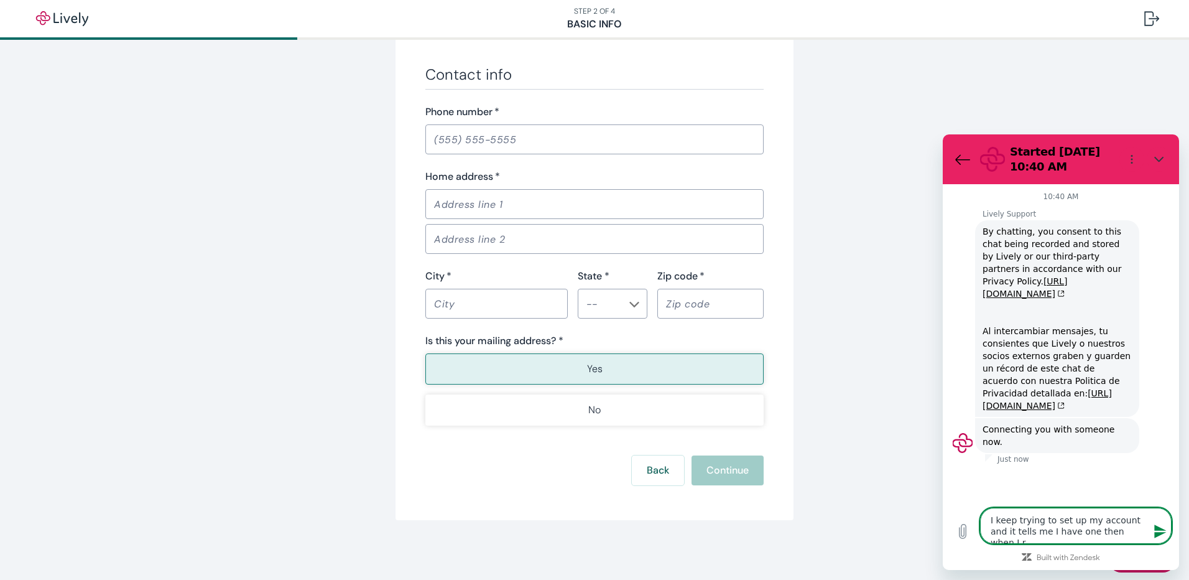
type textarea "I keep trying to set up my account and it tells me I have one then when I"
type textarea "x"
type textarea "I keep trying to set up my account and it tells me I have one then when I t"
type textarea "x"
type textarea "I keep trying to set up my account and it tells me I have one then when I tr"
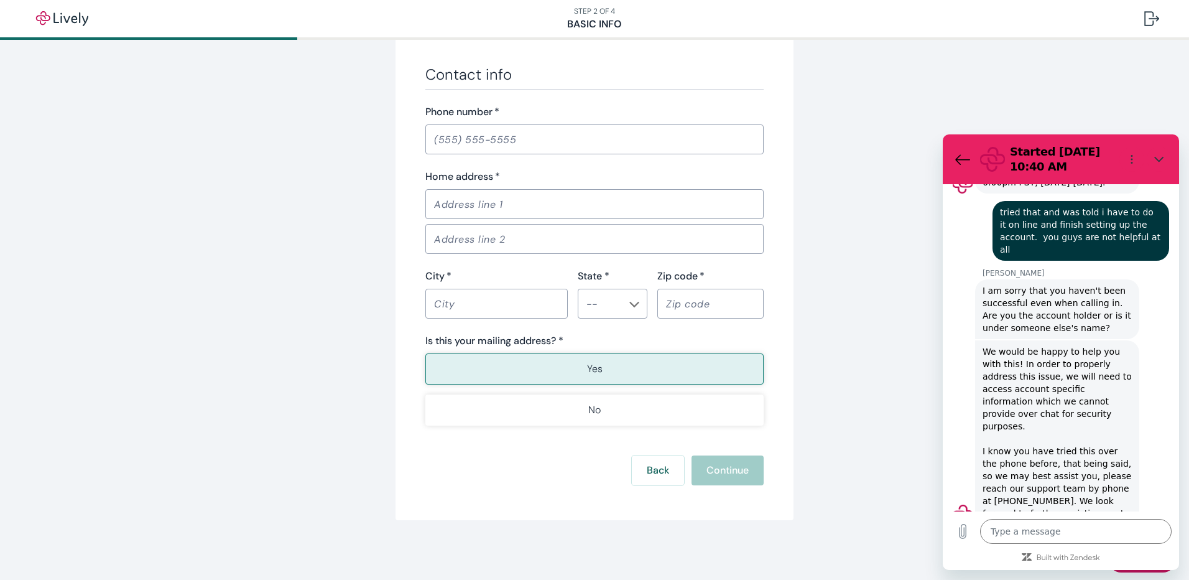
scroll to position [578, 0]
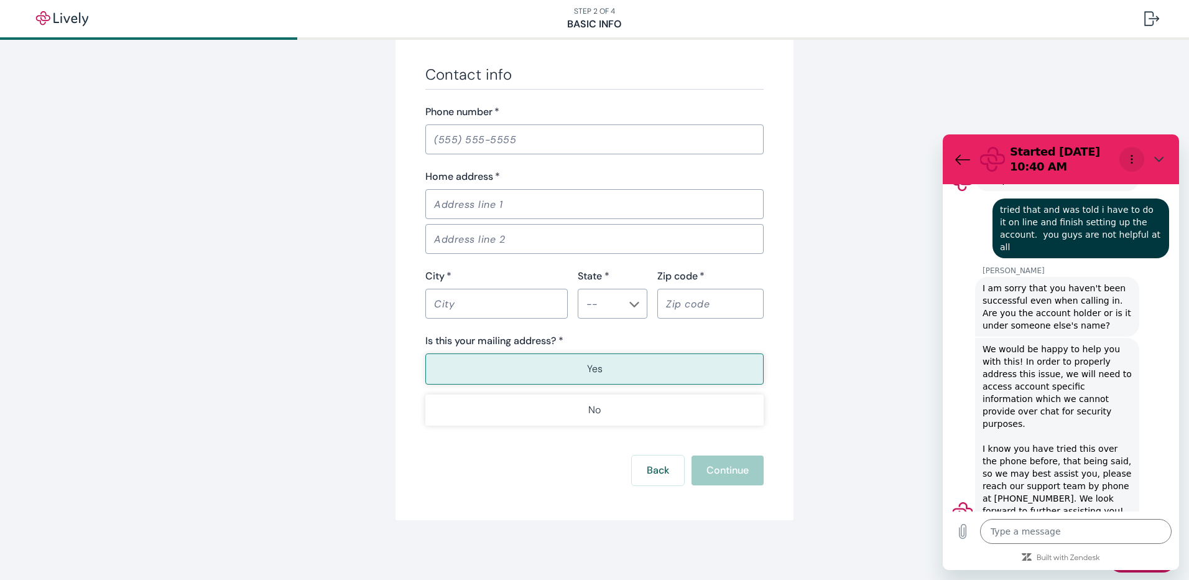
click at [1130, 152] on button "Options menu" at bounding box center [1131, 159] width 25 height 25
click at [965, 157] on icon "Back to the conversation list" at bounding box center [962, 159] width 15 height 15
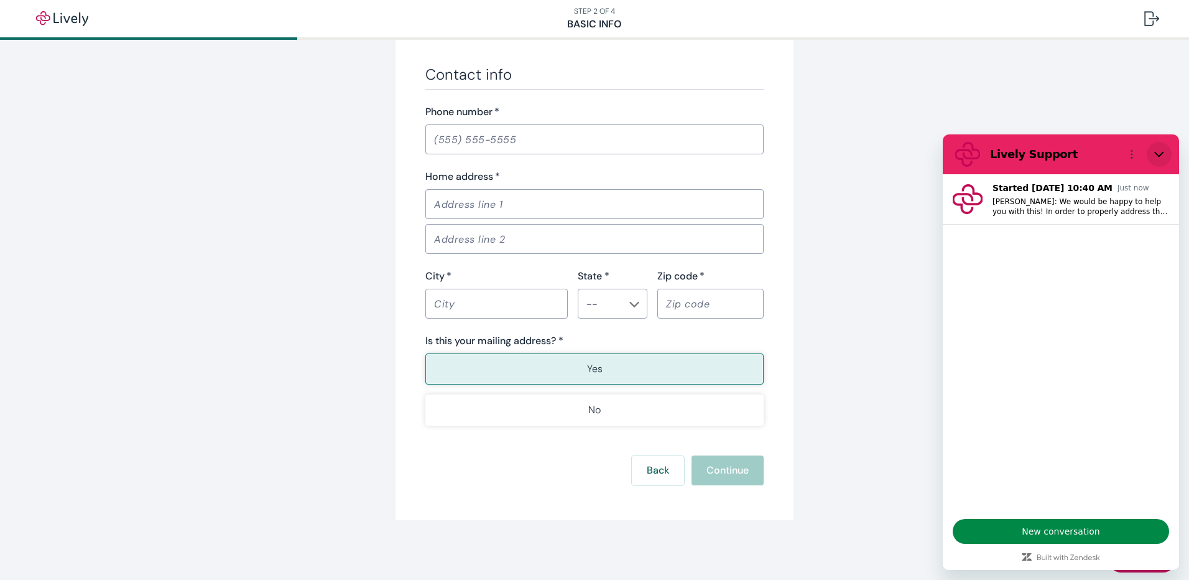
click at [1156, 151] on icon "Close" at bounding box center [1159, 154] width 10 height 10
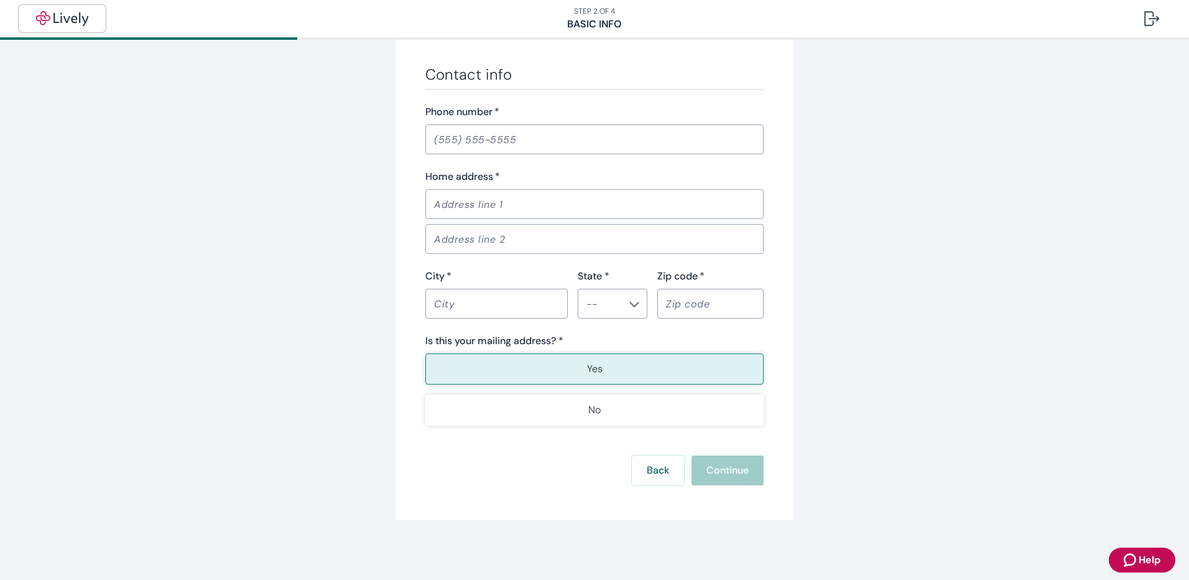
click at [55, 19] on img "button" at bounding box center [62, 18] width 70 height 15
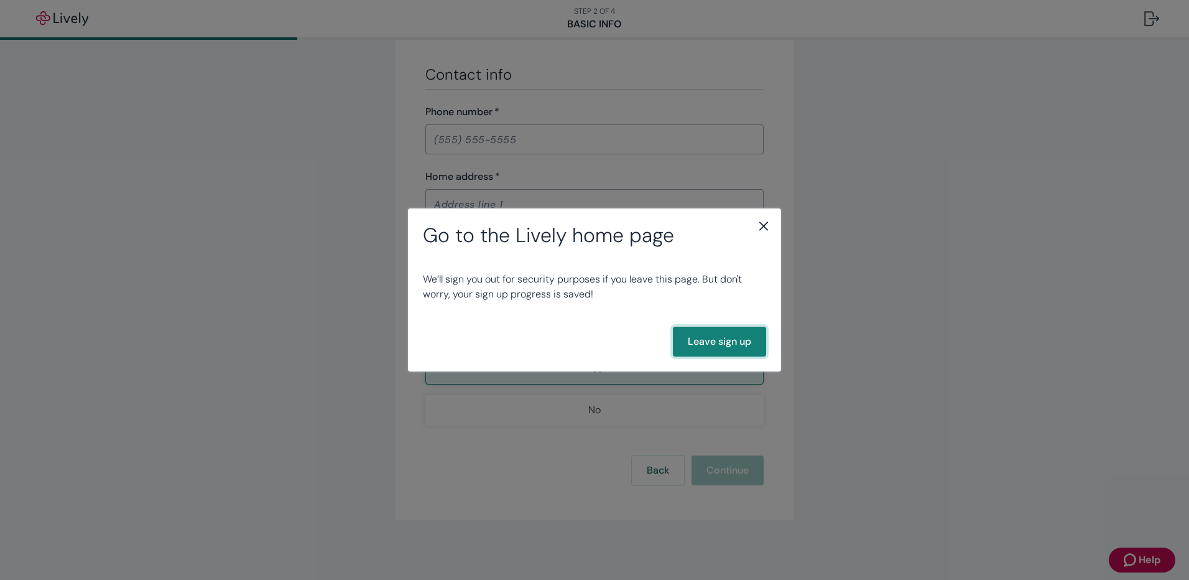
click at [741, 352] on button "Leave sign up" at bounding box center [719, 341] width 93 height 30
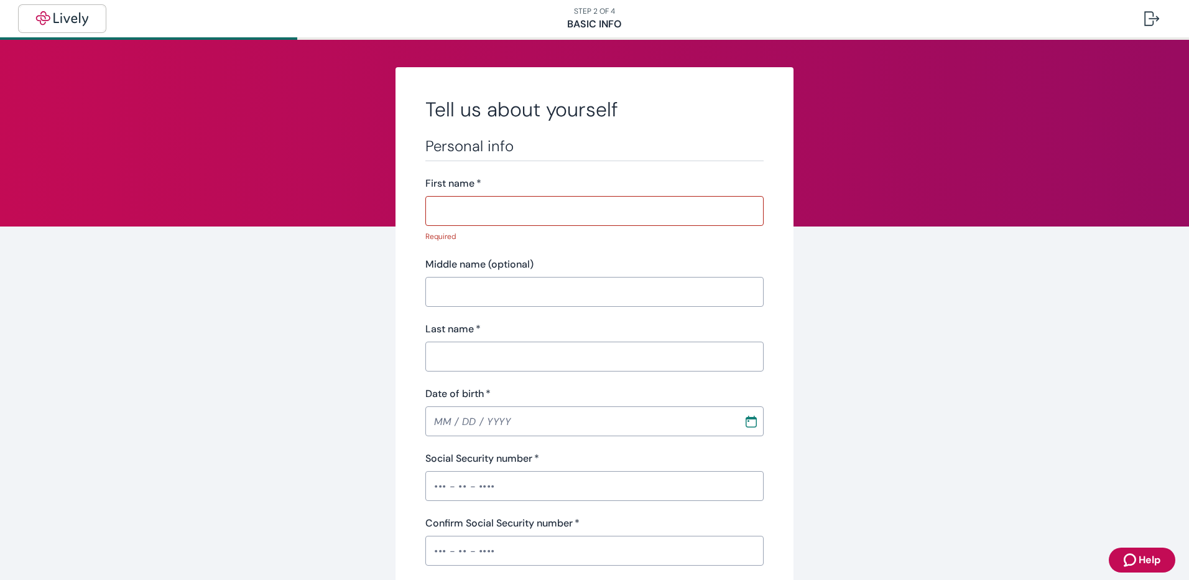
click at [65, 20] on img "button" at bounding box center [62, 18] width 70 height 15
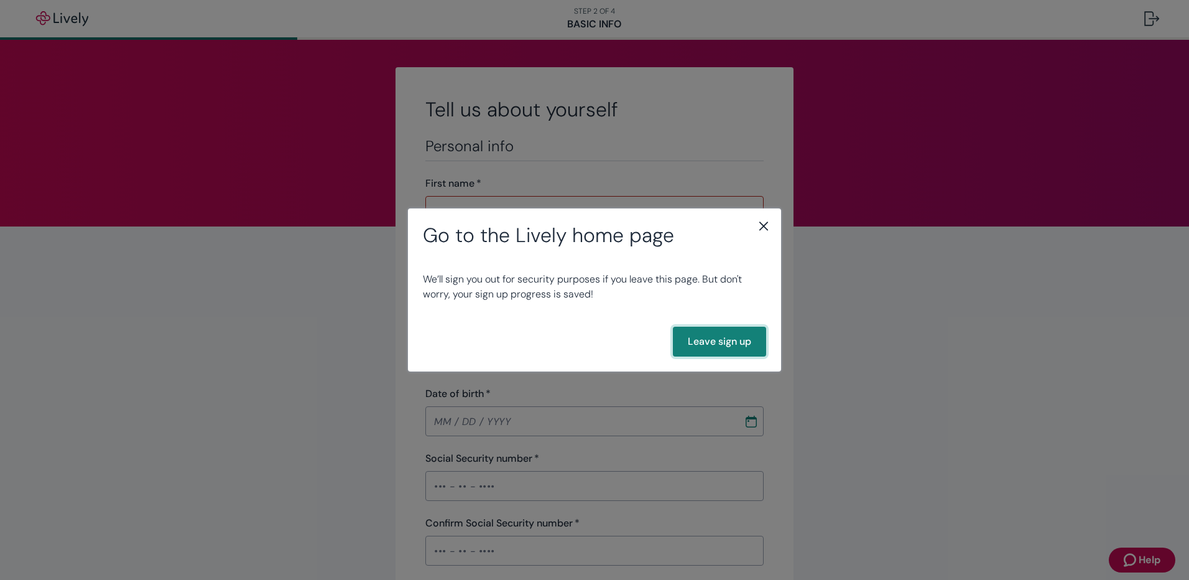
click at [724, 345] on button "Leave sign up" at bounding box center [719, 341] width 93 height 30
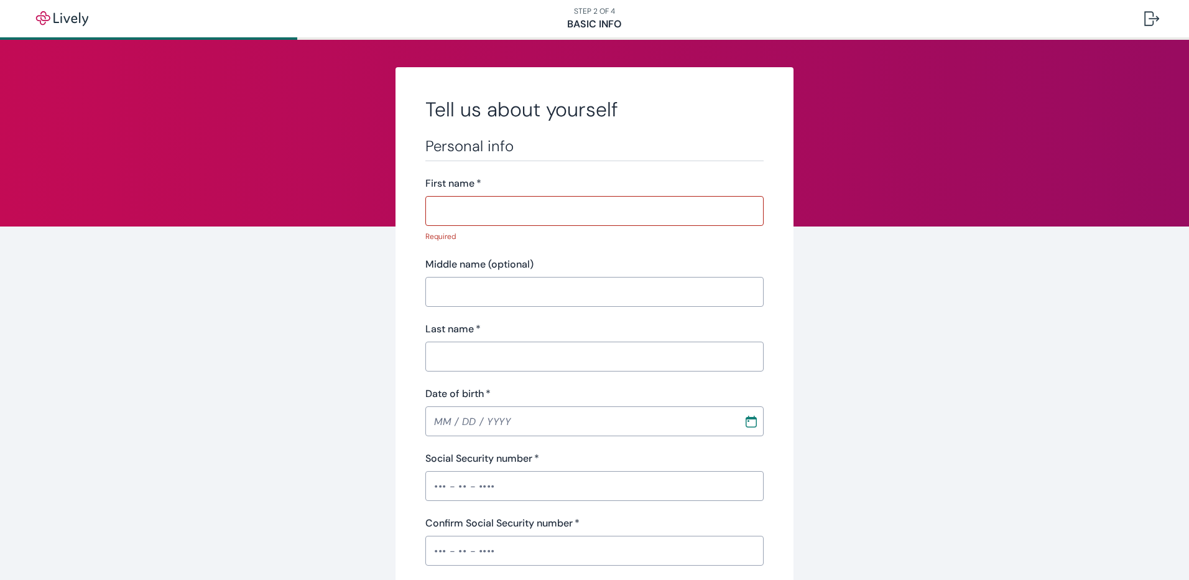
click at [604, 20] on nav "STEP 2 OF 4 Basic Info" at bounding box center [594, 18] width 1189 height 37
